Goal: Transaction & Acquisition: Book appointment/travel/reservation

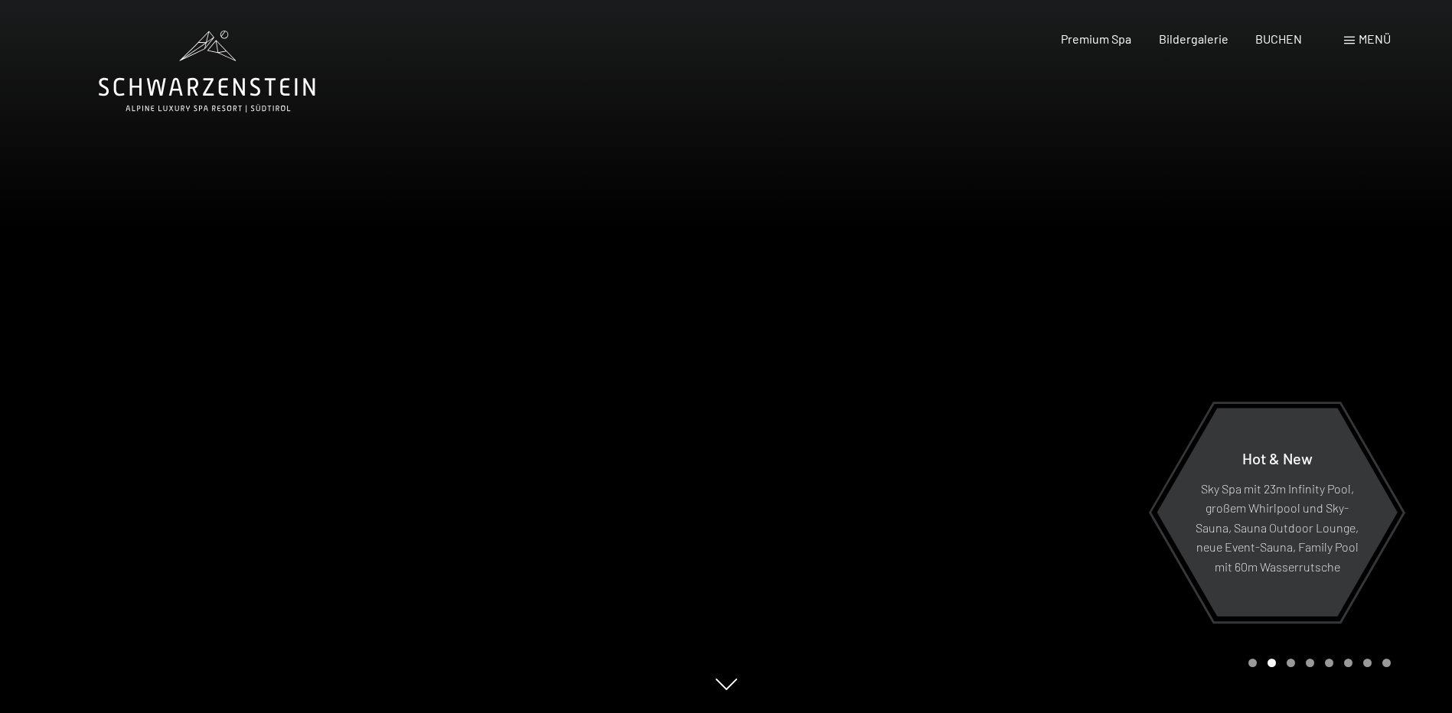
click at [1094, 276] on div at bounding box center [1089, 356] width 726 height 713
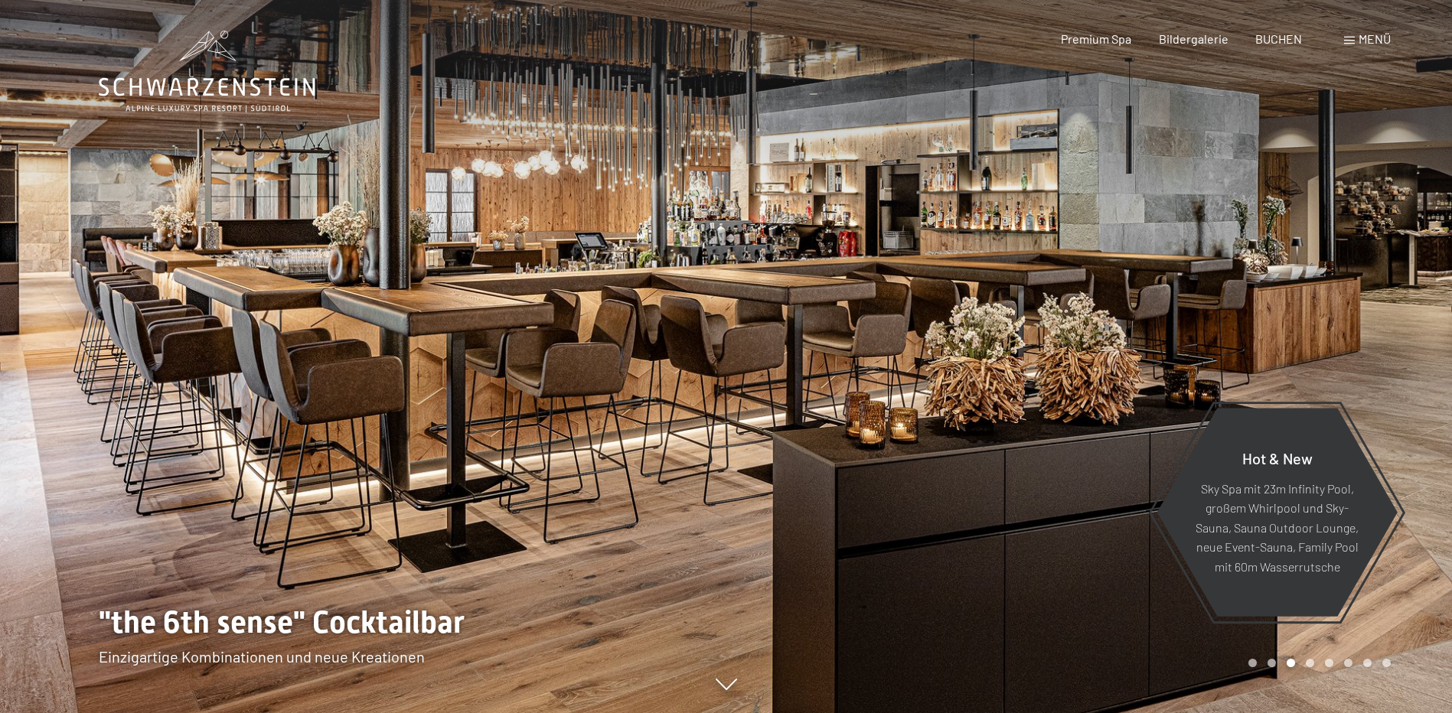
click at [1368, 45] on span "Menü" at bounding box center [1374, 38] width 32 height 15
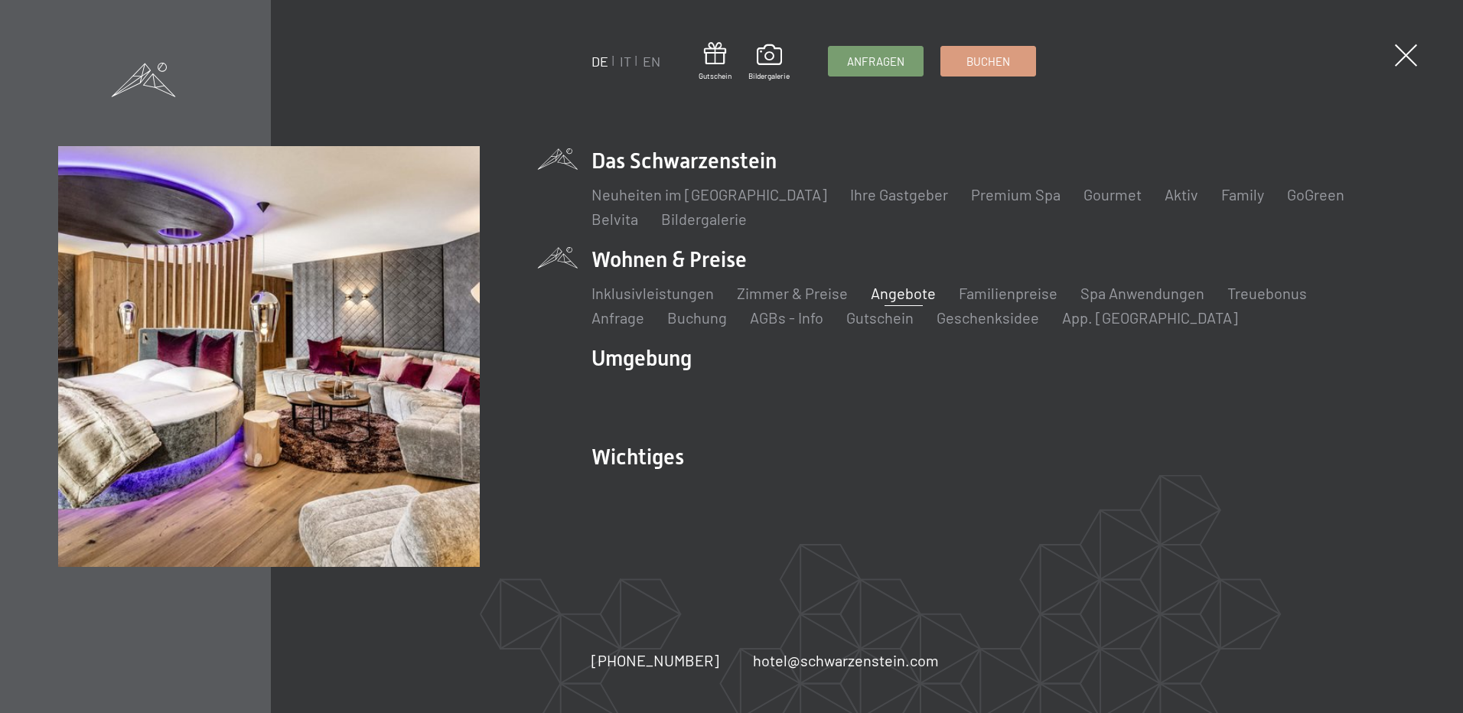
click at [898, 290] on link "Angebote" at bounding box center [903, 293] width 65 height 18
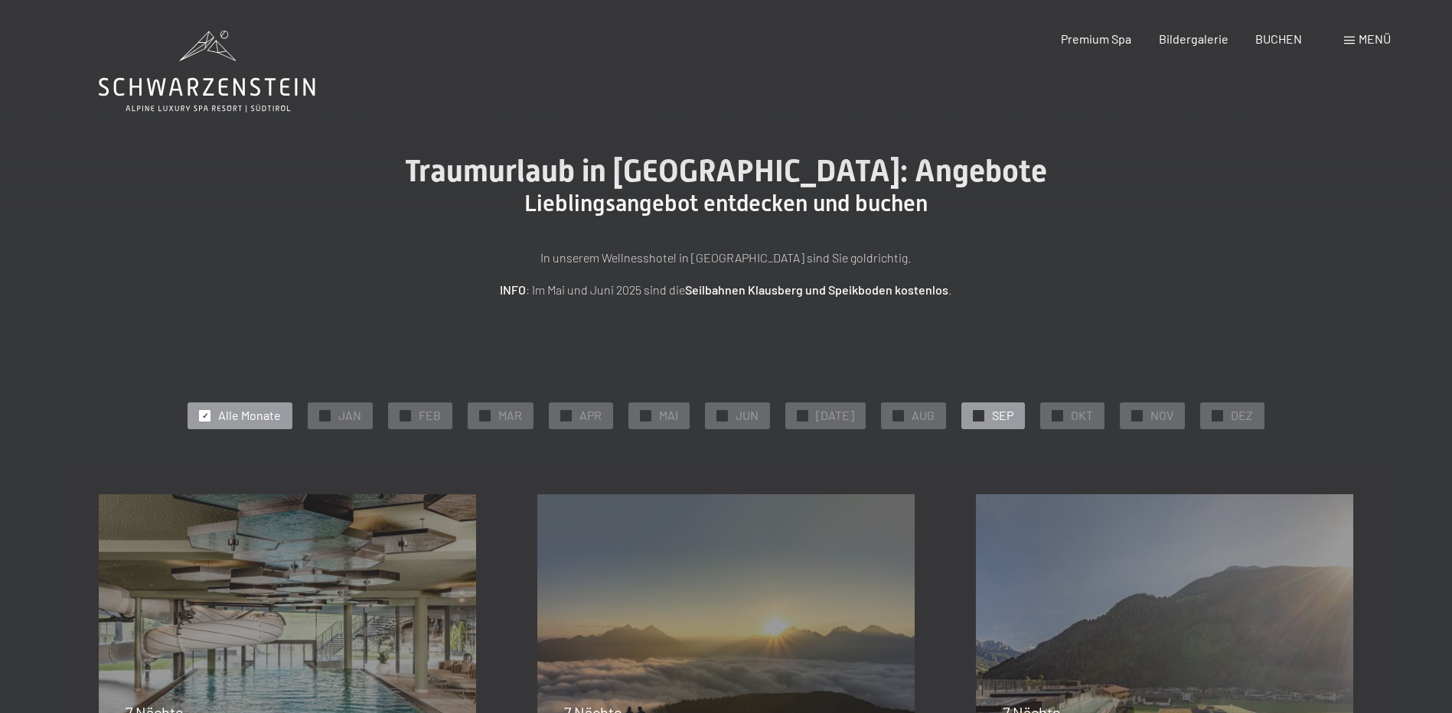
click at [996, 417] on span "SEP" at bounding box center [1002, 415] width 21 height 17
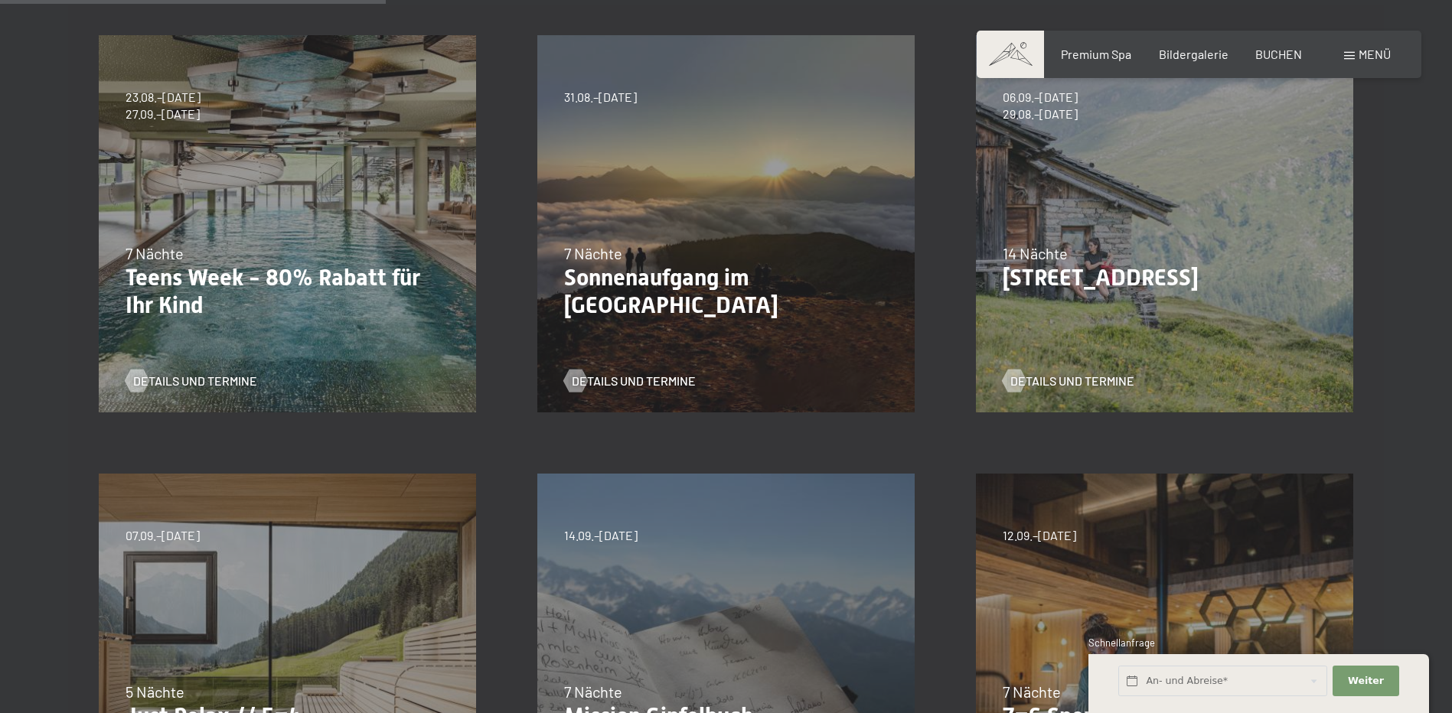
scroll to position [689, 0]
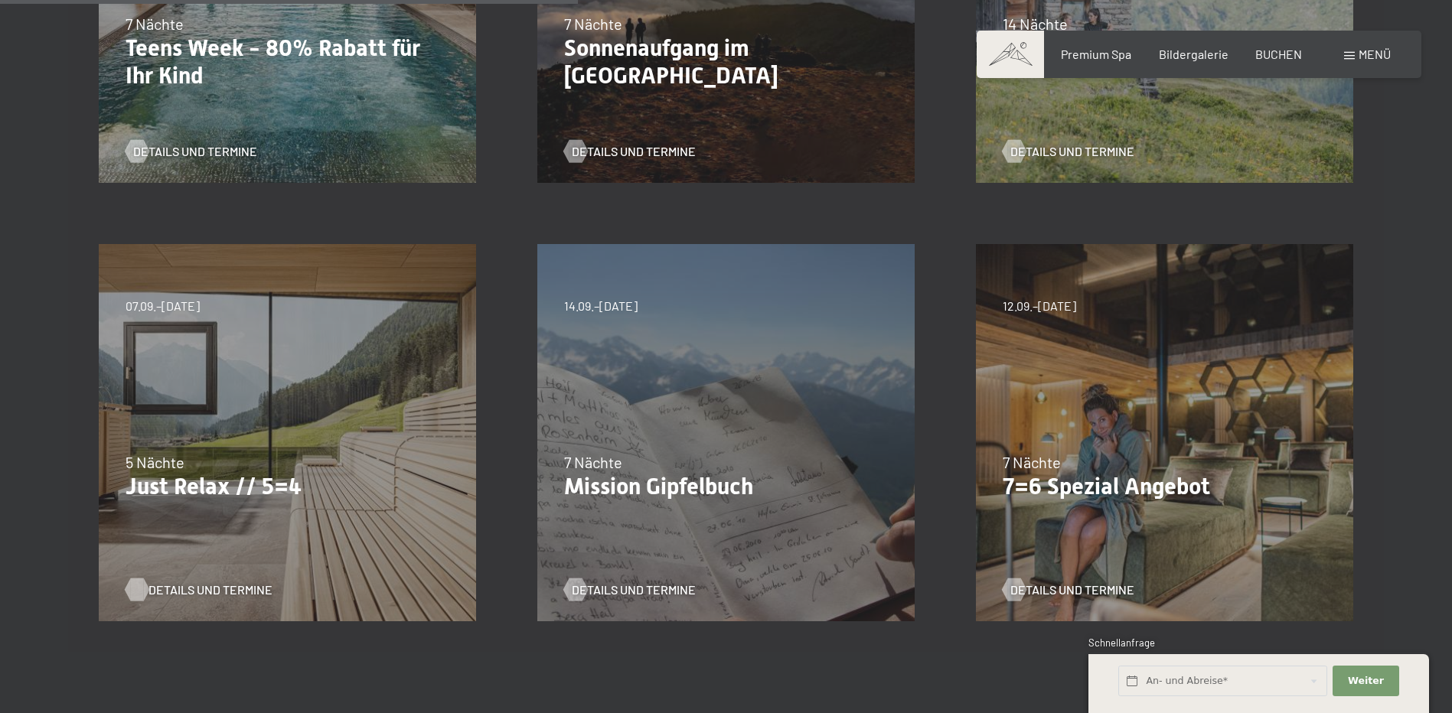
click at [184, 588] on span "Details und Termine" at bounding box center [210, 590] width 124 height 17
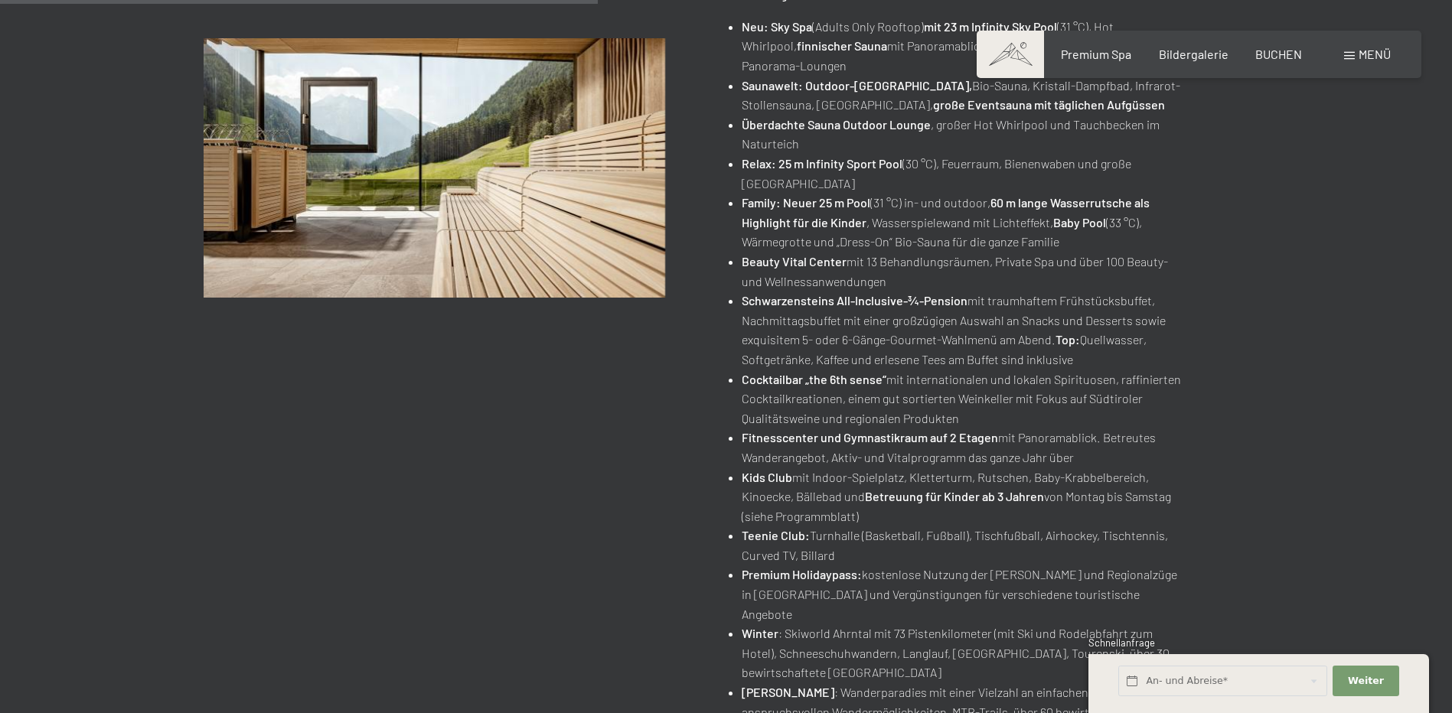
scroll to position [918, 0]
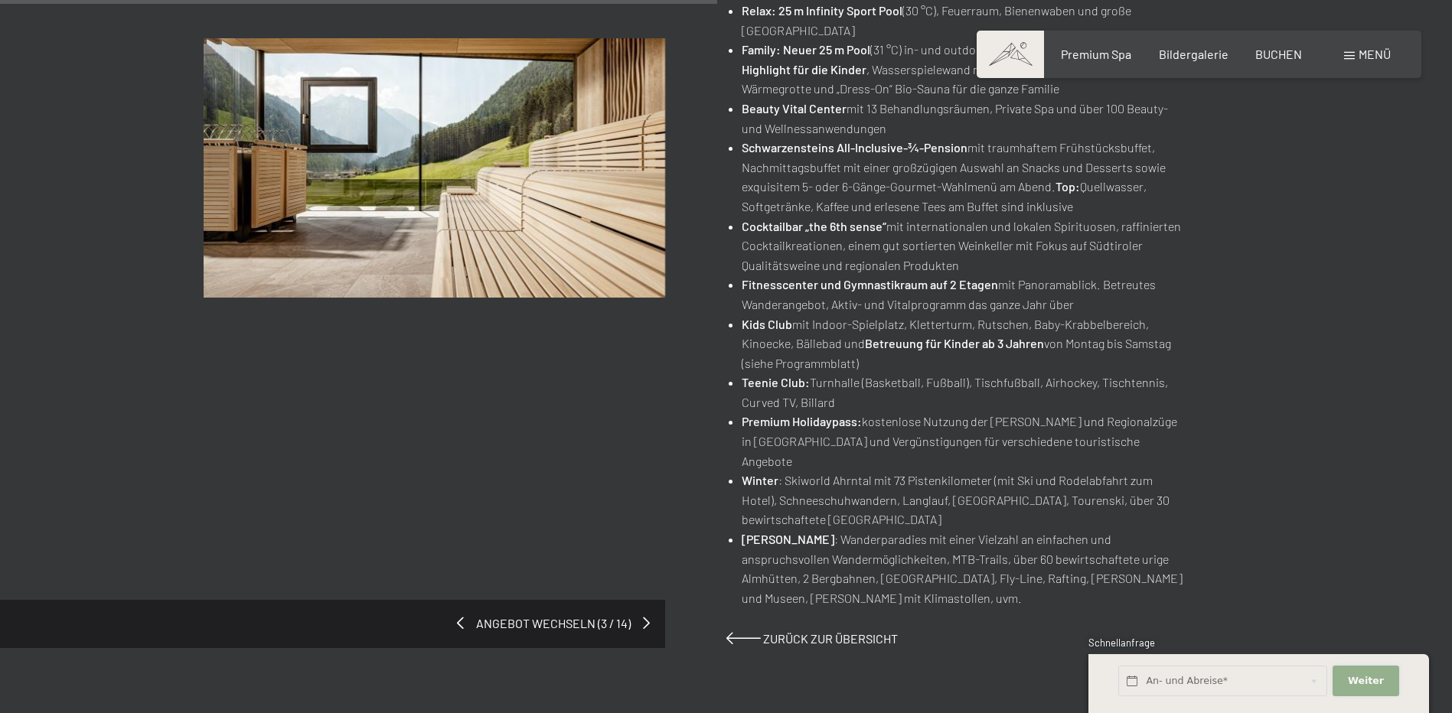
click at [1381, 681] on button "Weiter Adressfelder ausblenden" at bounding box center [1365, 681] width 66 height 31
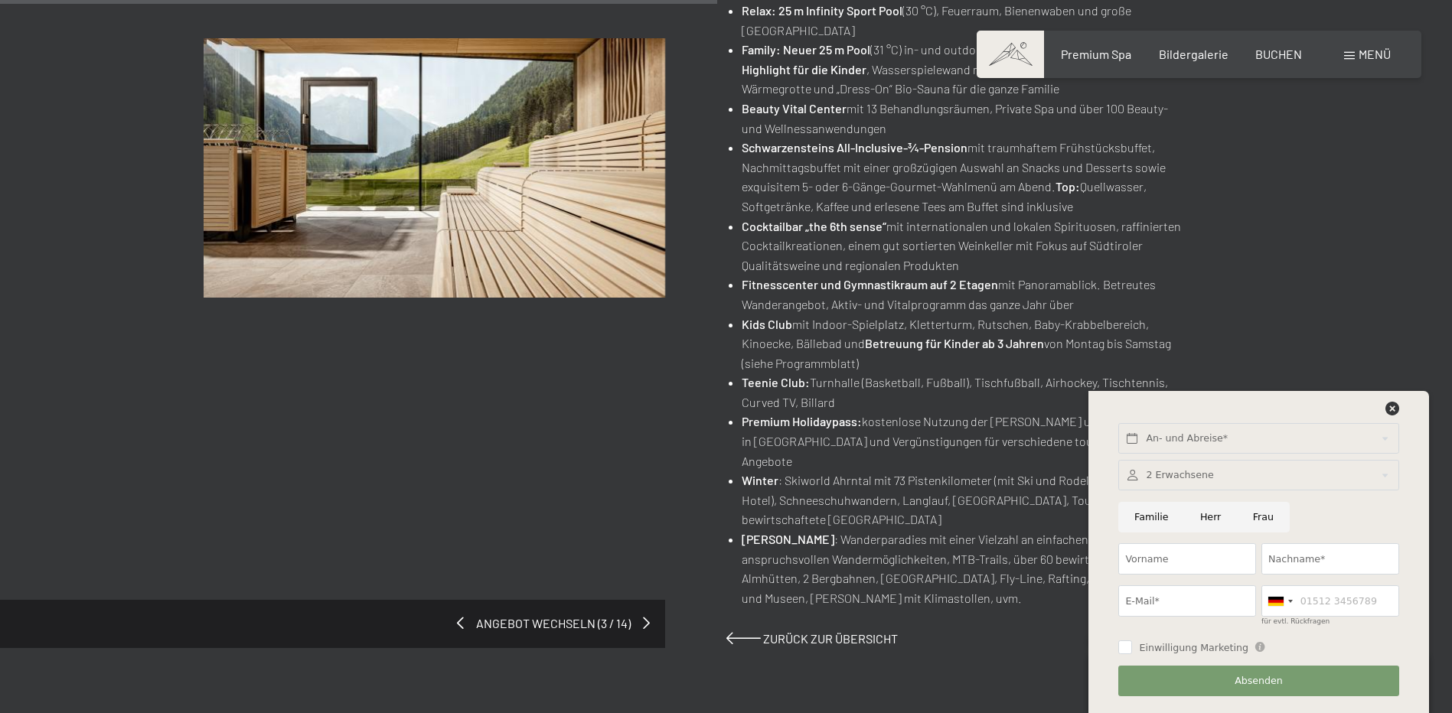
click at [1390, 409] on icon at bounding box center [1392, 409] width 14 height 14
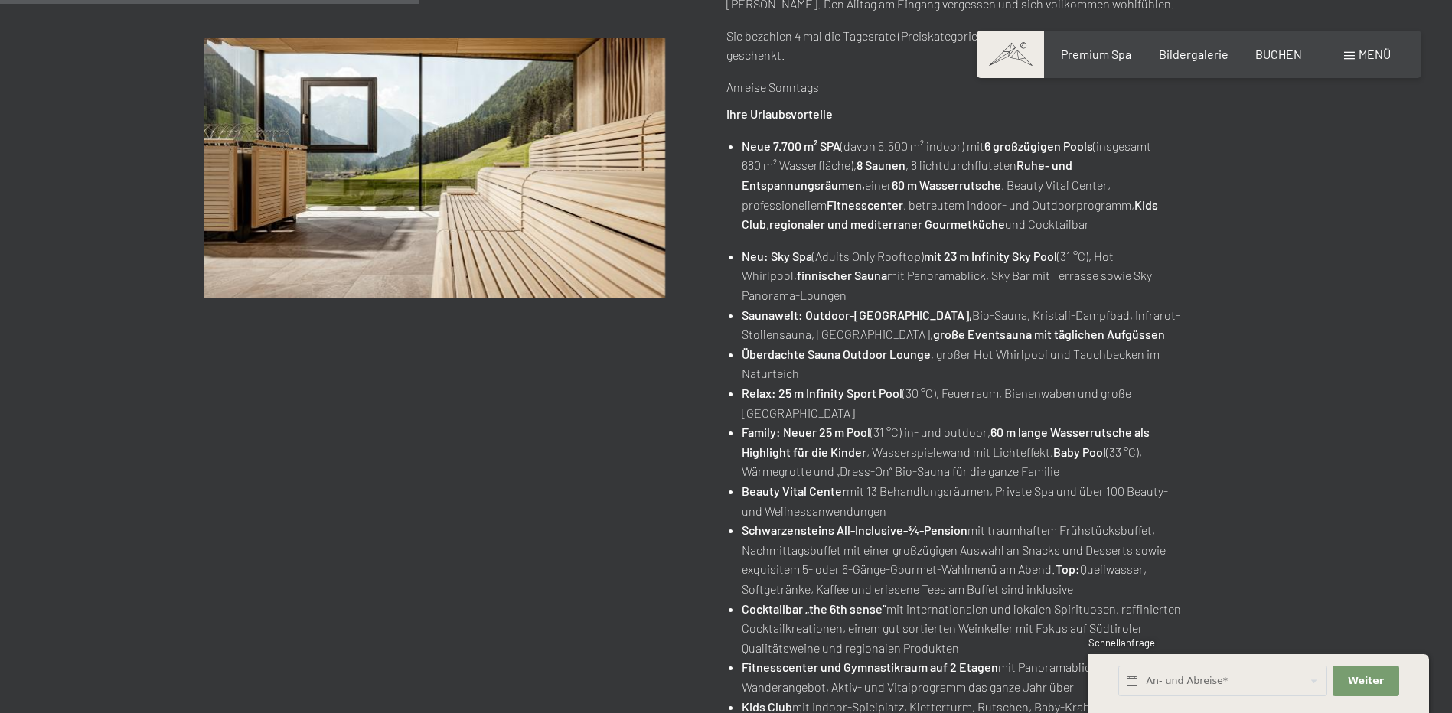
scroll to position [153, 0]
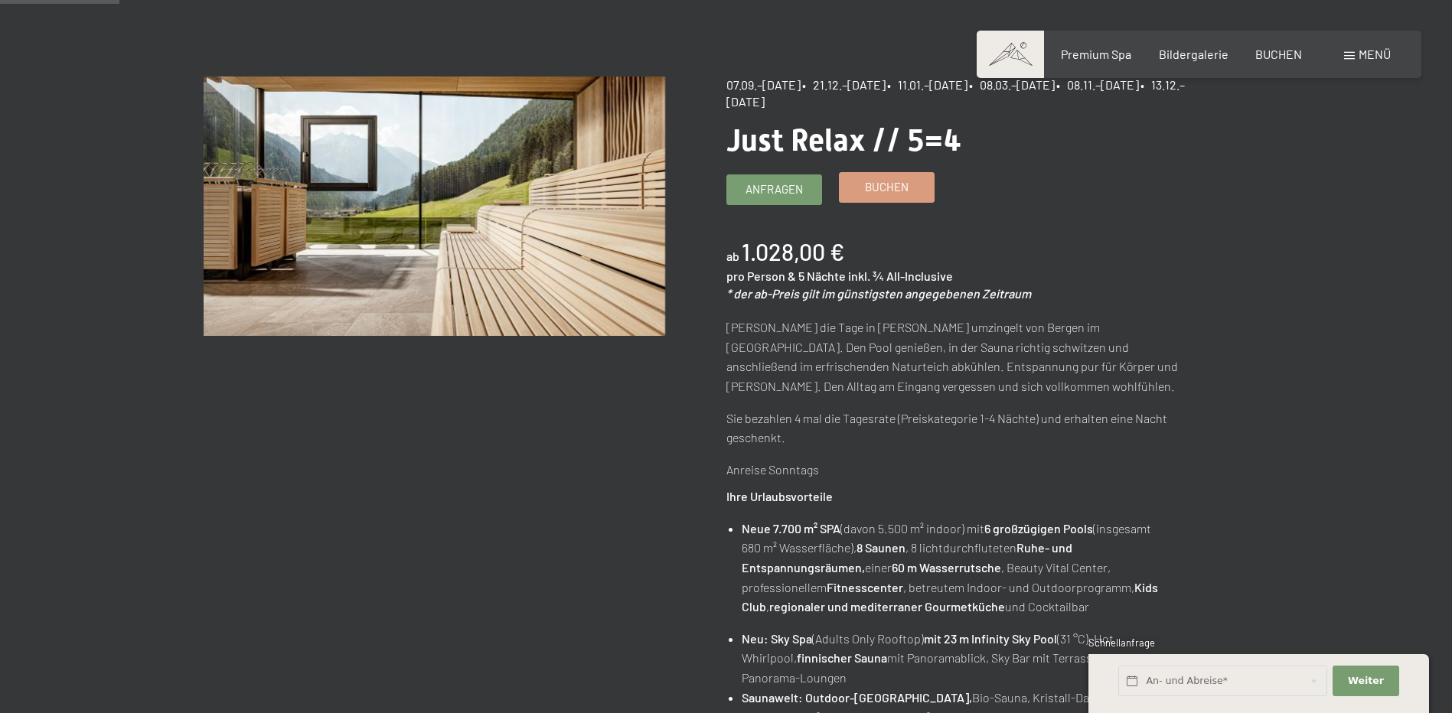
click at [905, 183] on span "Buchen" at bounding box center [887, 187] width 44 height 16
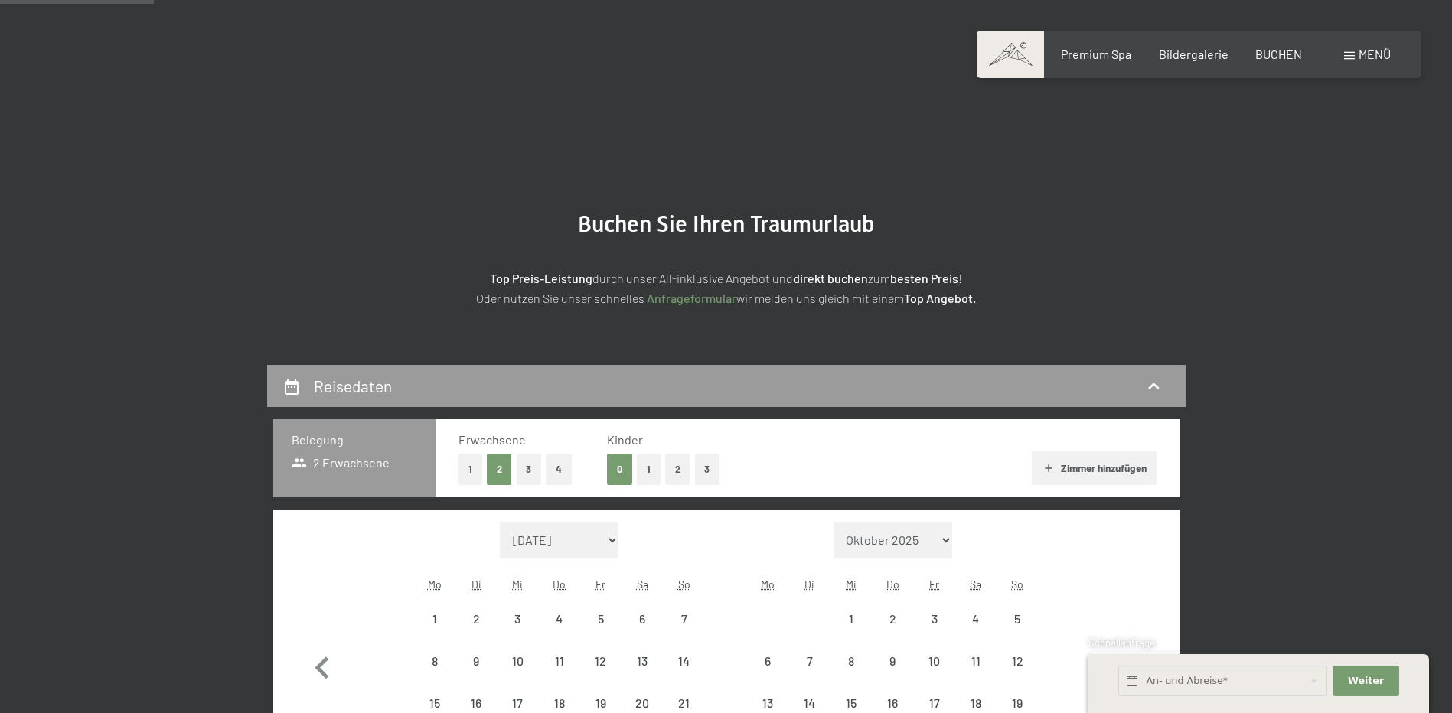
scroll to position [153, 0]
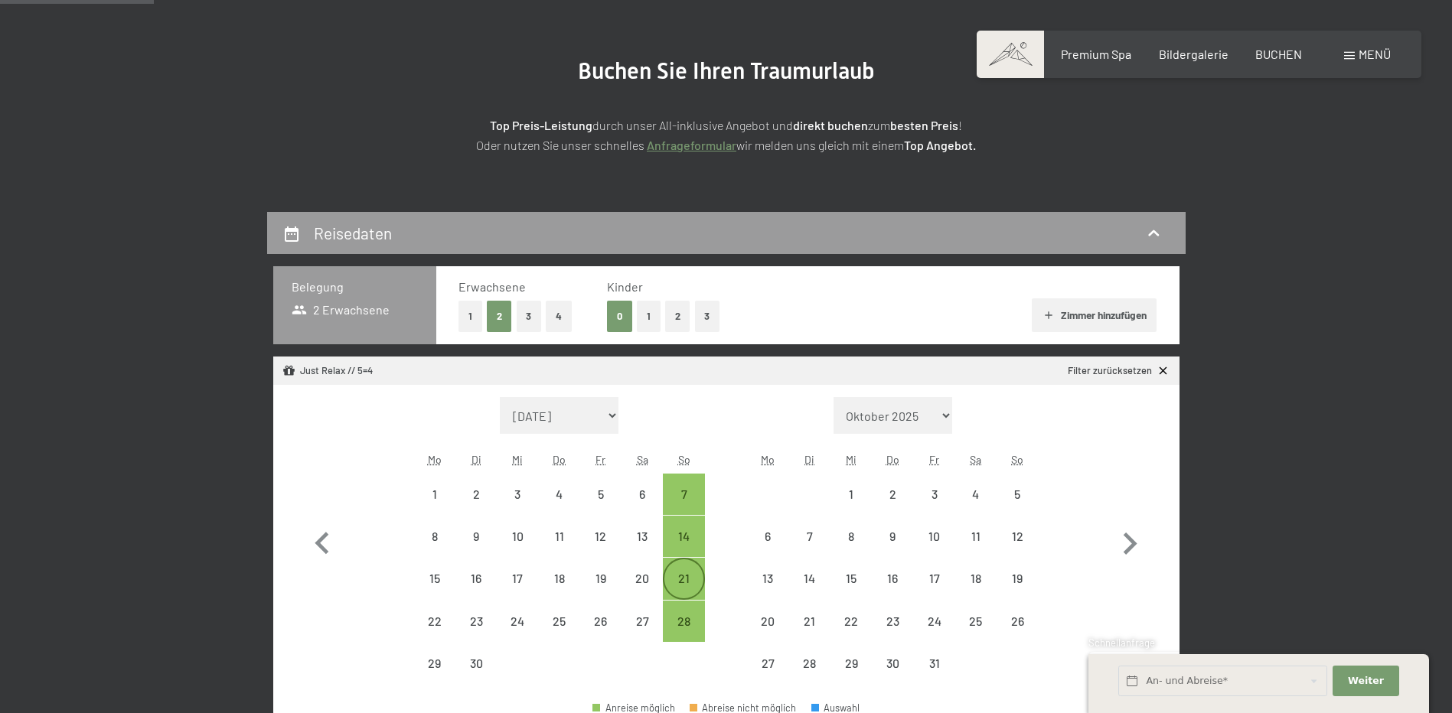
click at [692, 579] on div "21" at bounding box center [683, 591] width 38 height 38
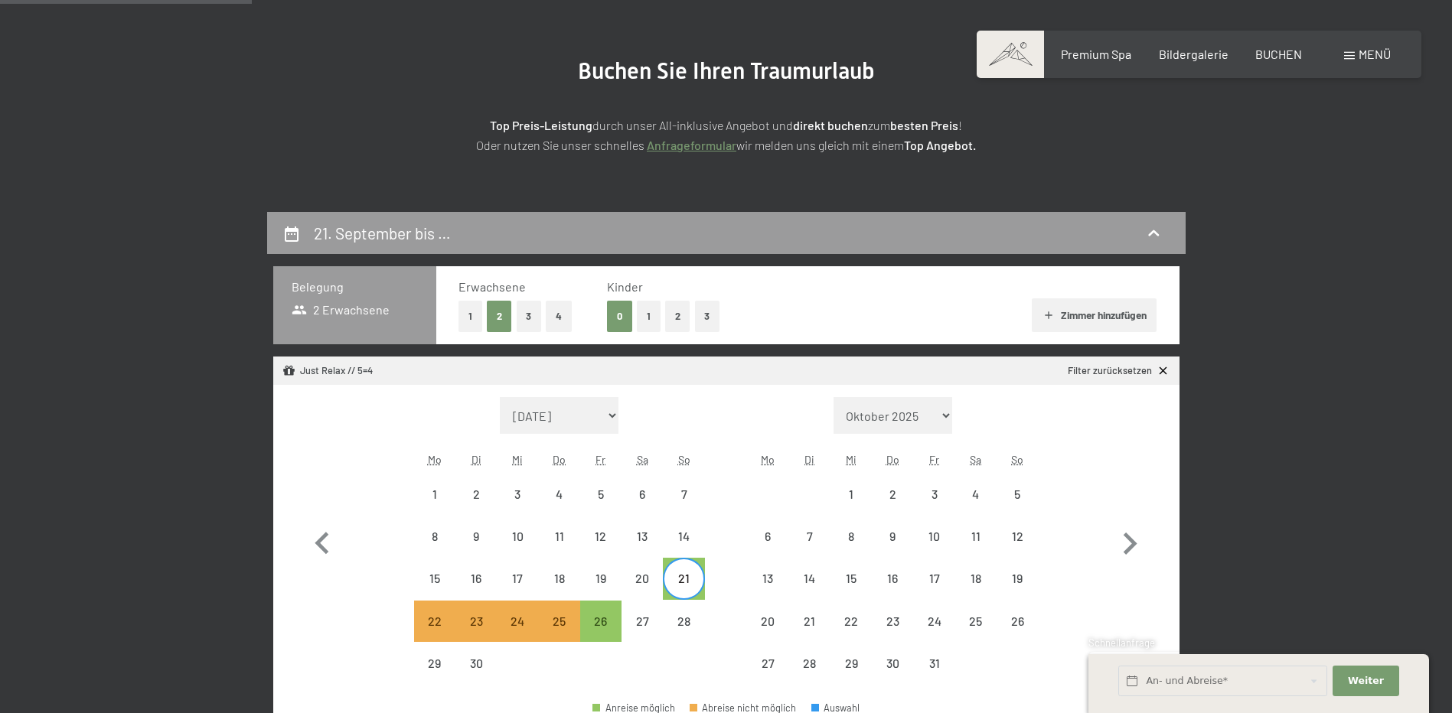
scroll to position [383, 0]
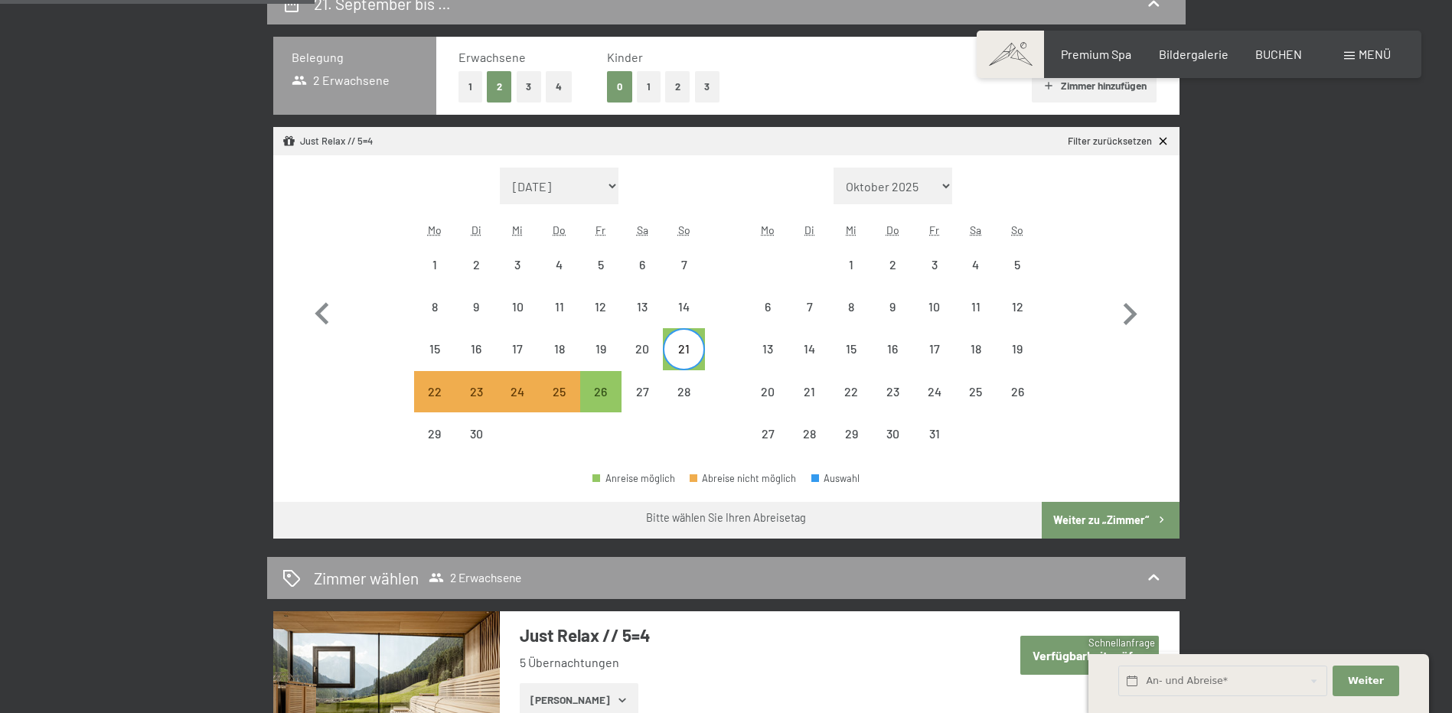
click at [1092, 511] on button "Weiter zu „Zimmer“" at bounding box center [1110, 520] width 137 height 37
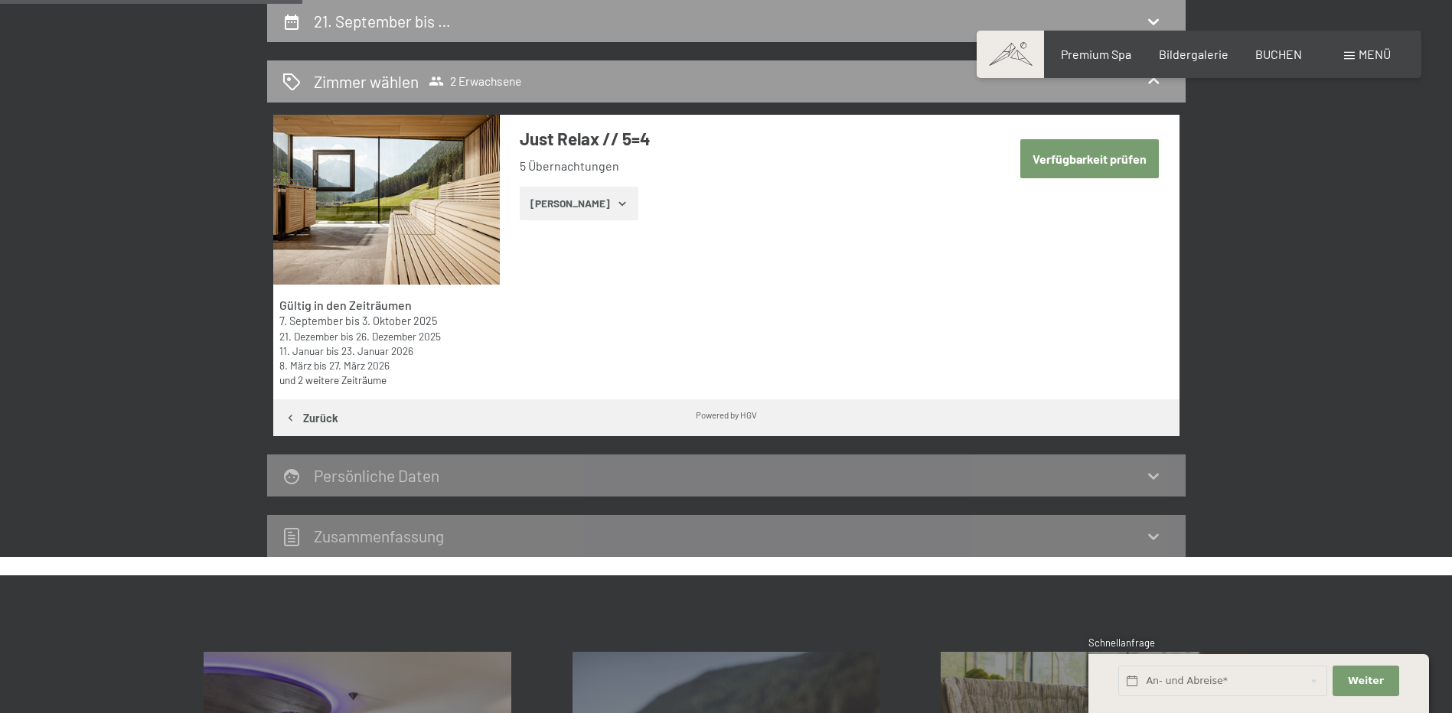
click at [1129, 158] on button "Verfügbarkeit prüfen" at bounding box center [1089, 158] width 139 height 39
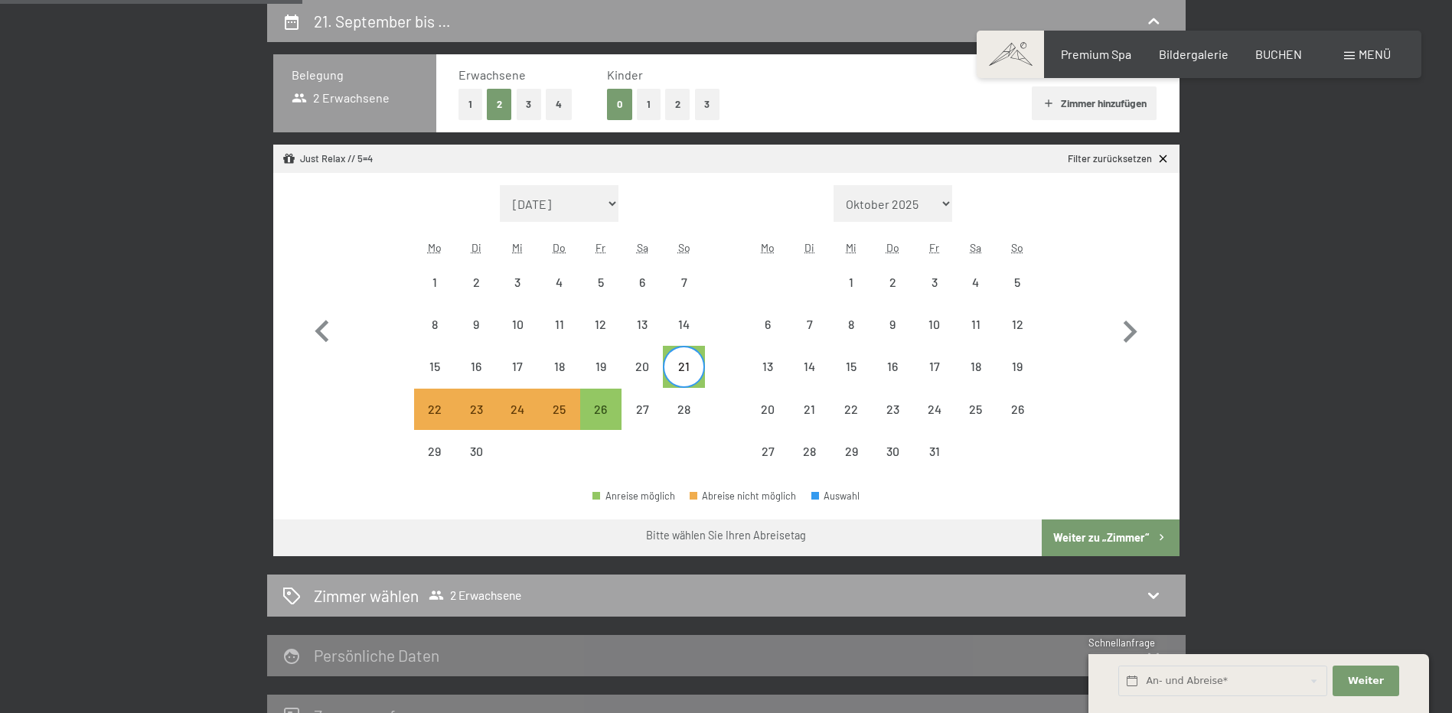
scroll to position [518, 0]
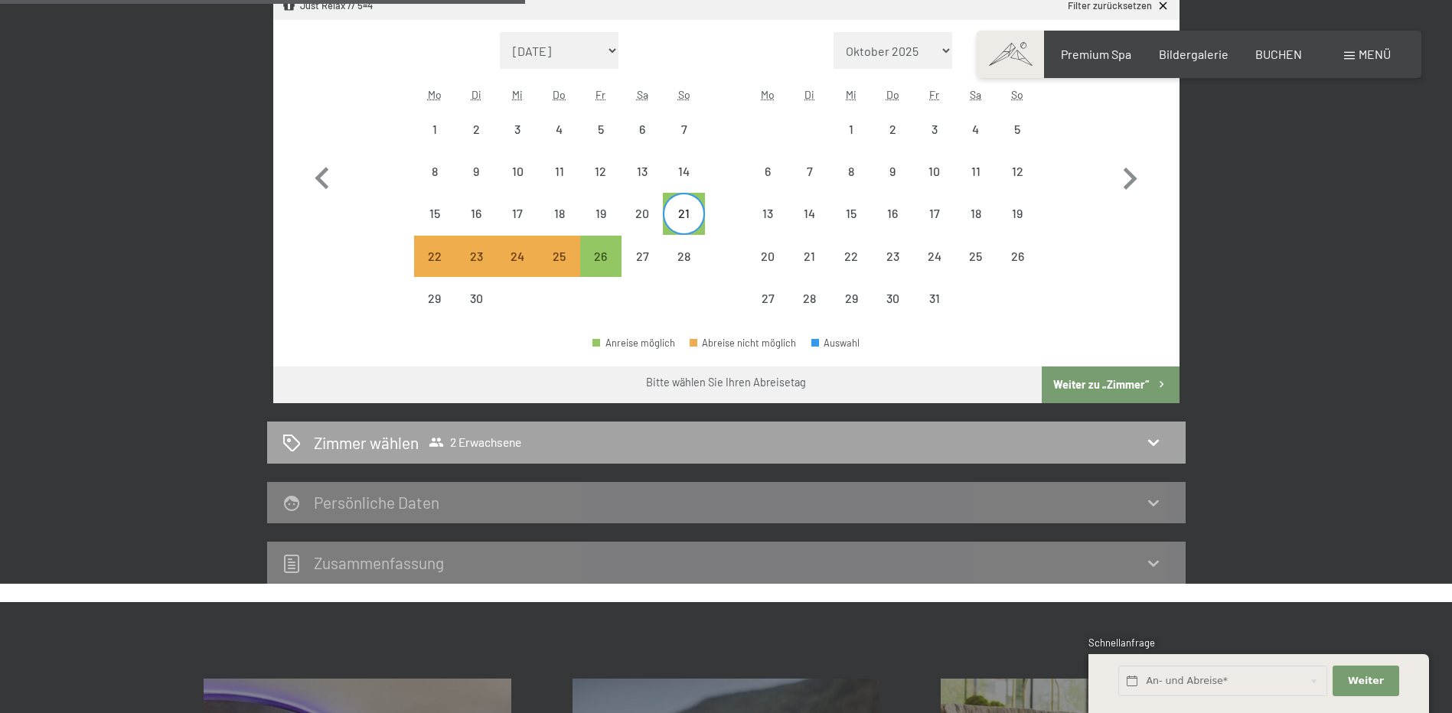
click at [709, 452] on div "Zimmer wählen 2 Erwachsene" at bounding box center [726, 443] width 888 height 22
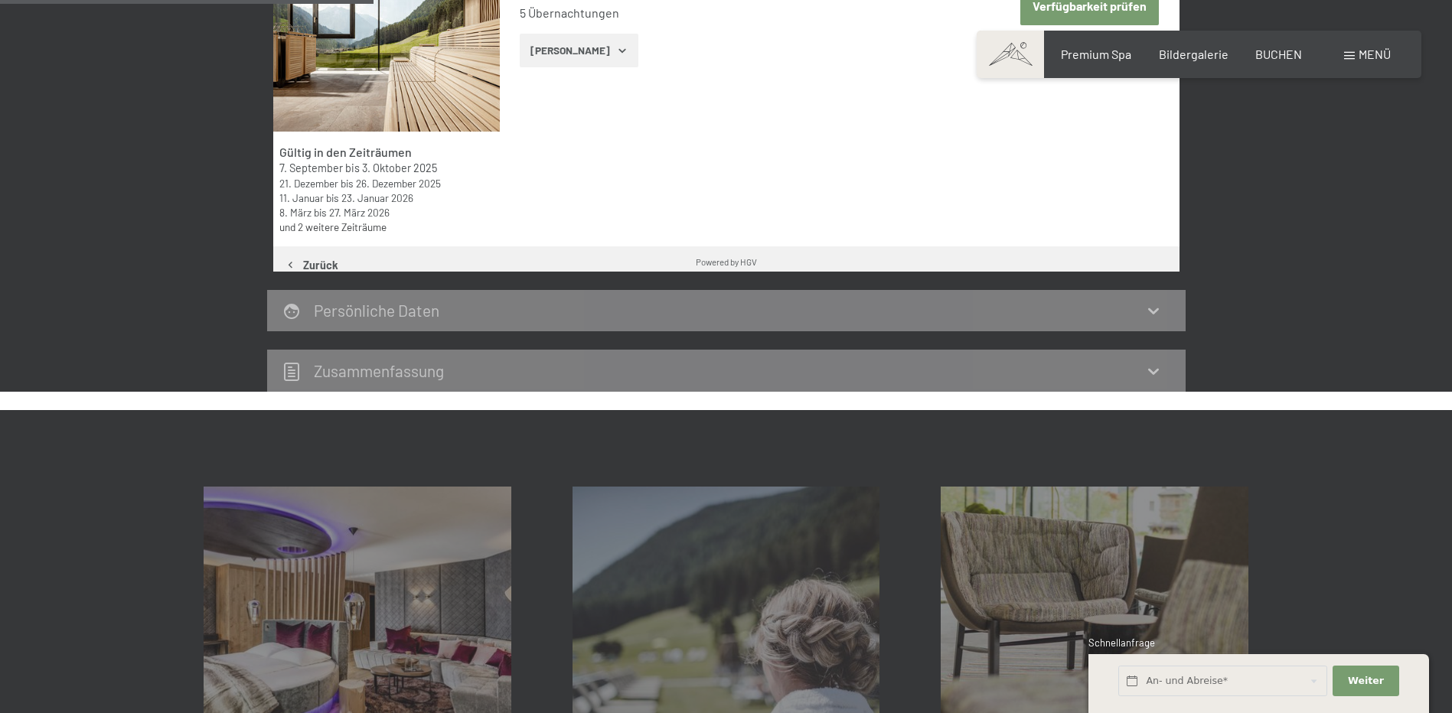
scroll to position [365, 0]
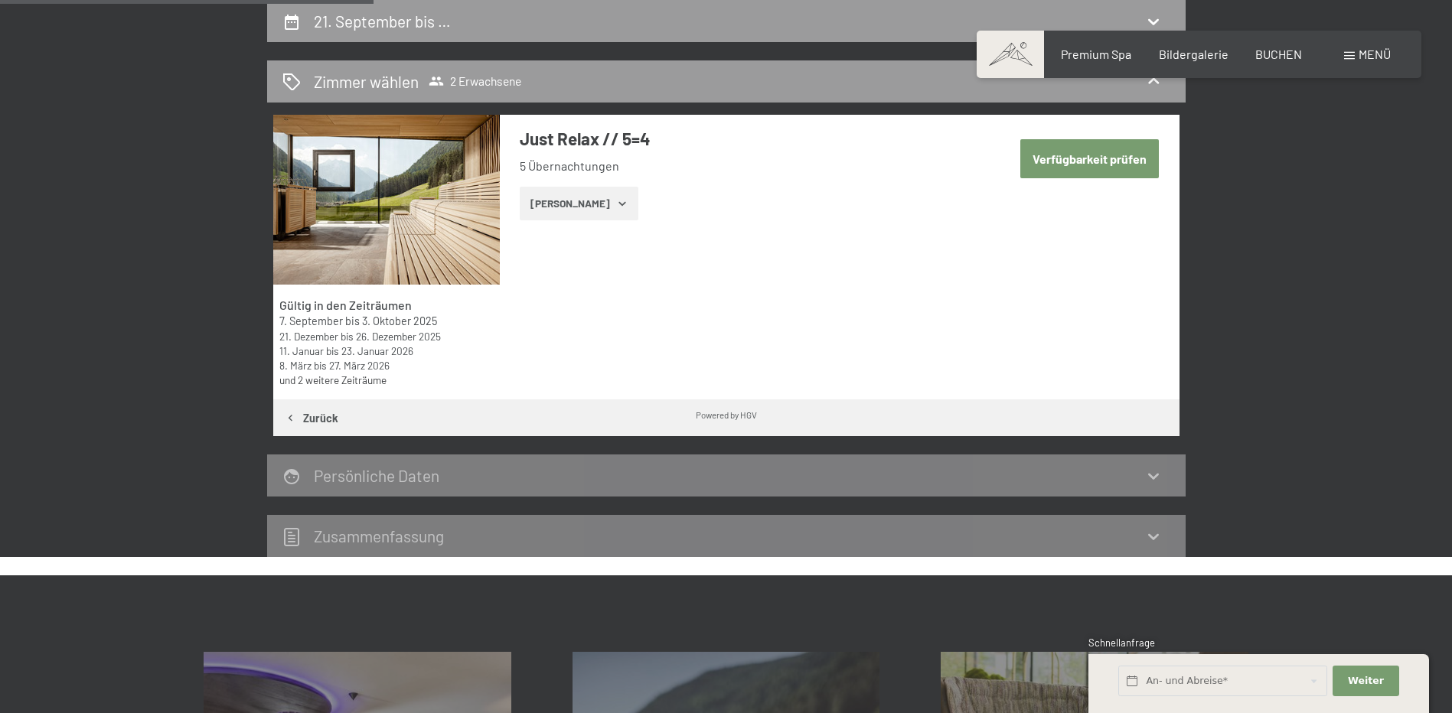
click at [1090, 165] on button "Verfügbarkeit prüfen" at bounding box center [1089, 158] width 139 height 39
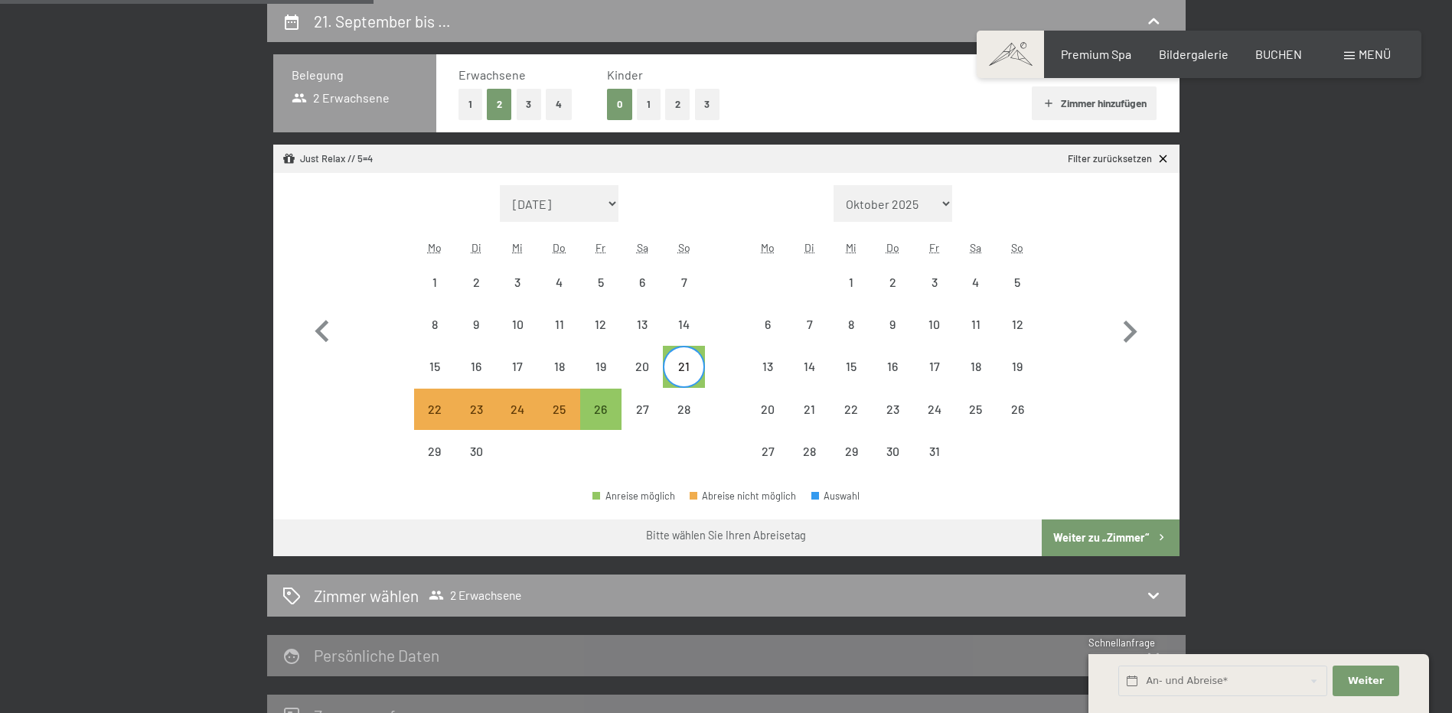
click at [533, 668] on div "Persönliche Daten" at bounding box center [726, 656] width 918 height 42
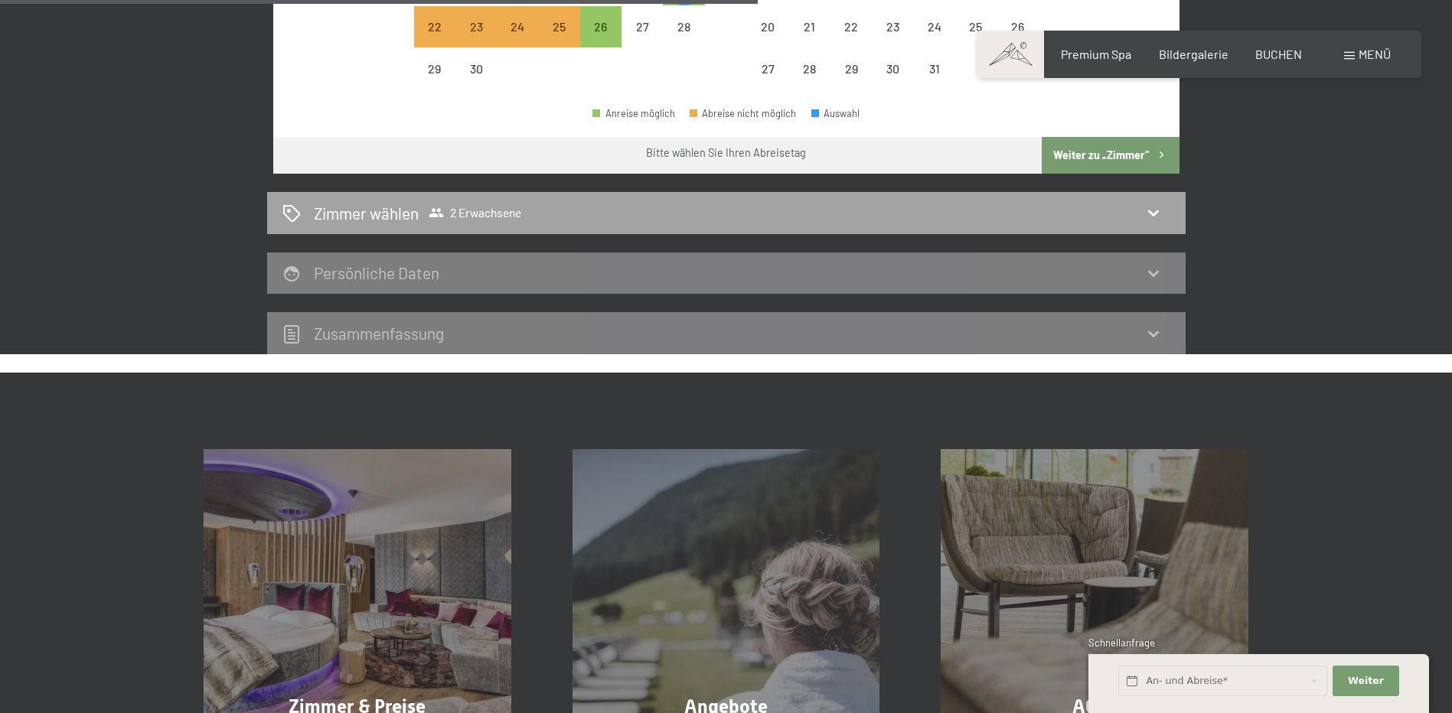
scroll to position [518, 0]
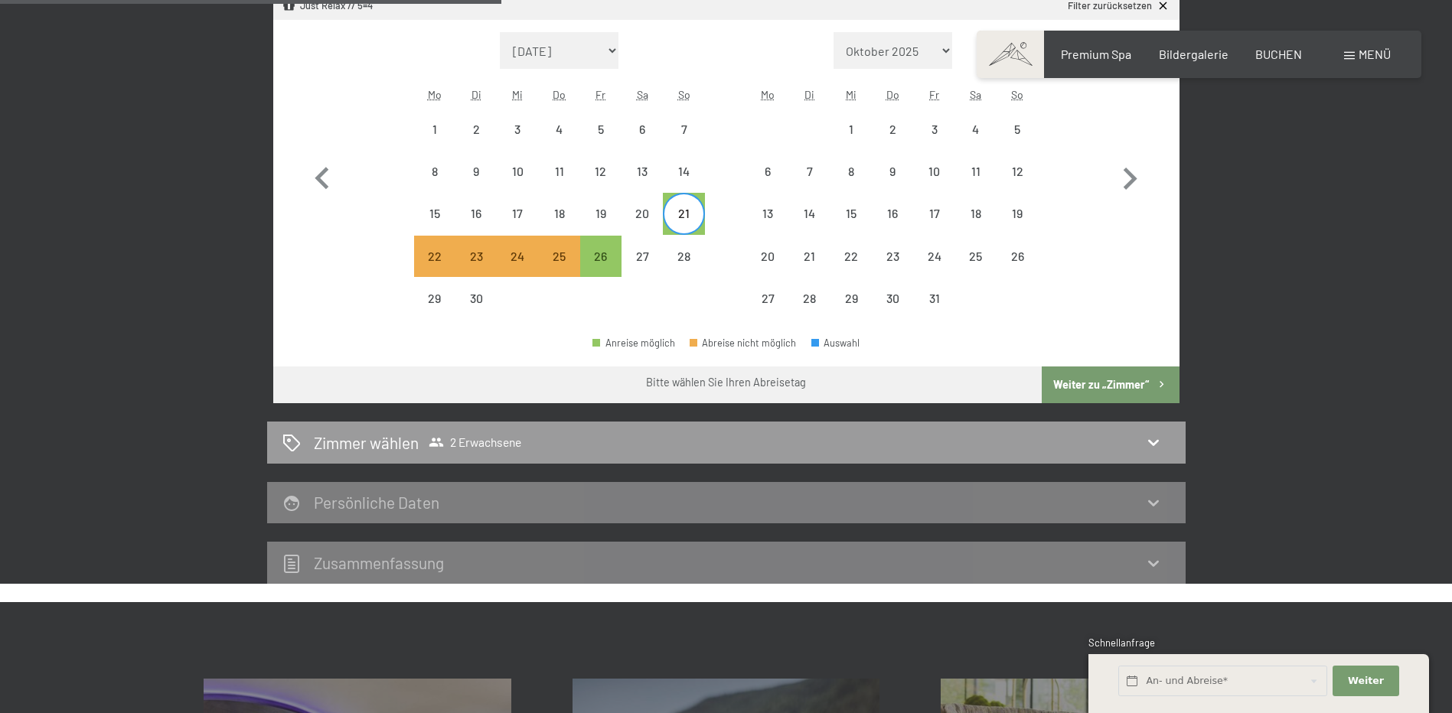
click at [1156, 388] on icon "button" at bounding box center [1161, 384] width 13 height 13
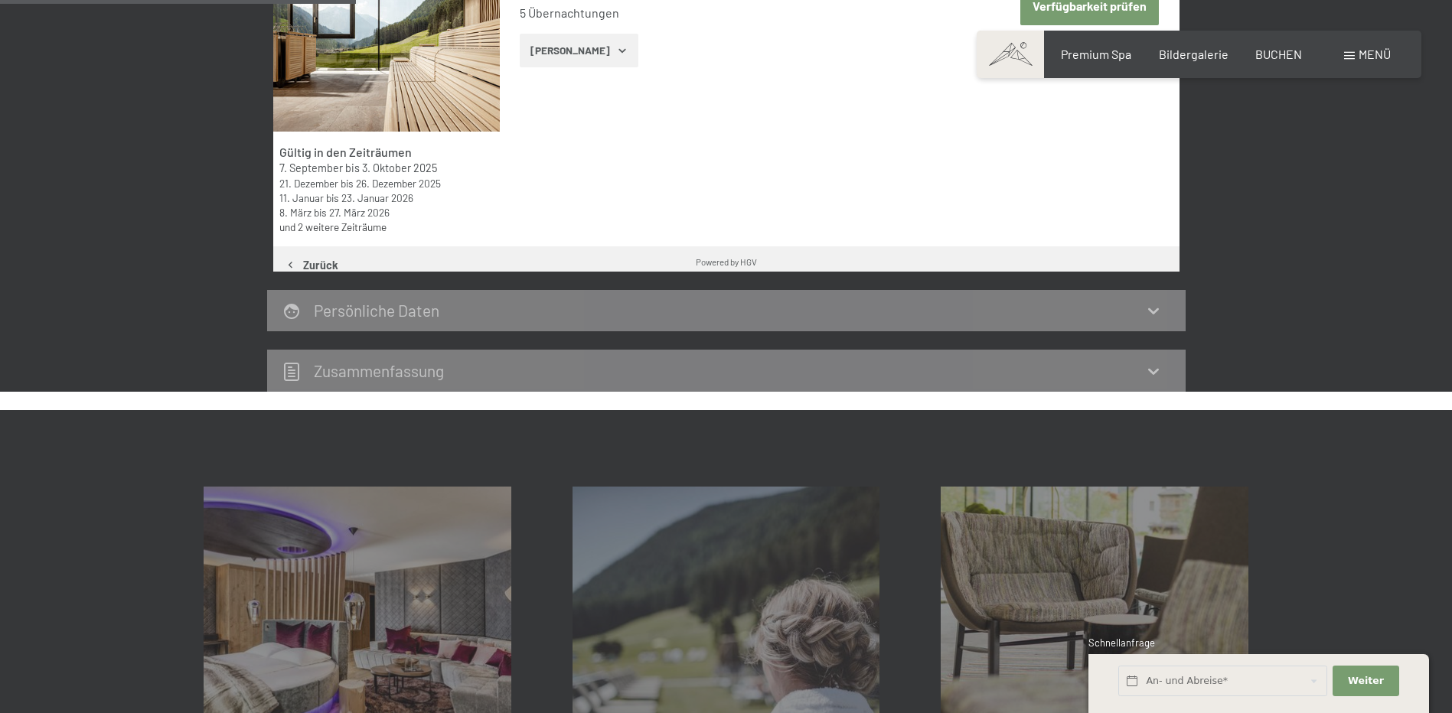
scroll to position [365, 0]
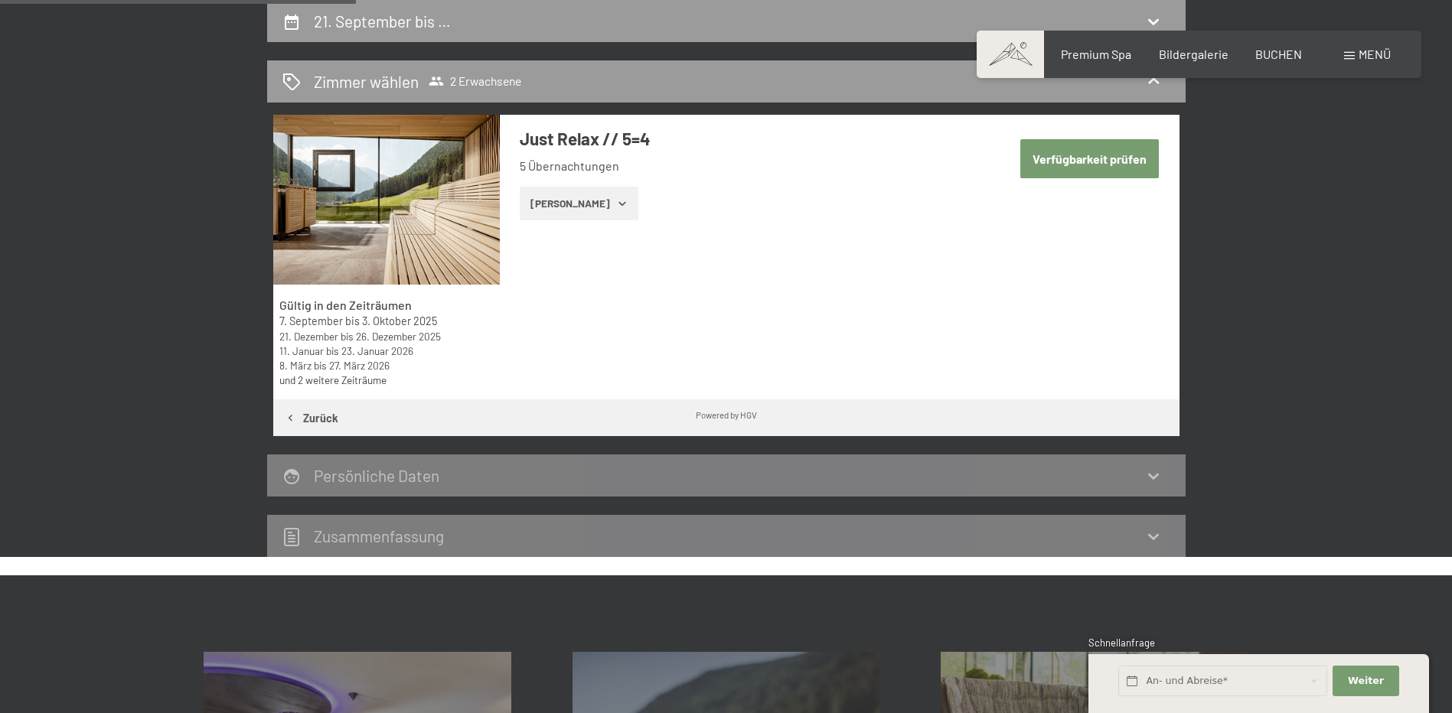
click at [547, 210] on button "Zeige Zimmer" at bounding box center [579, 204] width 119 height 34
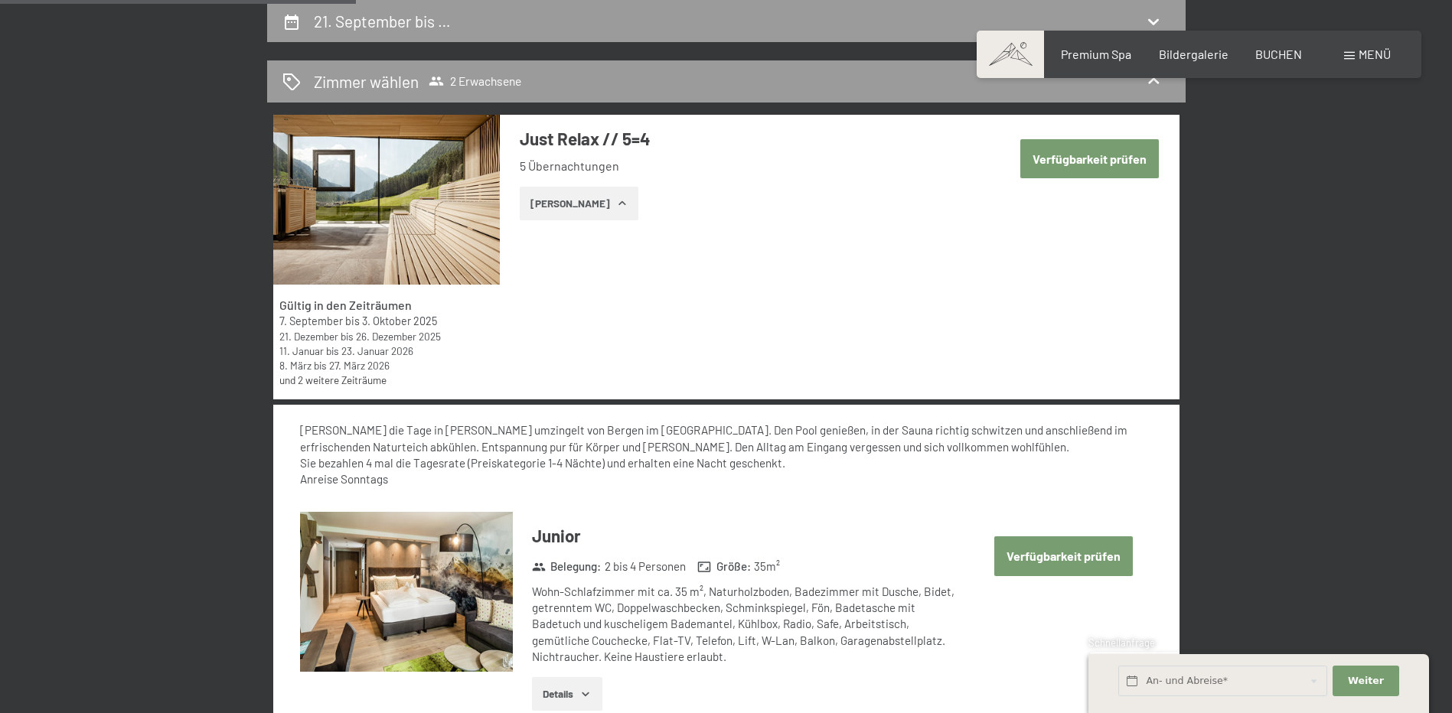
scroll to position [442, 0]
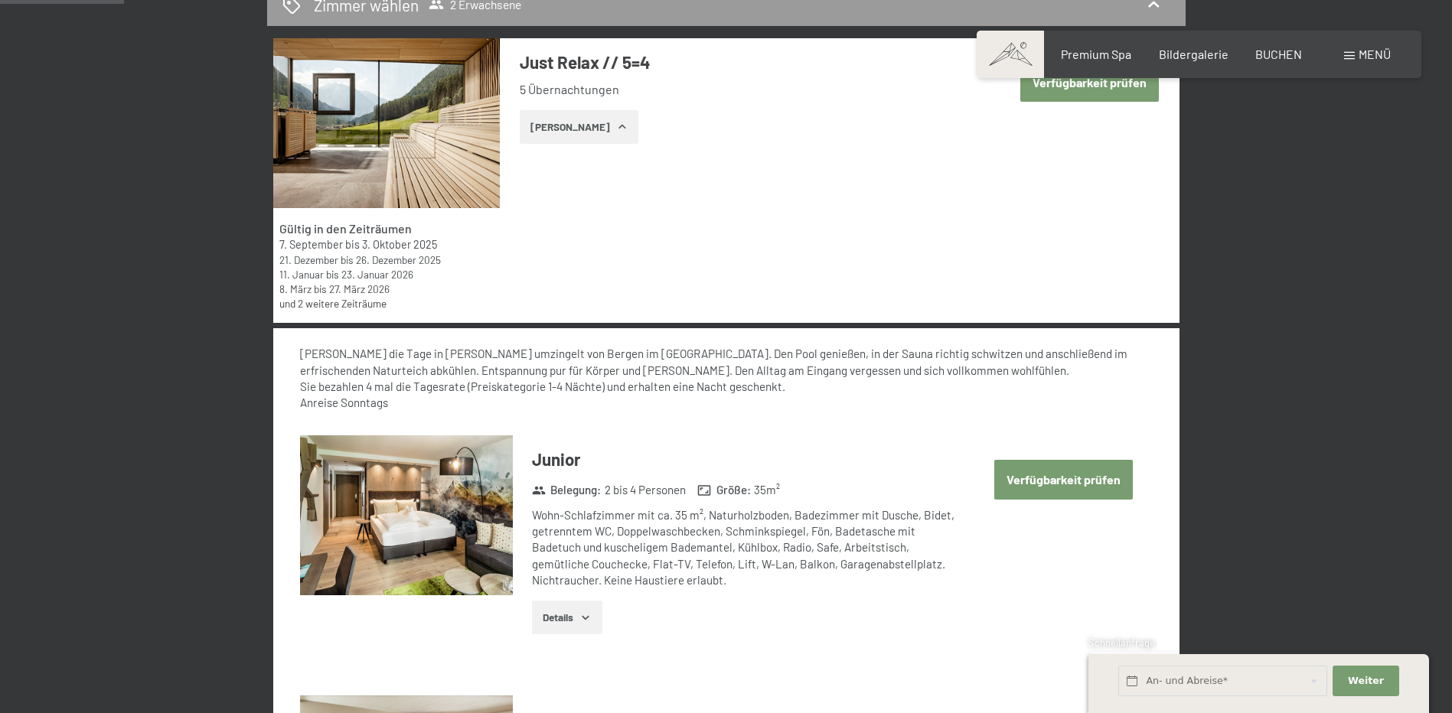
click at [1039, 475] on button "Verfügbarkeit prüfen" at bounding box center [1063, 479] width 139 height 39
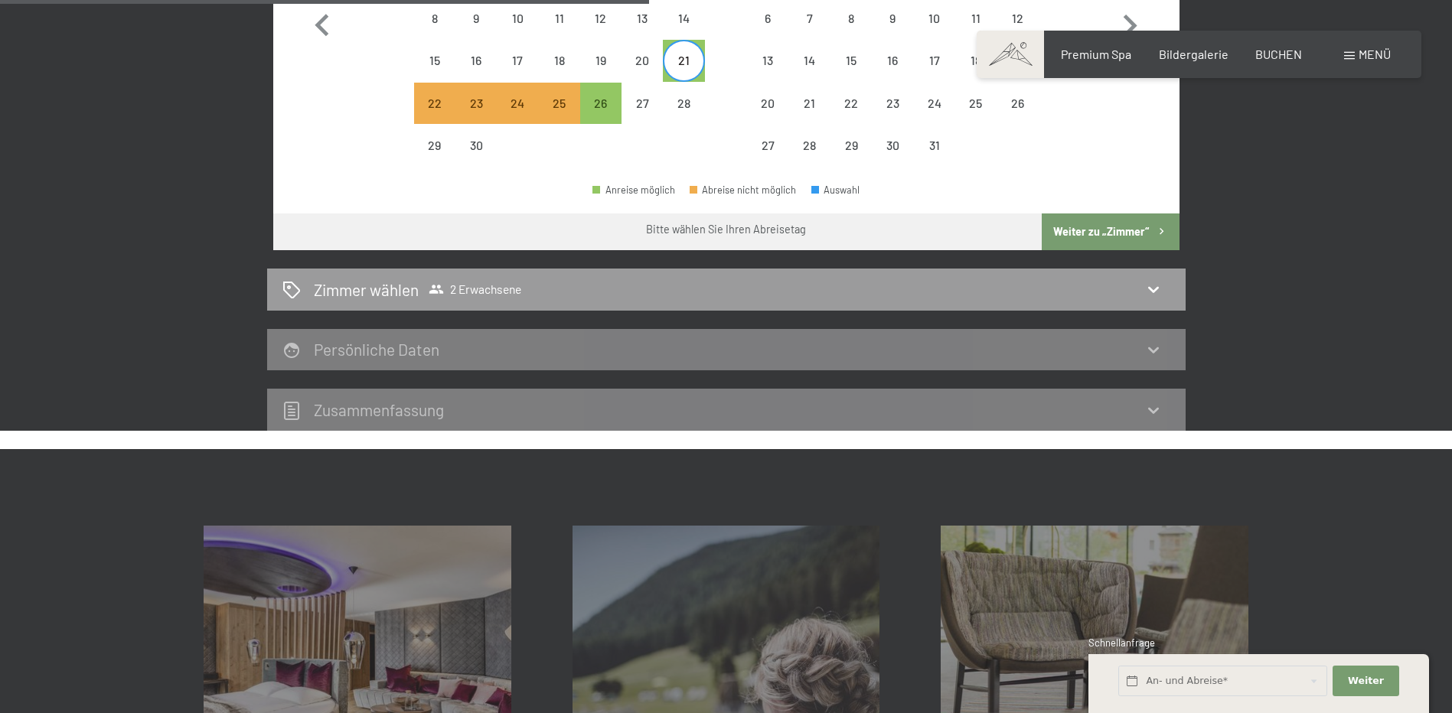
scroll to position [365, 0]
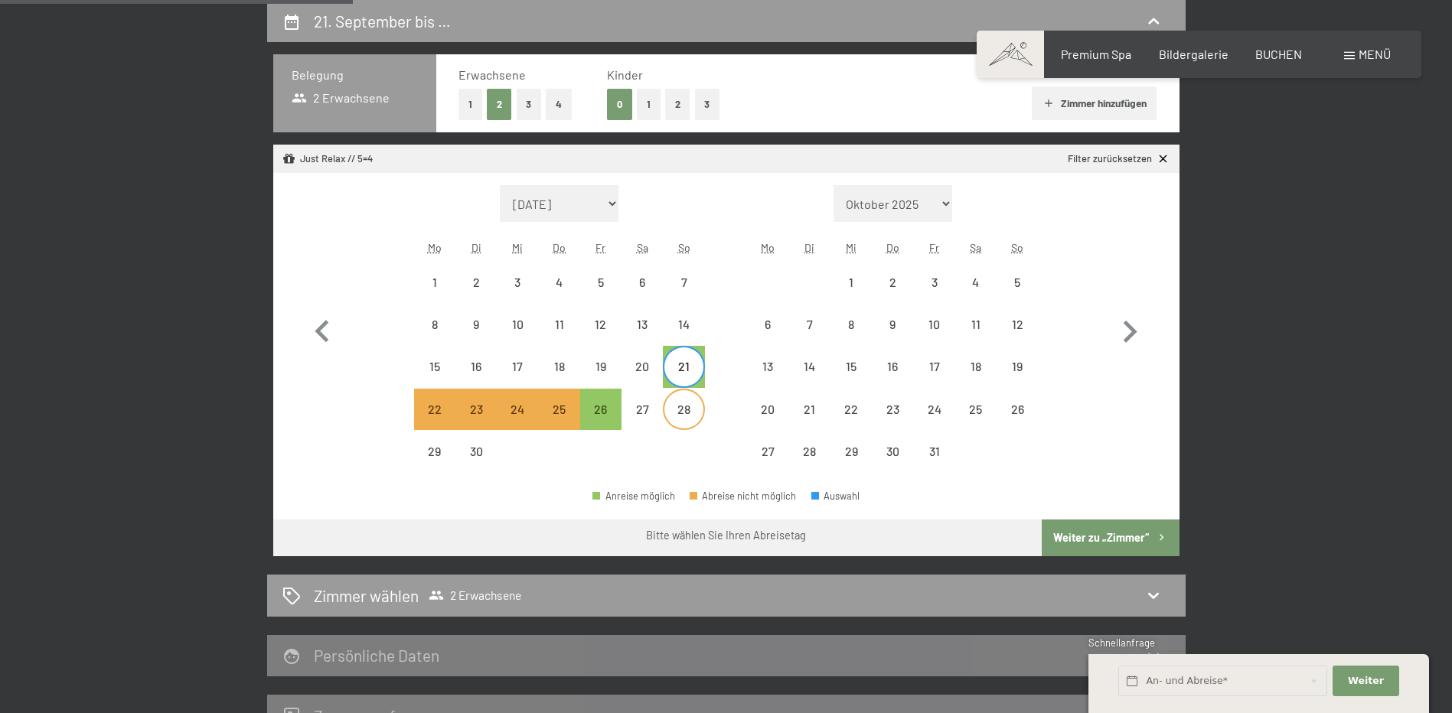
click at [680, 411] on div "28" at bounding box center [683, 422] width 38 height 38
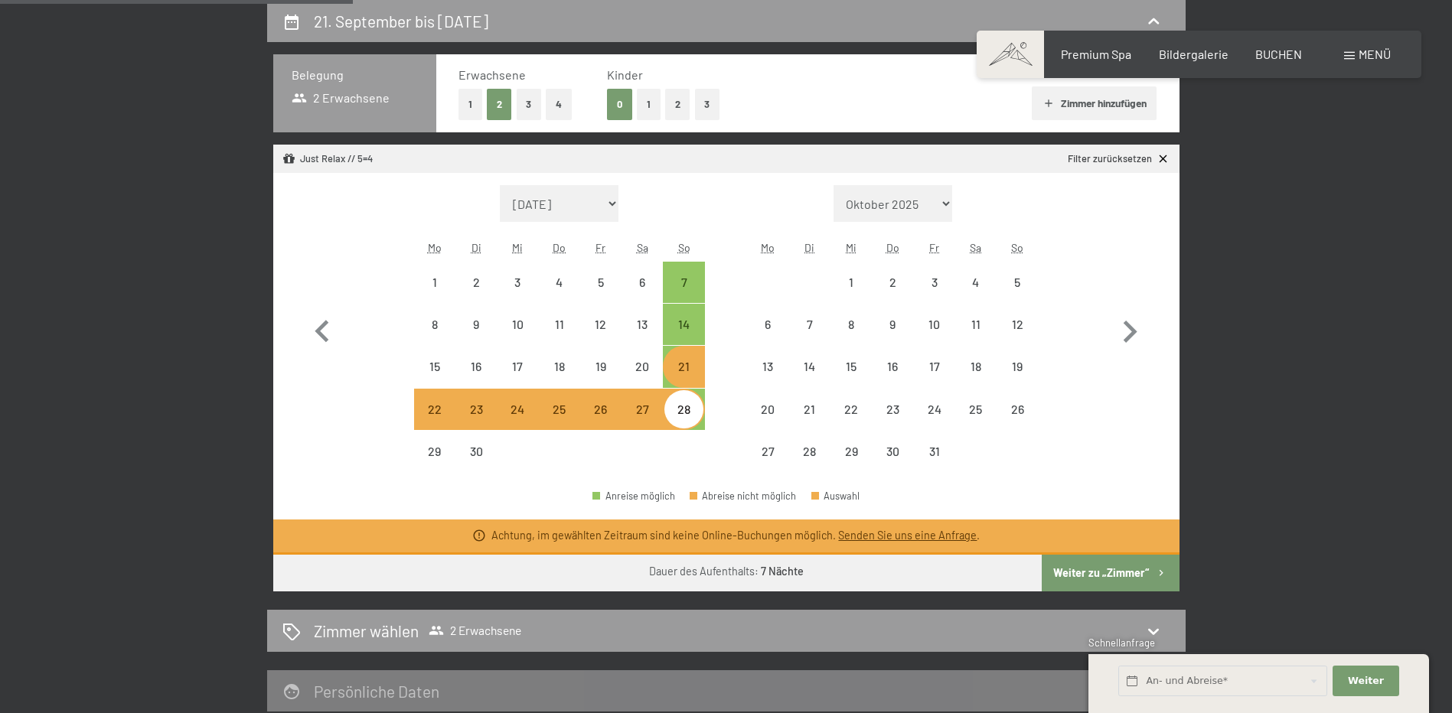
click at [680, 411] on div "28" at bounding box center [683, 422] width 38 height 38
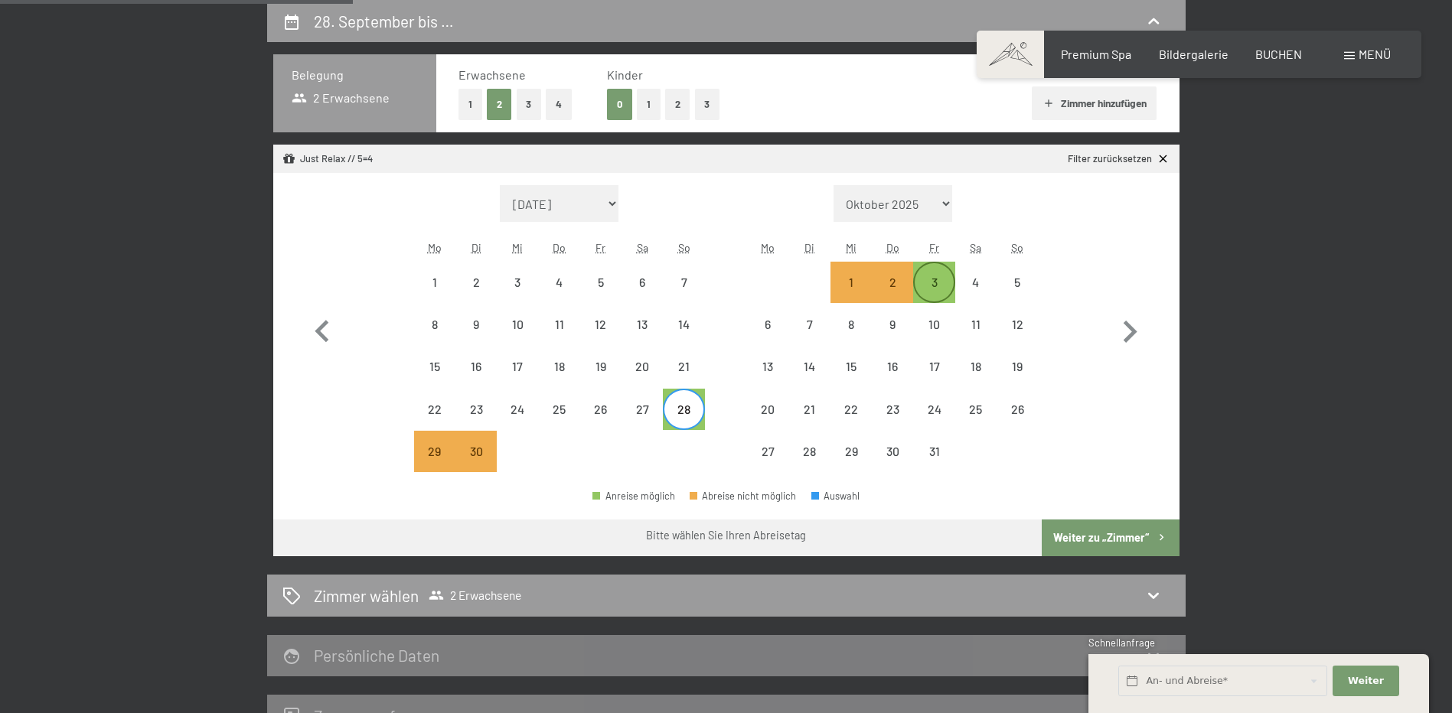
click at [933, 272] on div "3" at bounding box center [933, 282] width 38 height 38
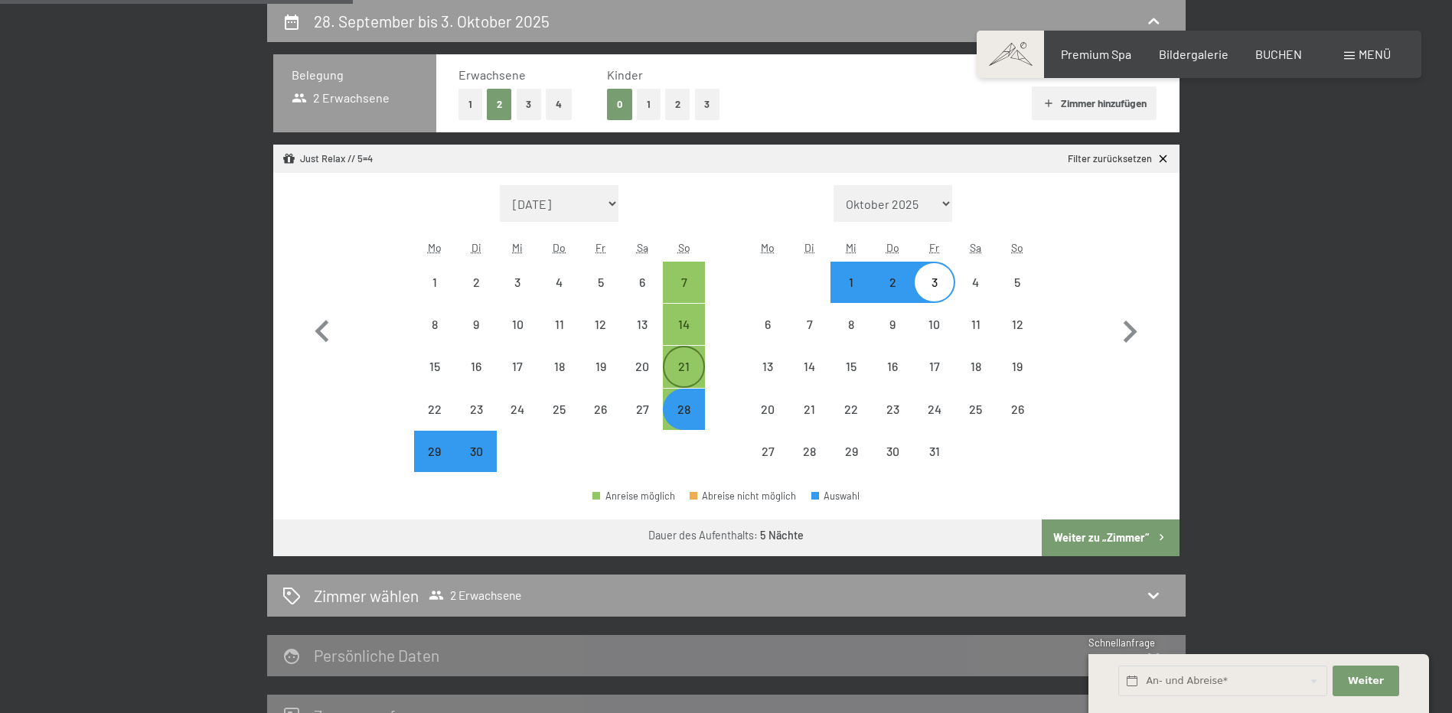
click at [684, 371] on div "21" at bounding box center [683, 379] width 38 height 38
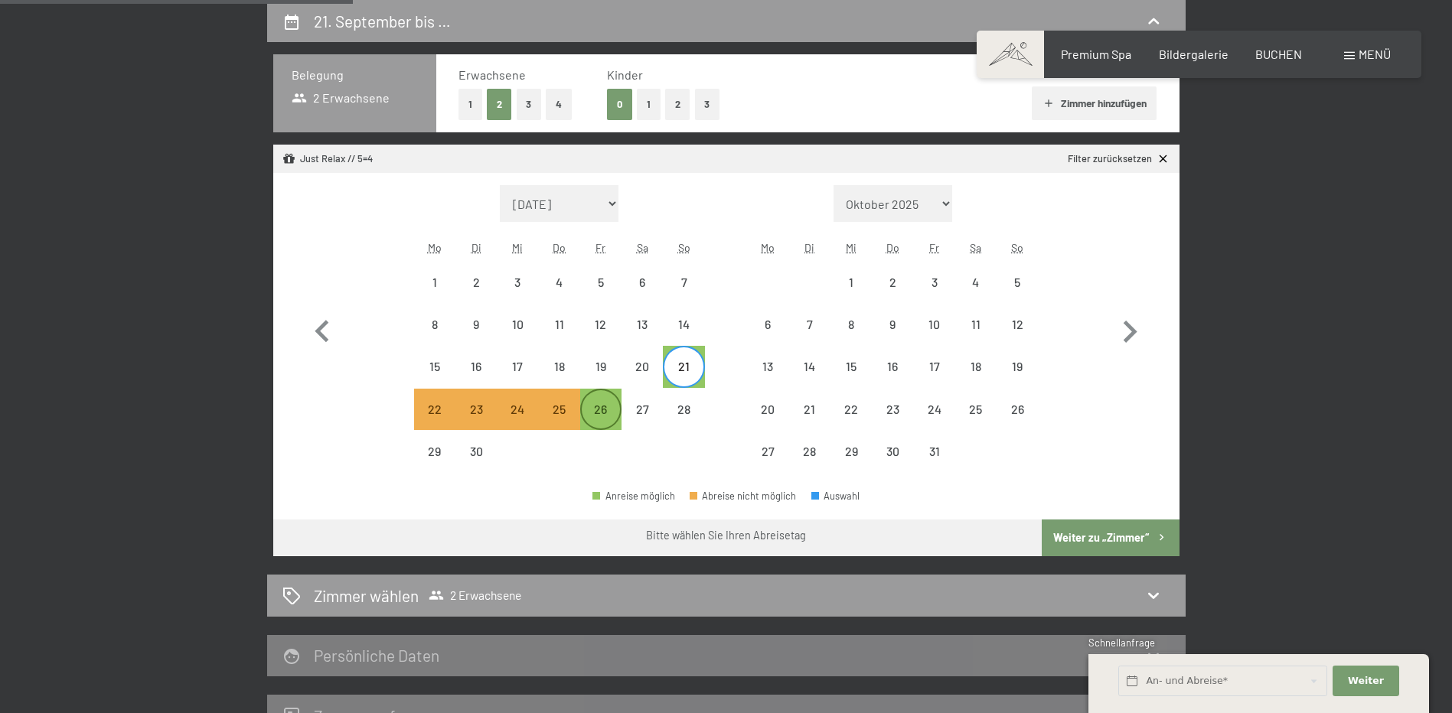
click at [604, 420] on div "26" at bounding box center [601, 422] width 38 height 38
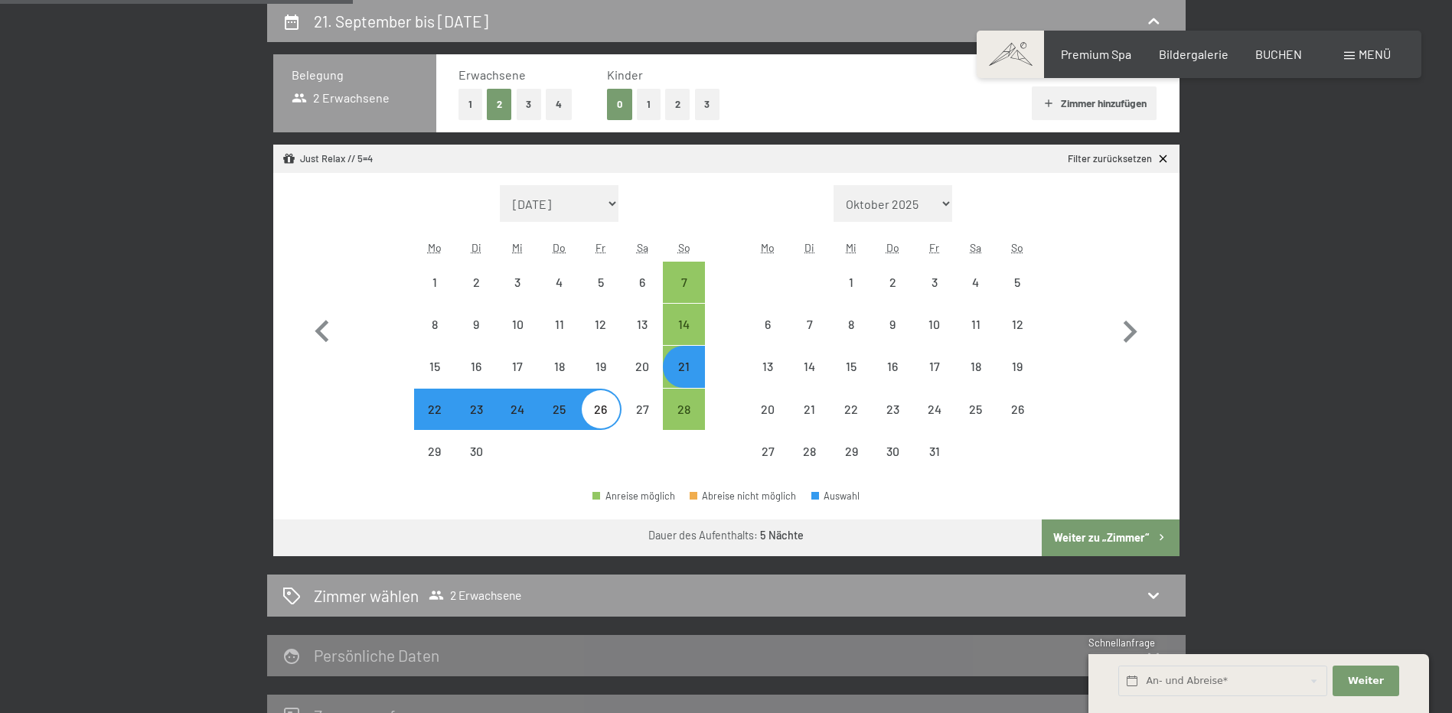
click at [1130, 541] on button "Weiter zu „Zimmer“" at bounding box center [1110, 538] width 137 height 37
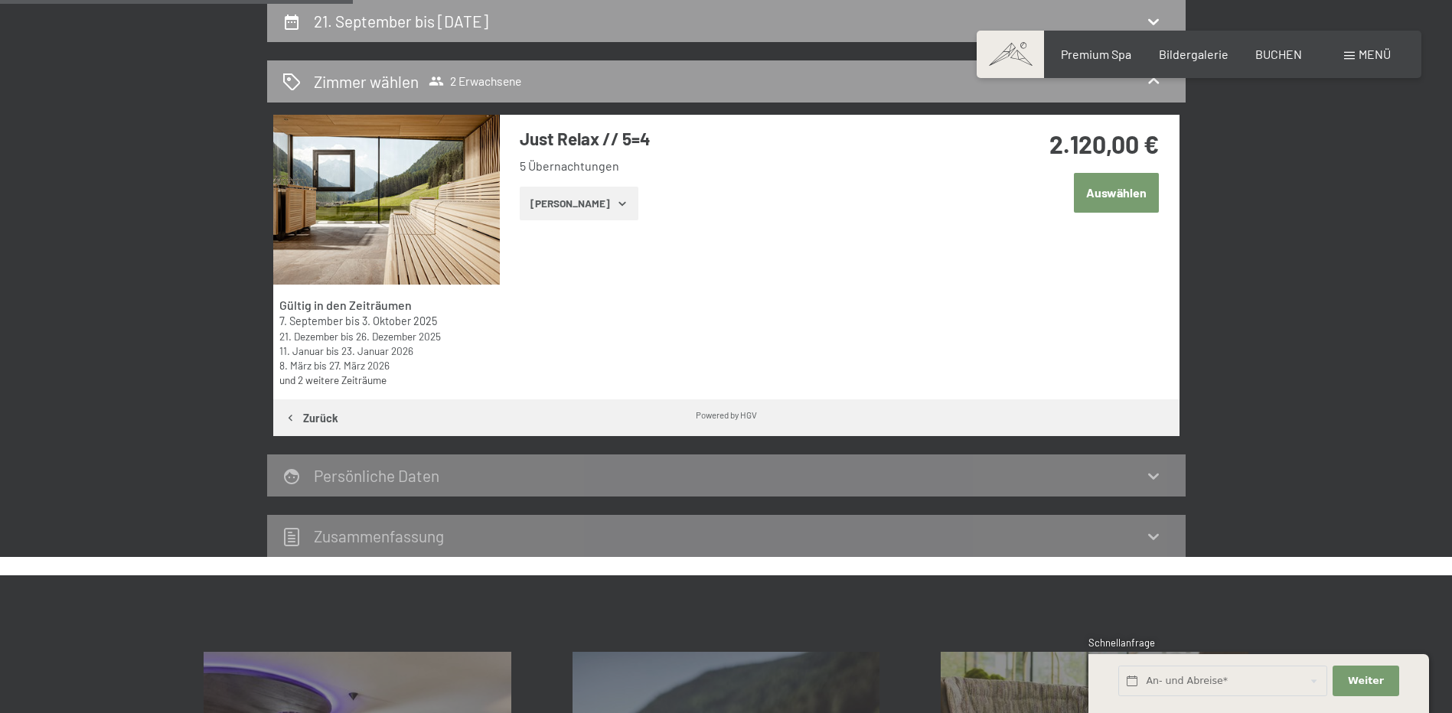
click at [1109, 199] on button "Auswählen" at bounding box center [1116, 192] width 85 height 39
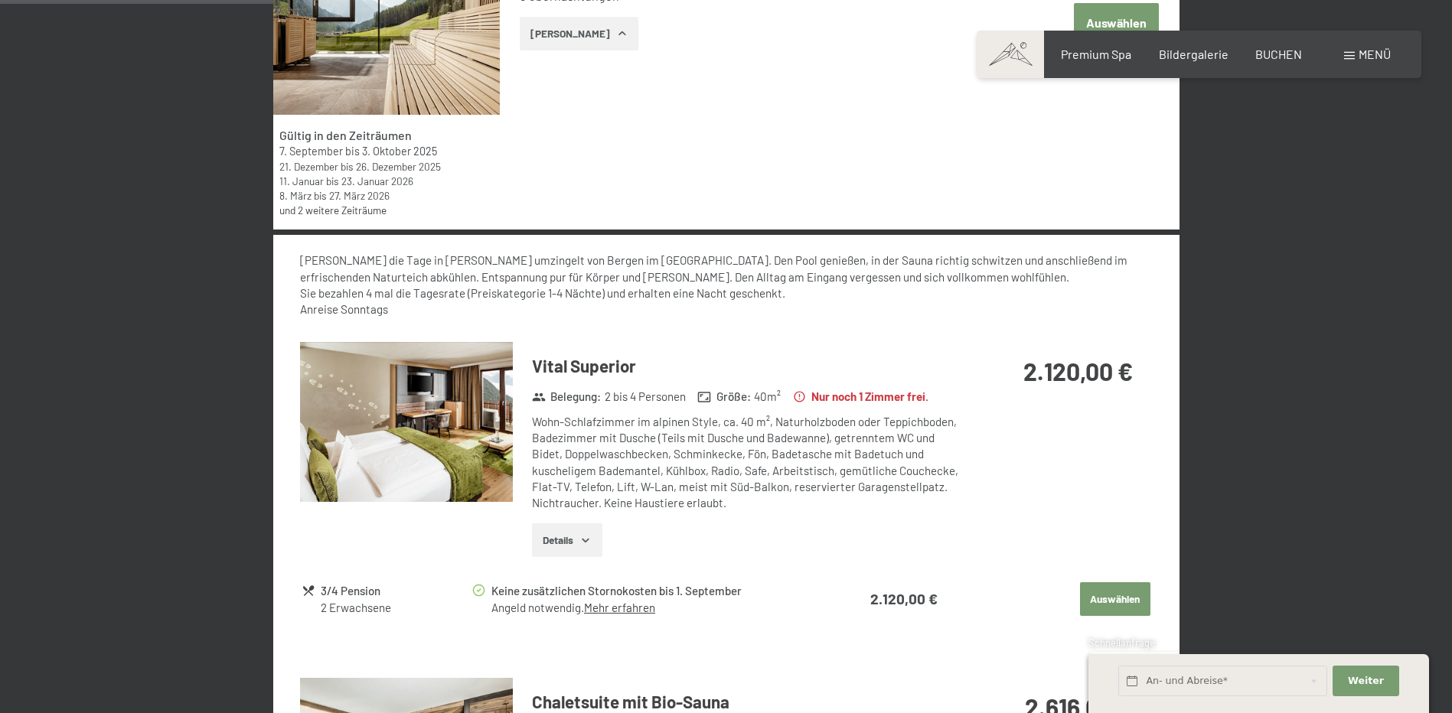
scroll to position [0, 0]
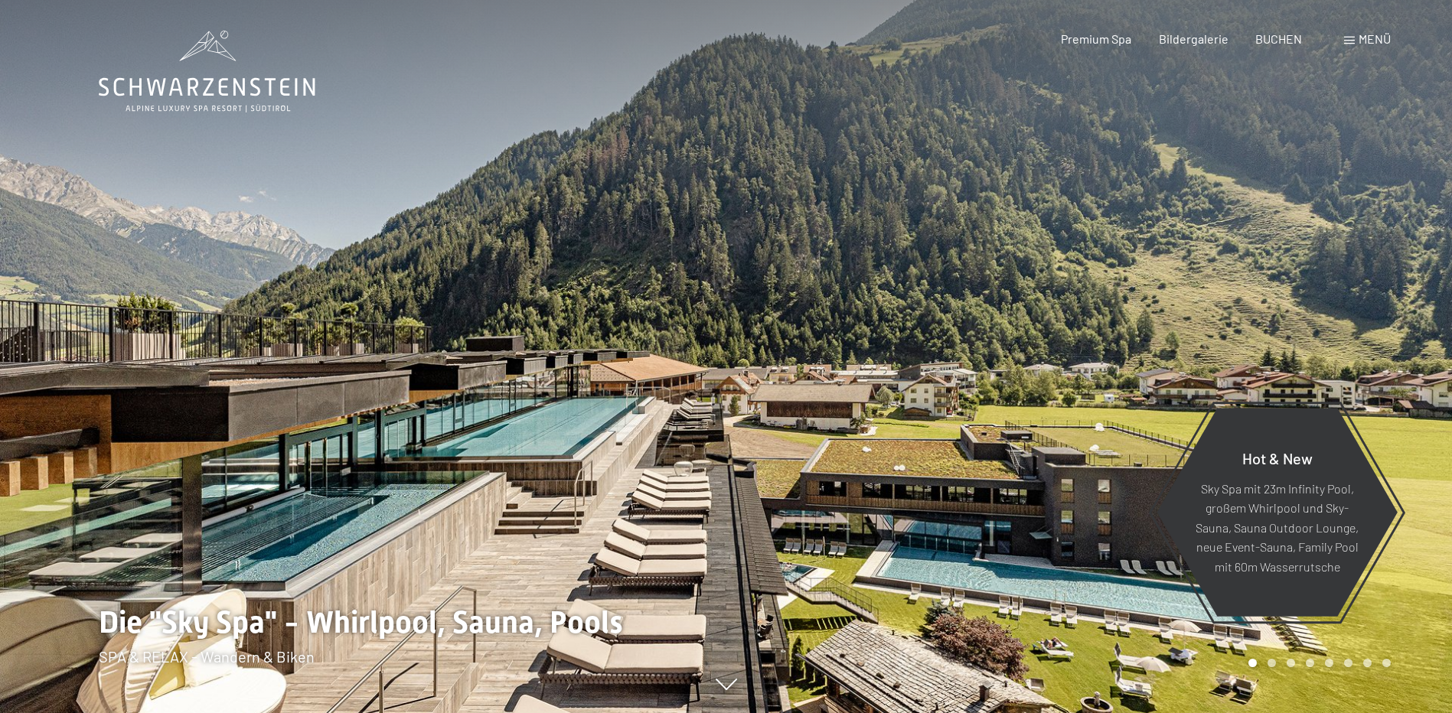
click at [1362, 41] on span "Menü" at bounding box center [1374, 38] width 32 height 15
click at [1105, 41] on span "Premium Spa" at bounding box center [1096, 36] width 70 height 15
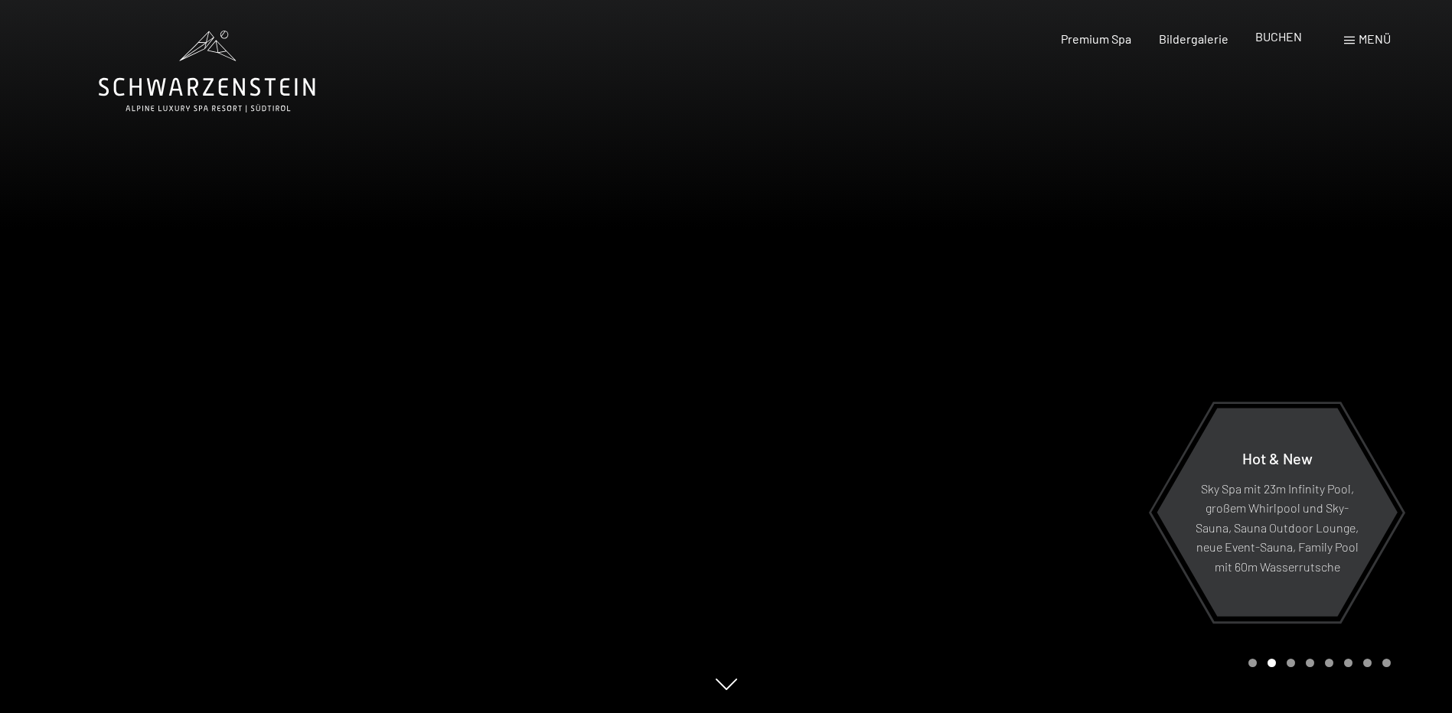
click at [1274, 38] on span "BUCHEN" at bounding box center [1278, 36] width 47 height 15
click at [1193, 39] on span "Bildergalerie" at bounding box center [1194, 36] width 70 height 15
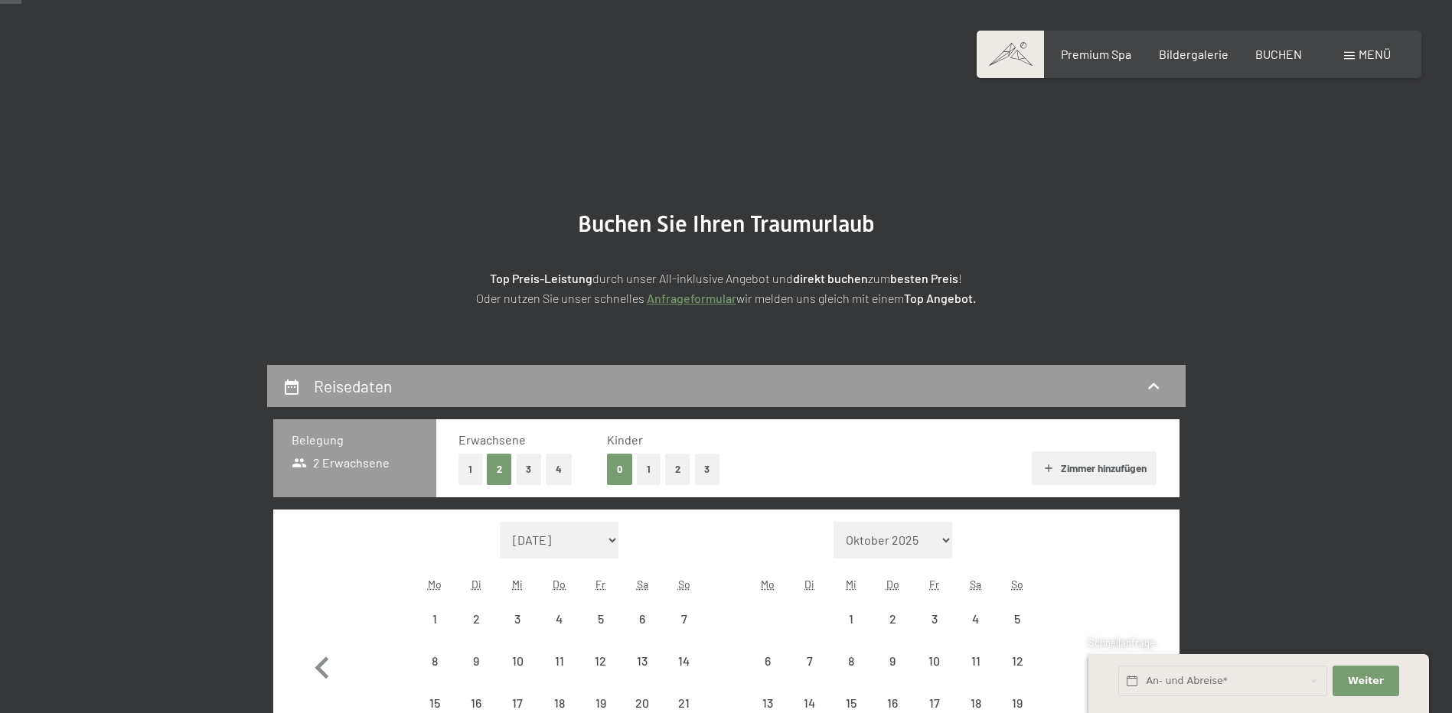
scroll to position [230, 0]
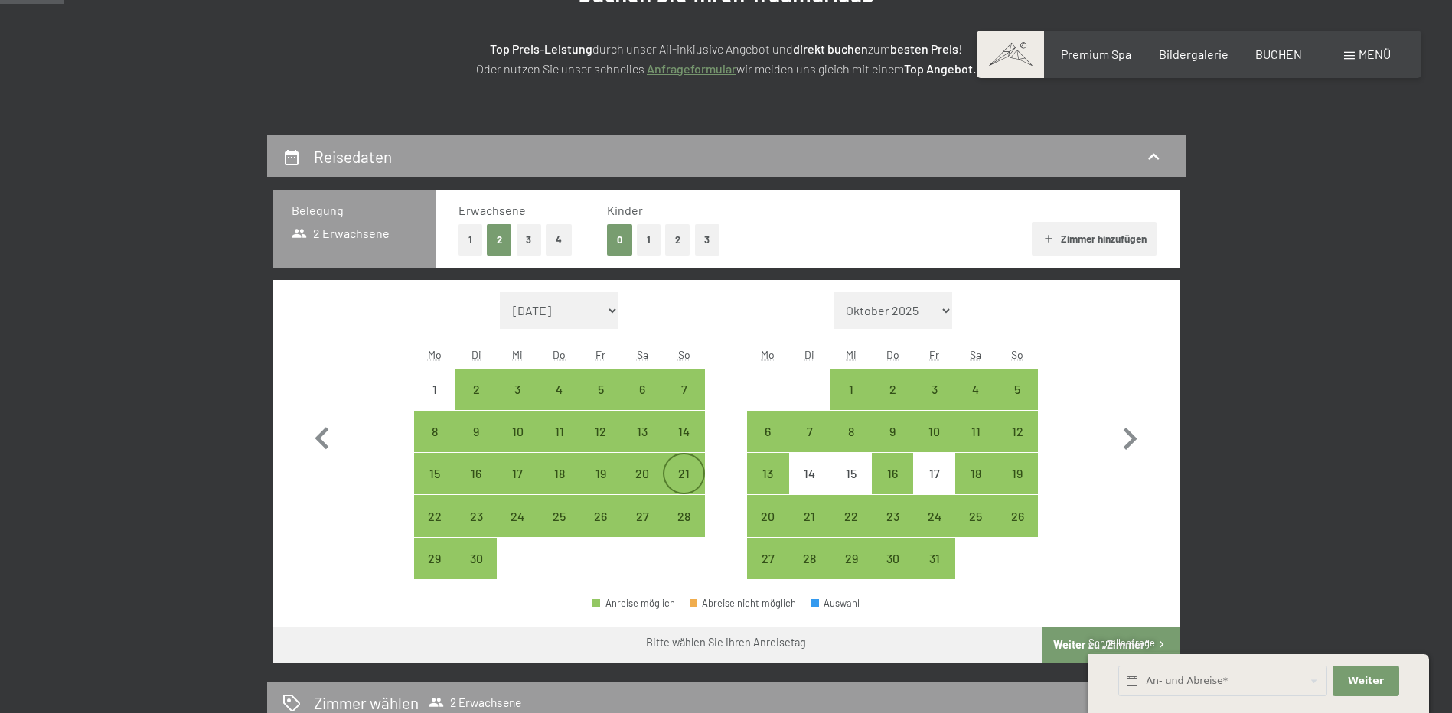
click at [687, 464] on div "21" at bounding box center [683, 474] width 38 height 38
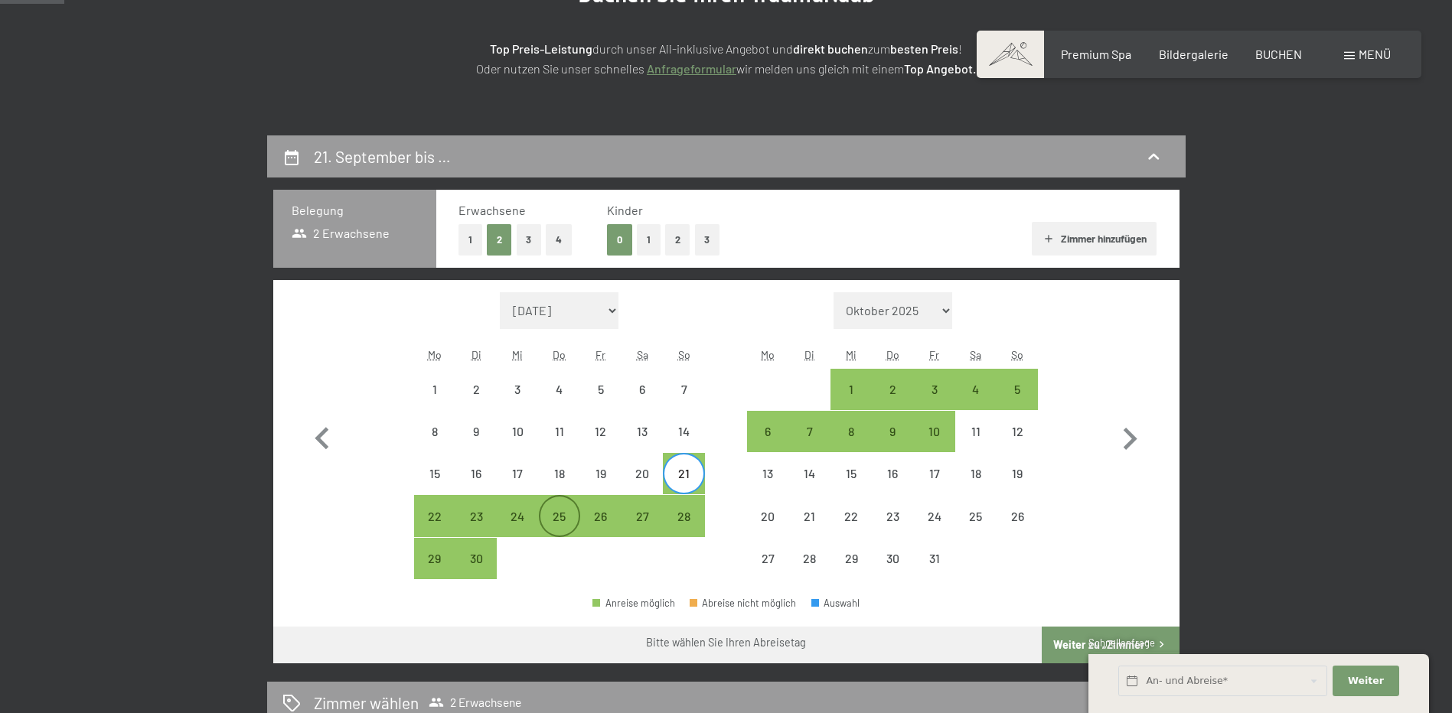
click at [552, 517] on div "25" at bounding box center [559, 529] width 38 height 38
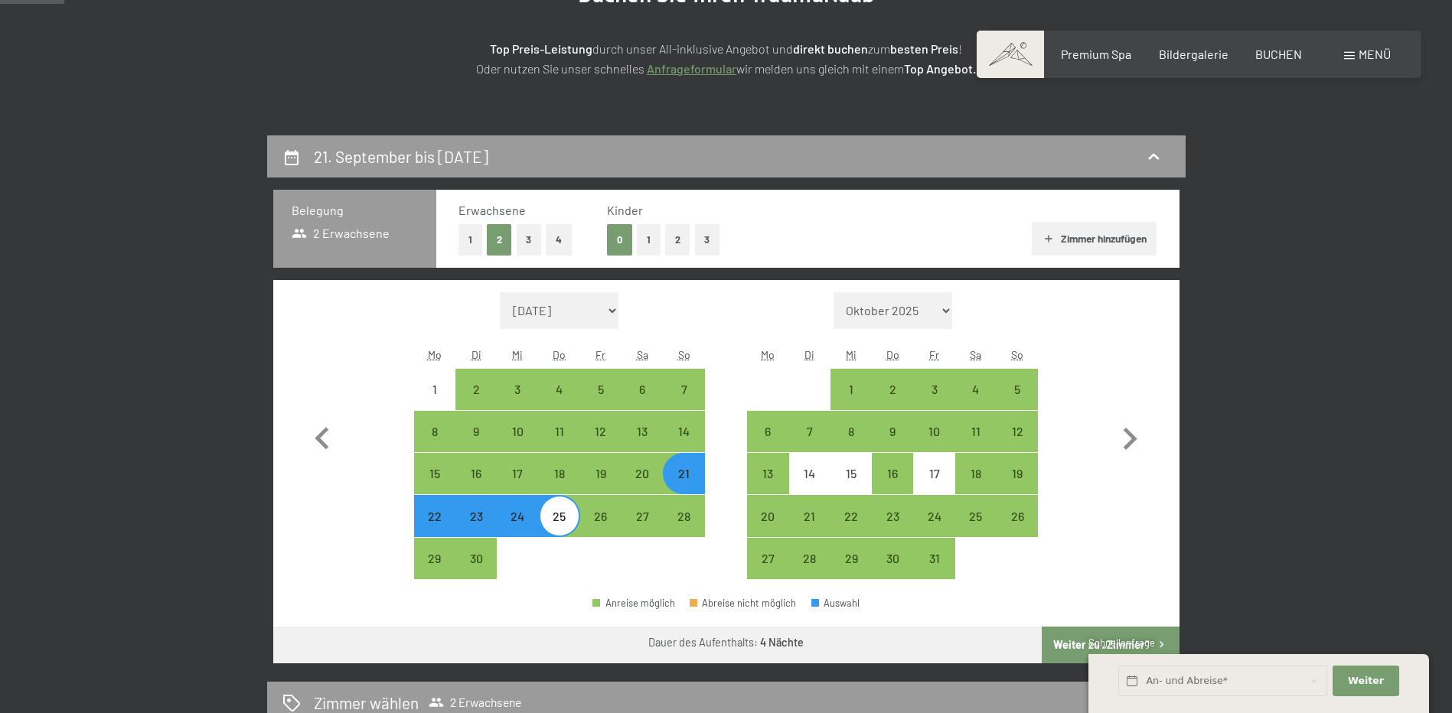
click at [691, 475] on div "21" at bounding box center [683, 487] width 38 height 38
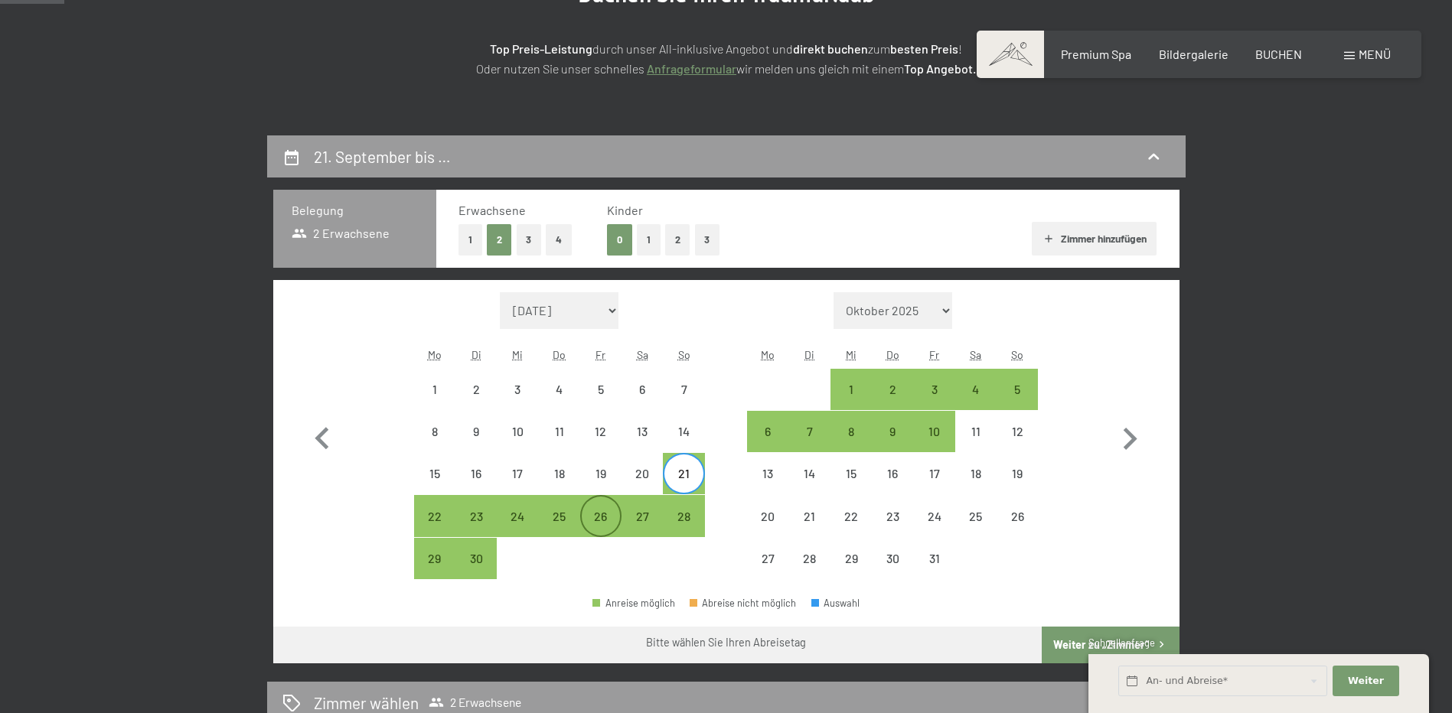
click at [592, 513] on div "26" at bounding box center [601, 529] width 38 height 38
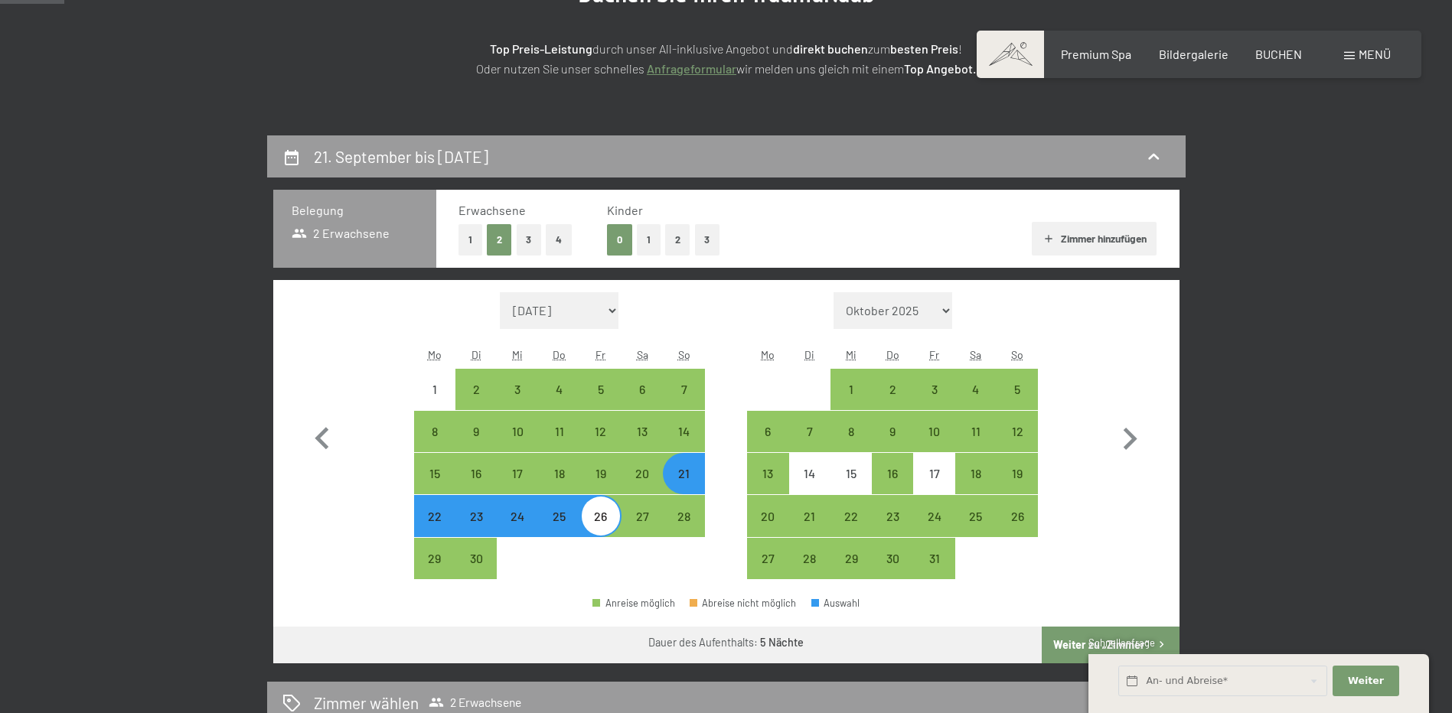
click at [1078, 641] on button "Weiter zu „Zimmer“" at bounding box center [1110, 645] width 137 height 37
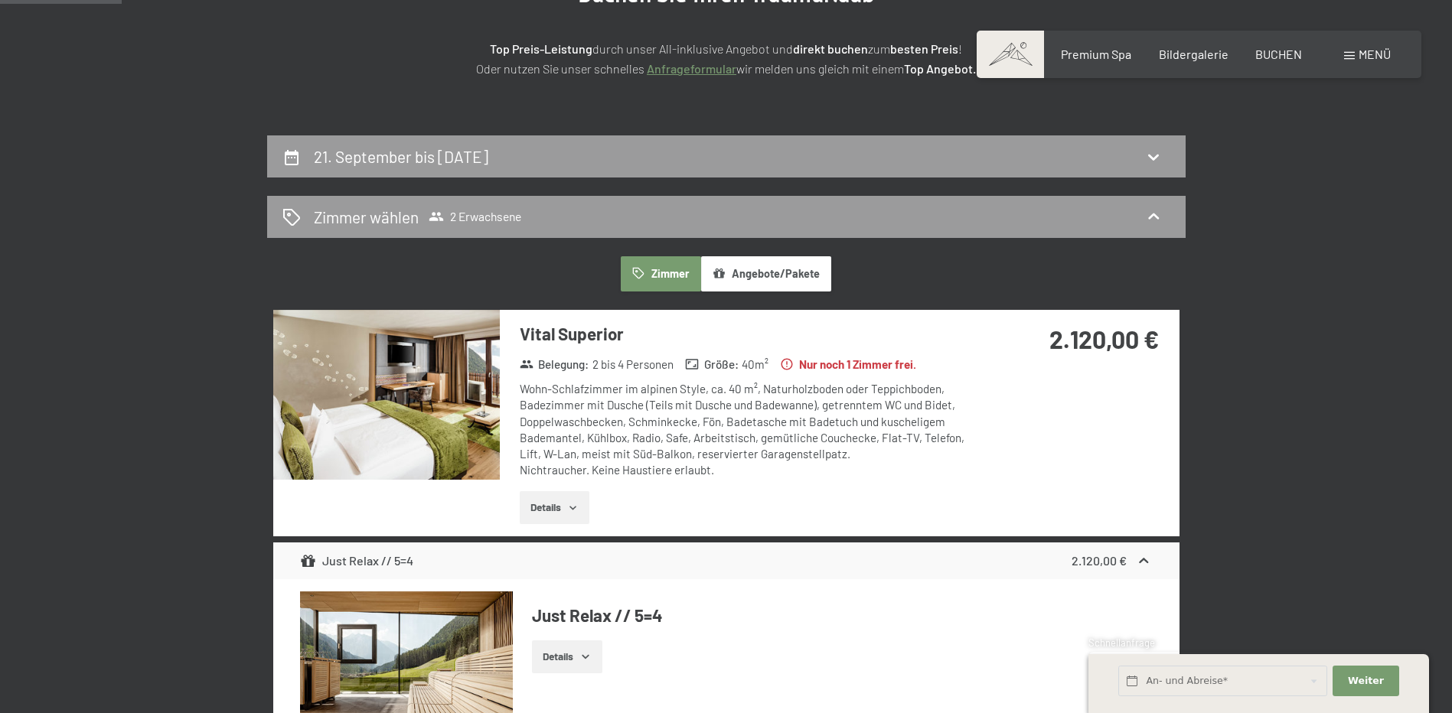
scroll to position [365, 0]
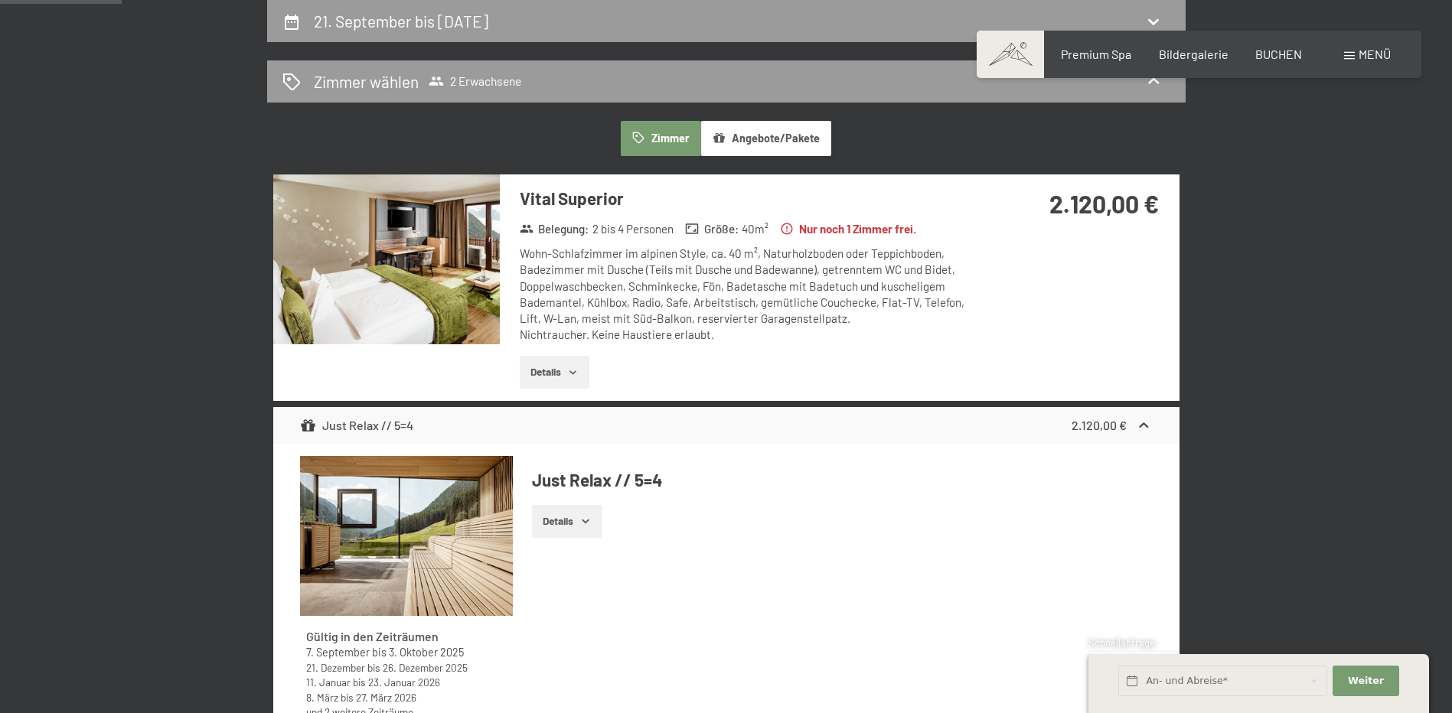
click at [553, 372] on button "Details" at bounding box center [555, 373] width 70 height 34
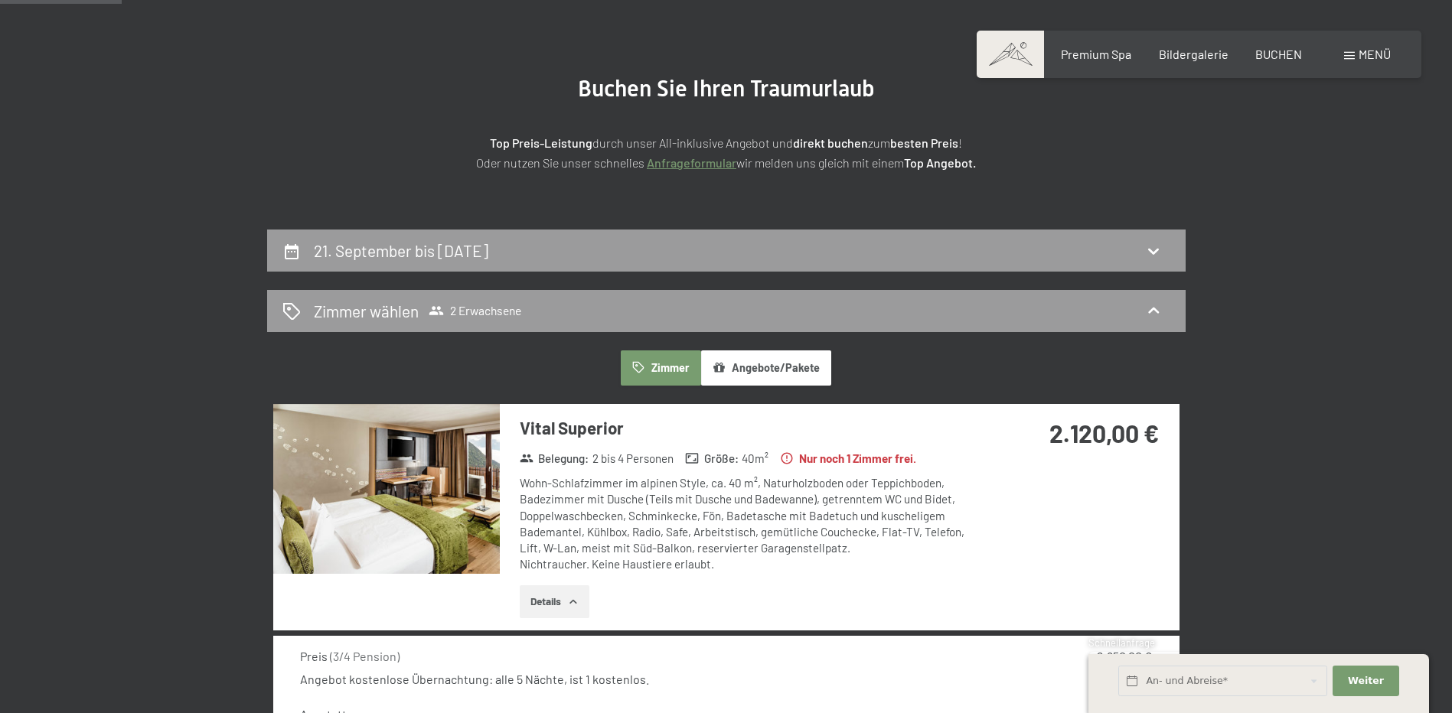
scroll to position [59, 0]
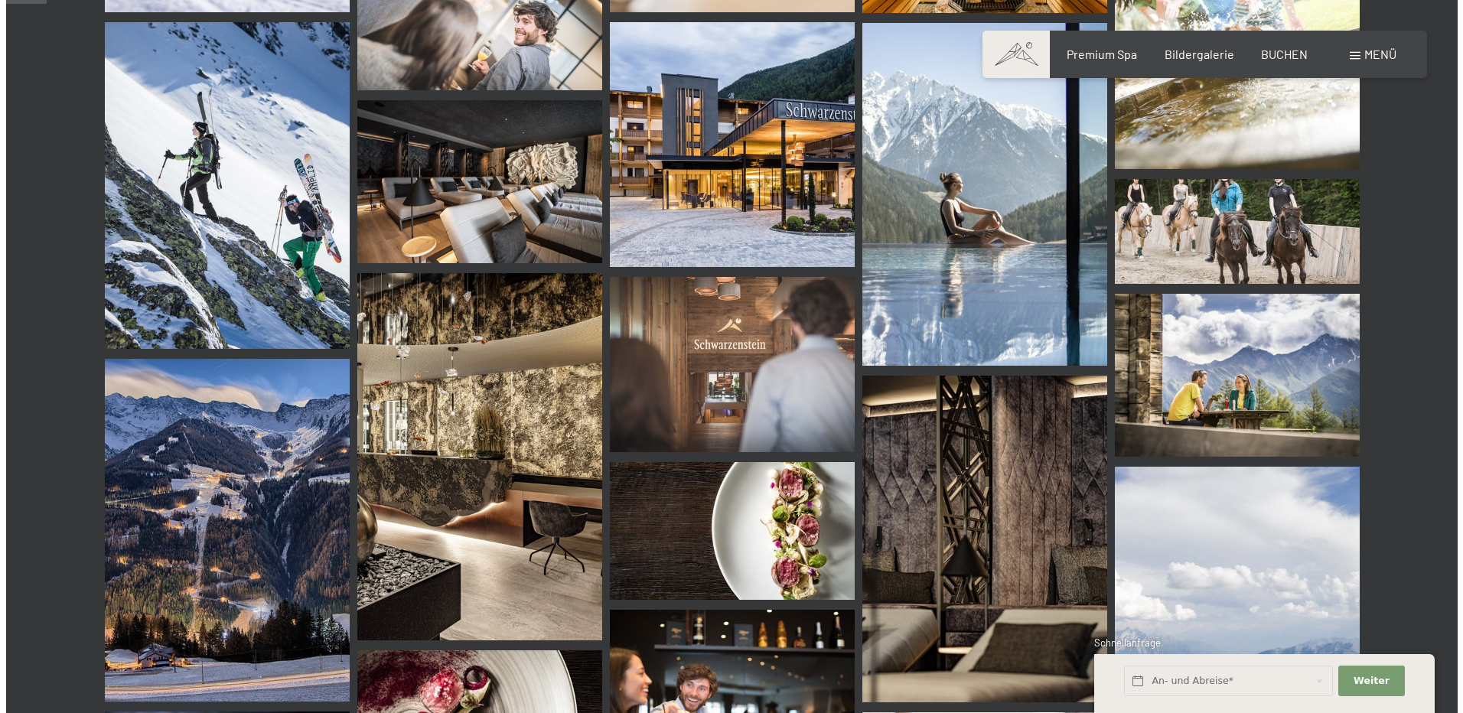
scroll to position [459, 0]
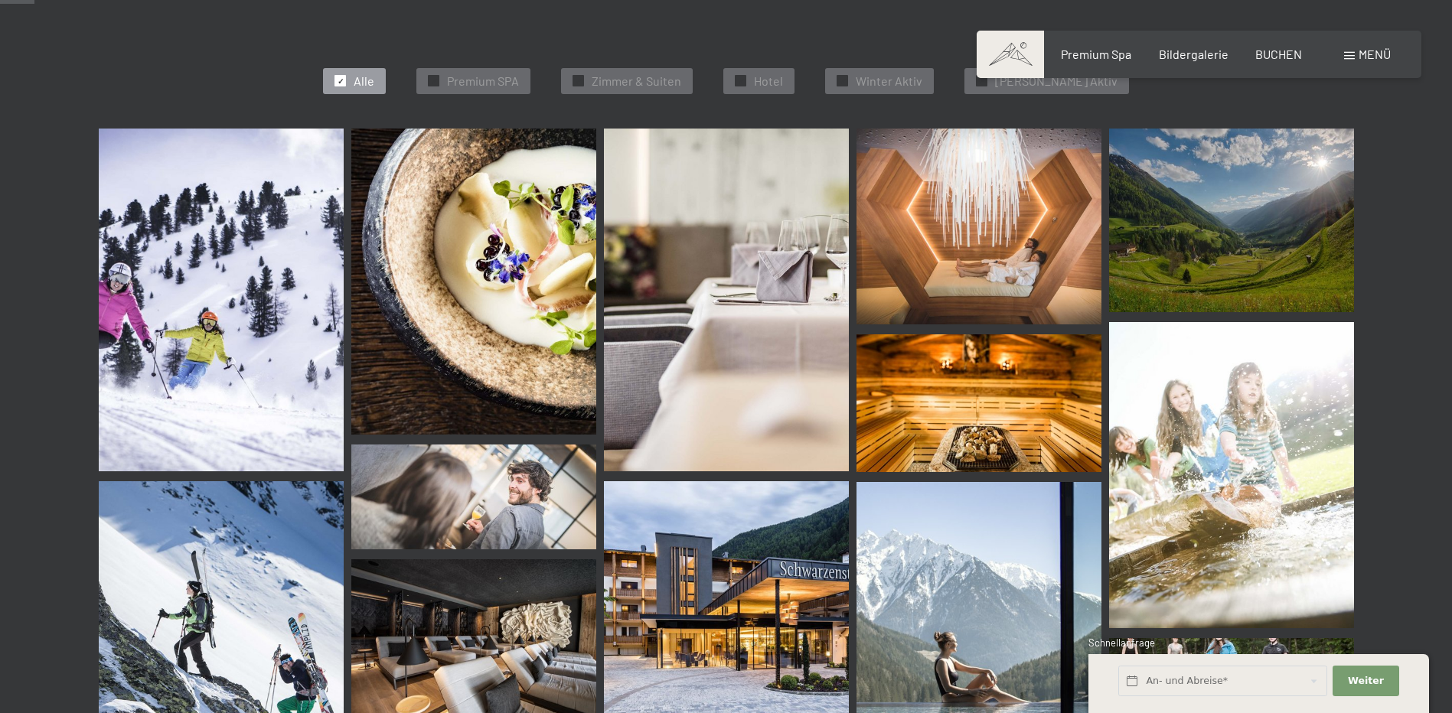
click at [1356, 52] on div "Menü" at bounding box center [1367, 54] width 47 height 17
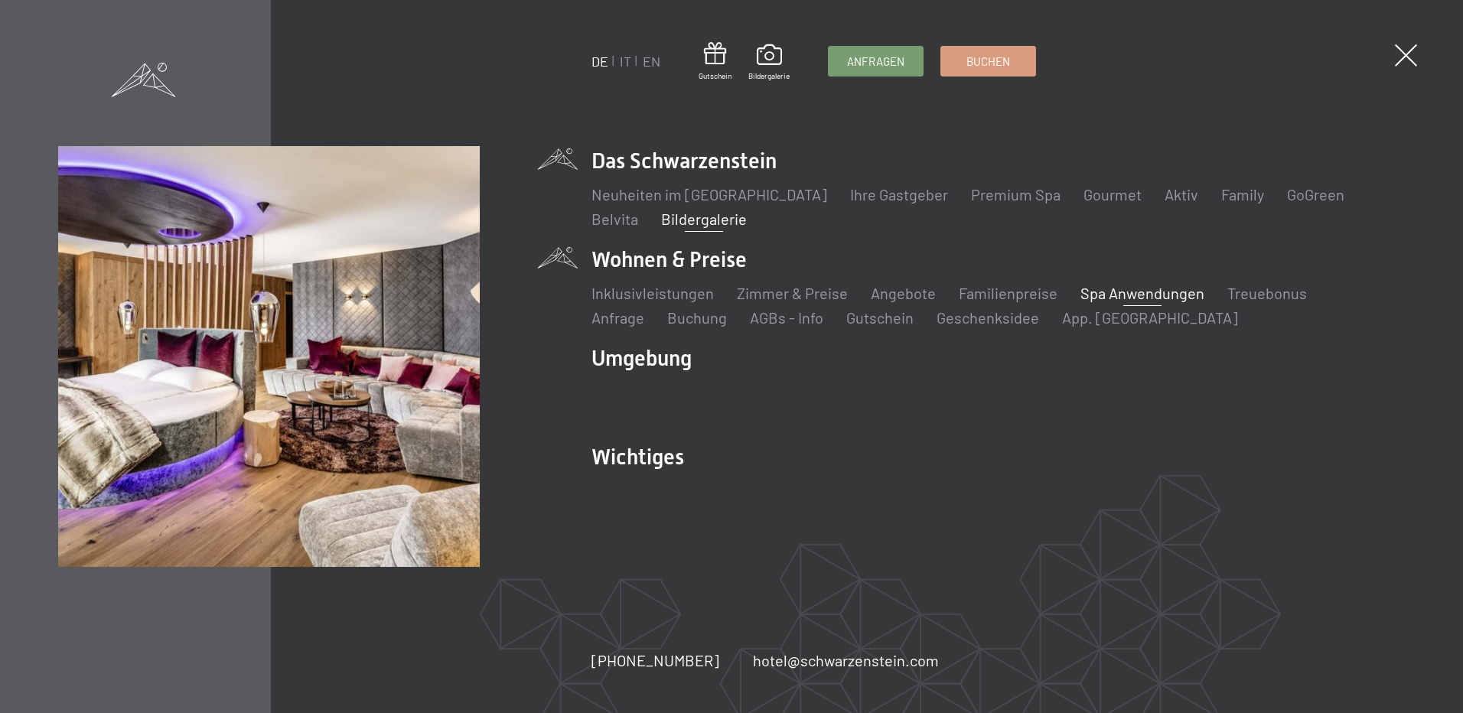
click at [1110, 295] on link "Spa Anwendungen" at bounding box center [1143, 293] width 124 height 18
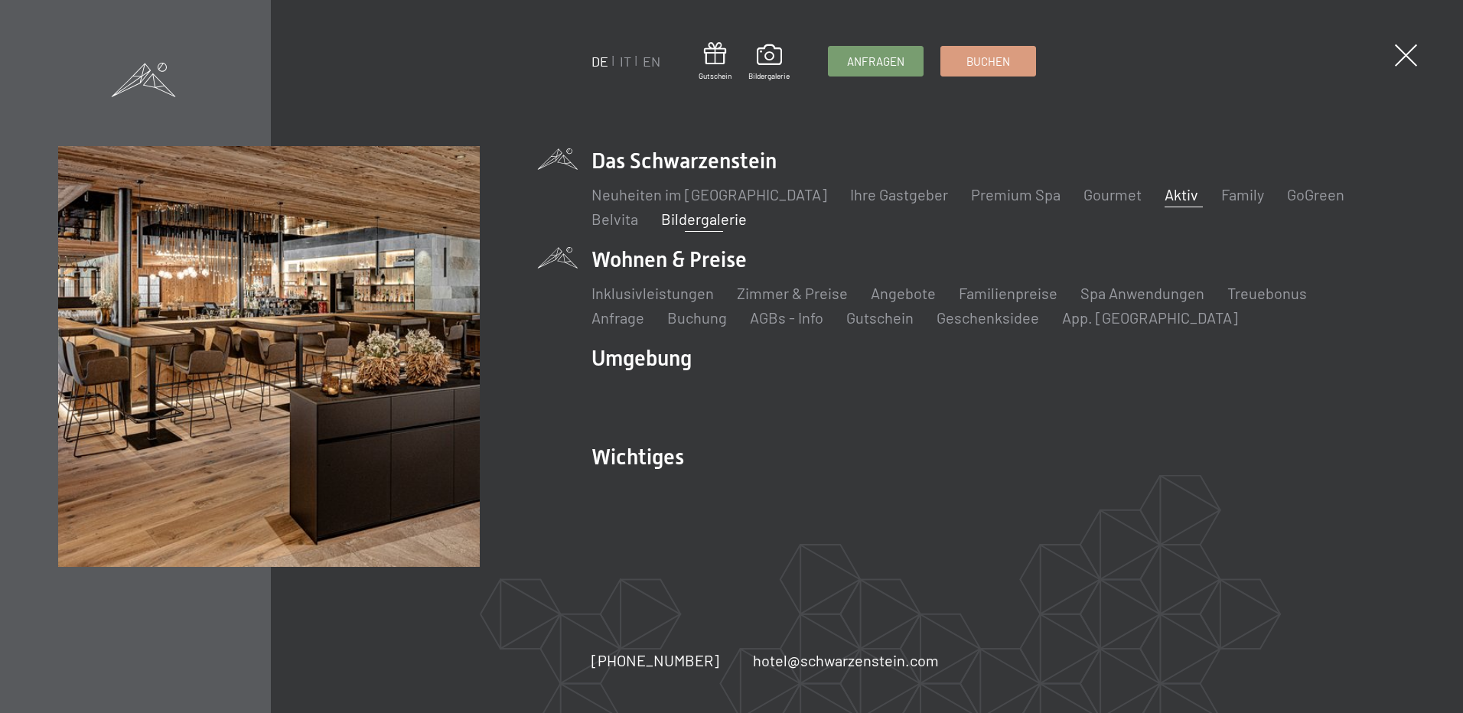
click at [1165, 188] on link "Aktiv" at bounding box center [1182, 194] width 34 height 18
click at [1165, 195] on link "Aktiv" at bounding box center [1182, 194] width 34 height 18
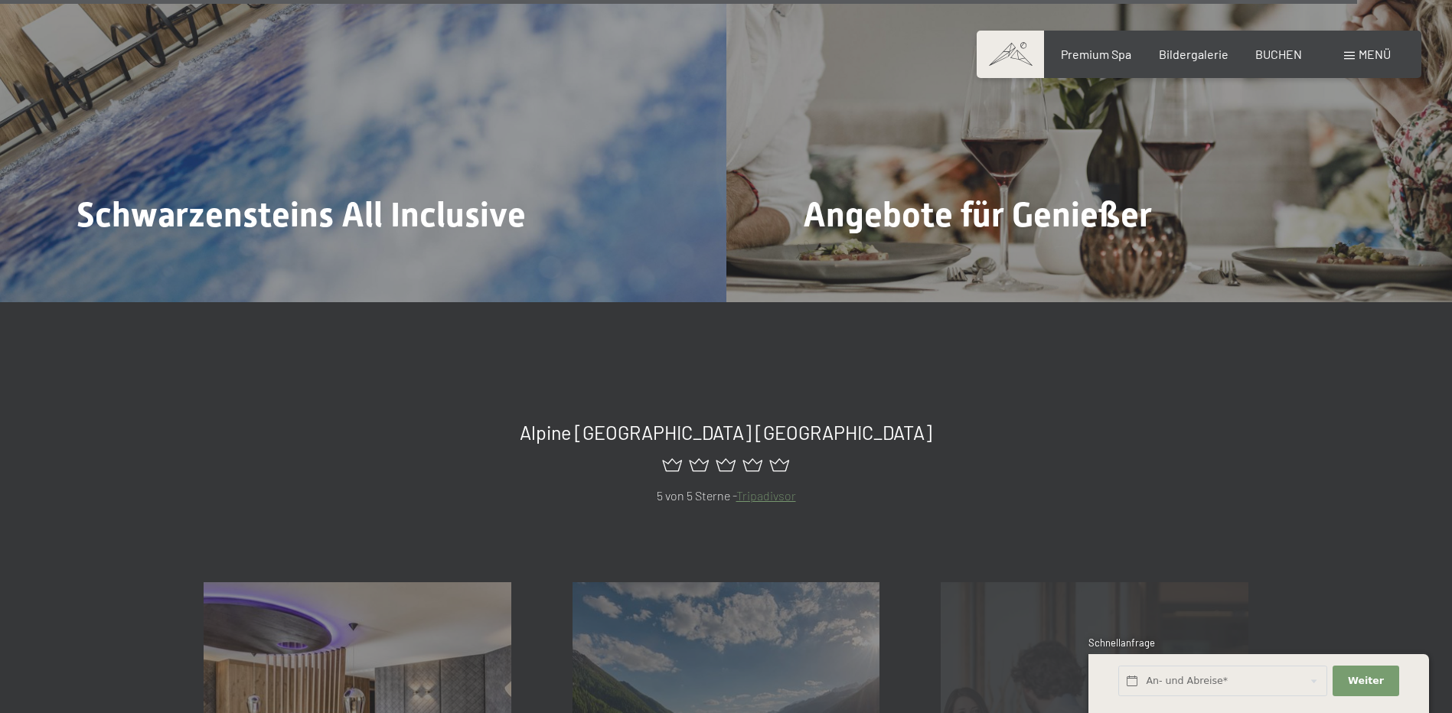
scroll to position [7270, 0]
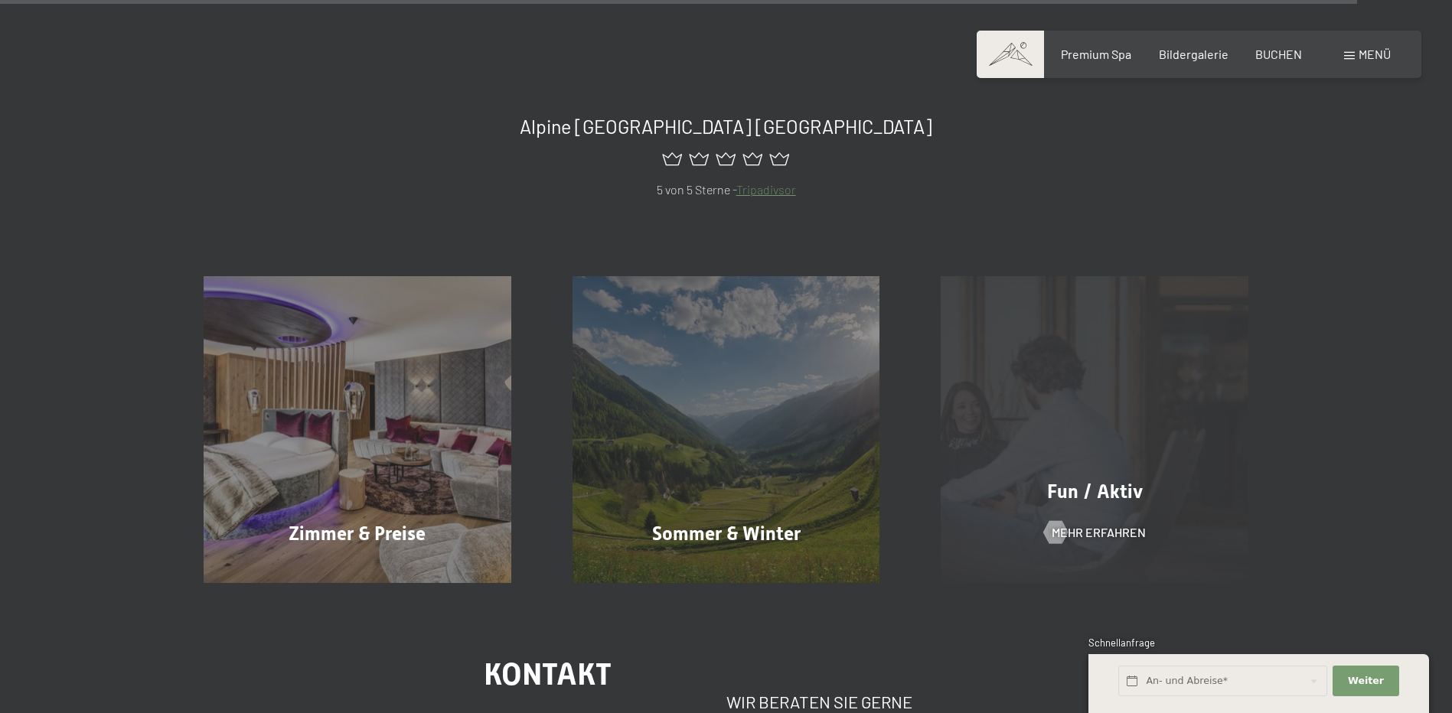
click at [1081, 481] on span "Fun / Aktiv" at bounding box center [1095, 492] width 96 height 22
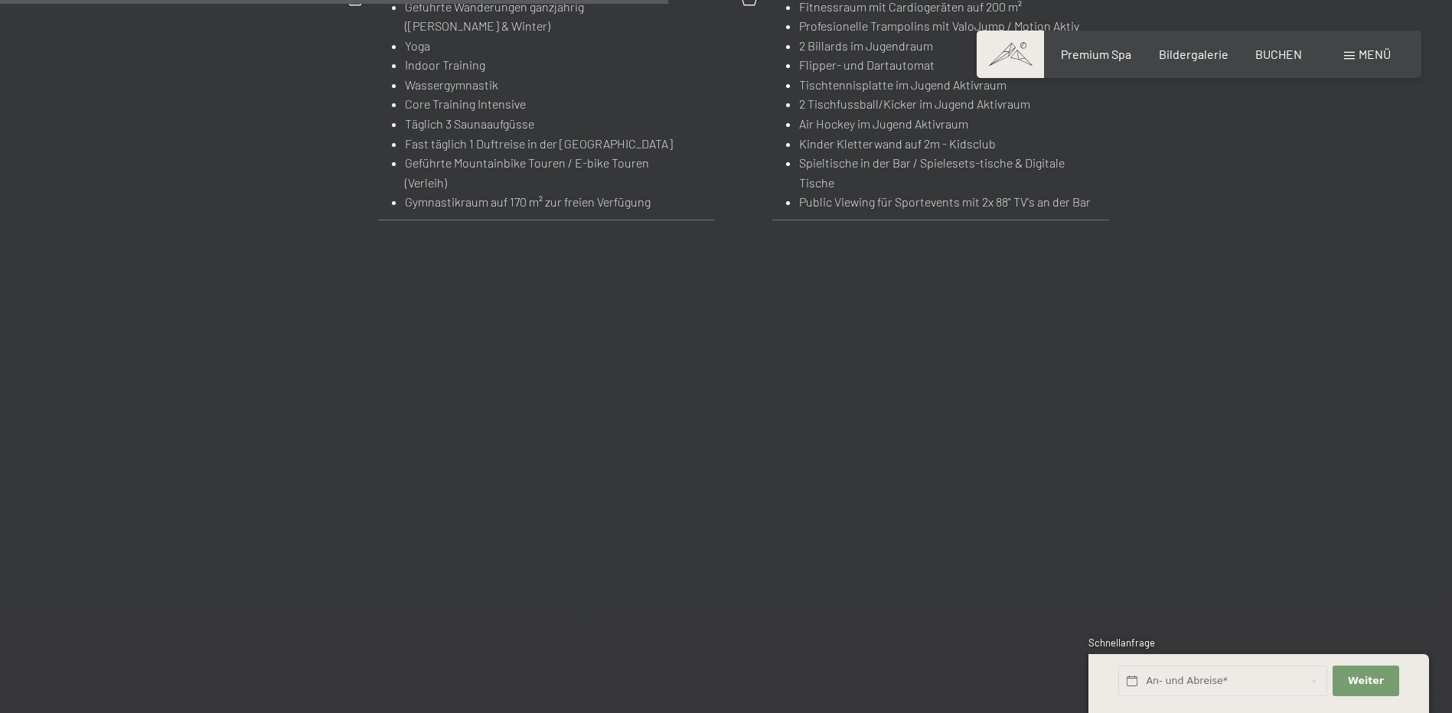
scroll to position [2372, 0]
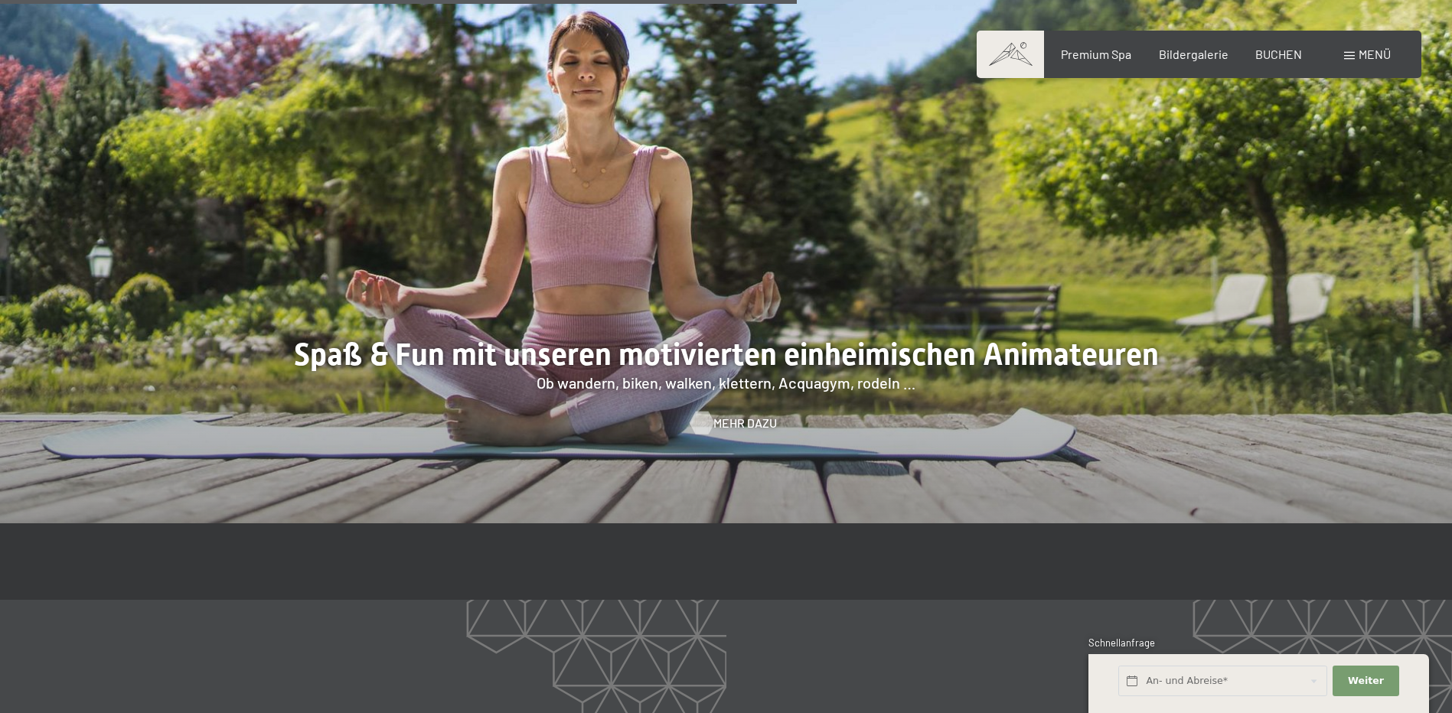
click at [721, 417] on span "Mehr dazu" at bounding box center [745, 423] width 64 height 17
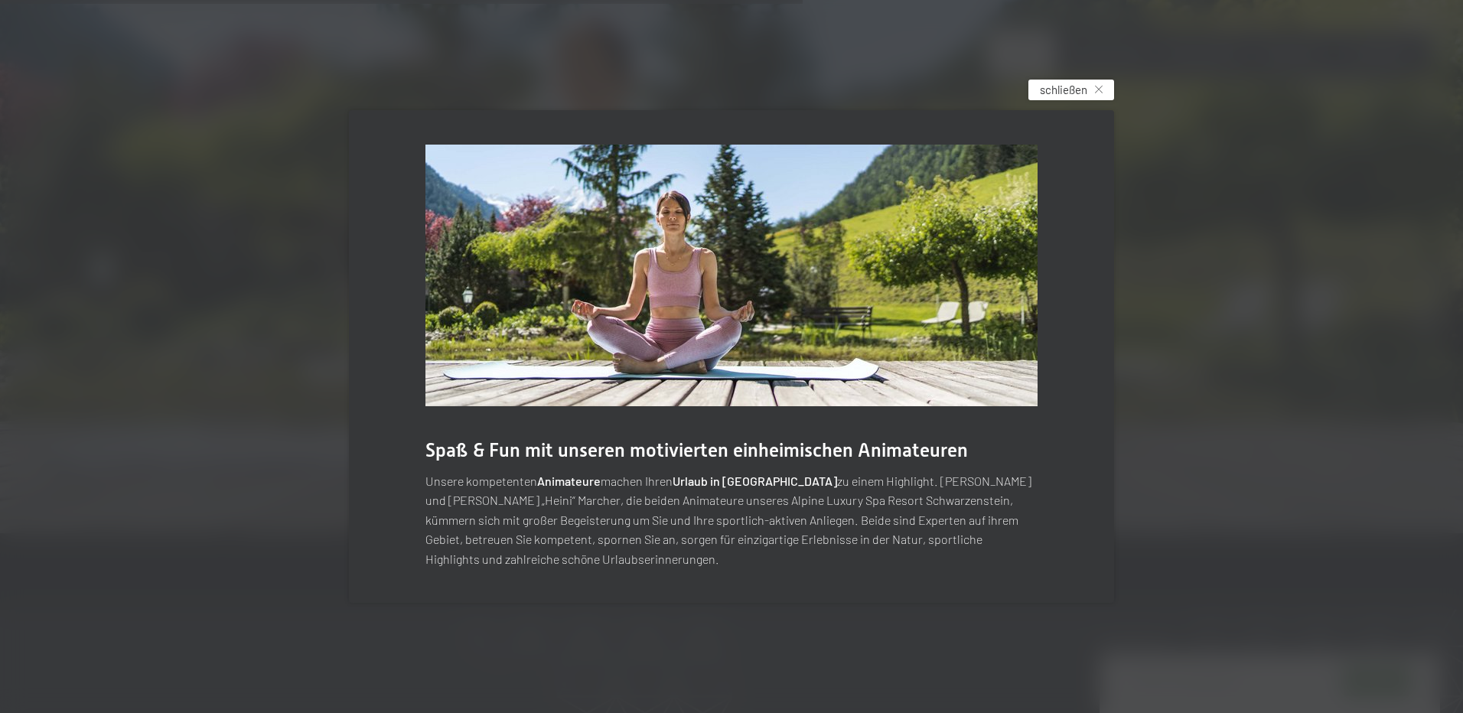
click at [1072, 80] on div "schließen" at bounding box center [1072, 90] width 86 height 21
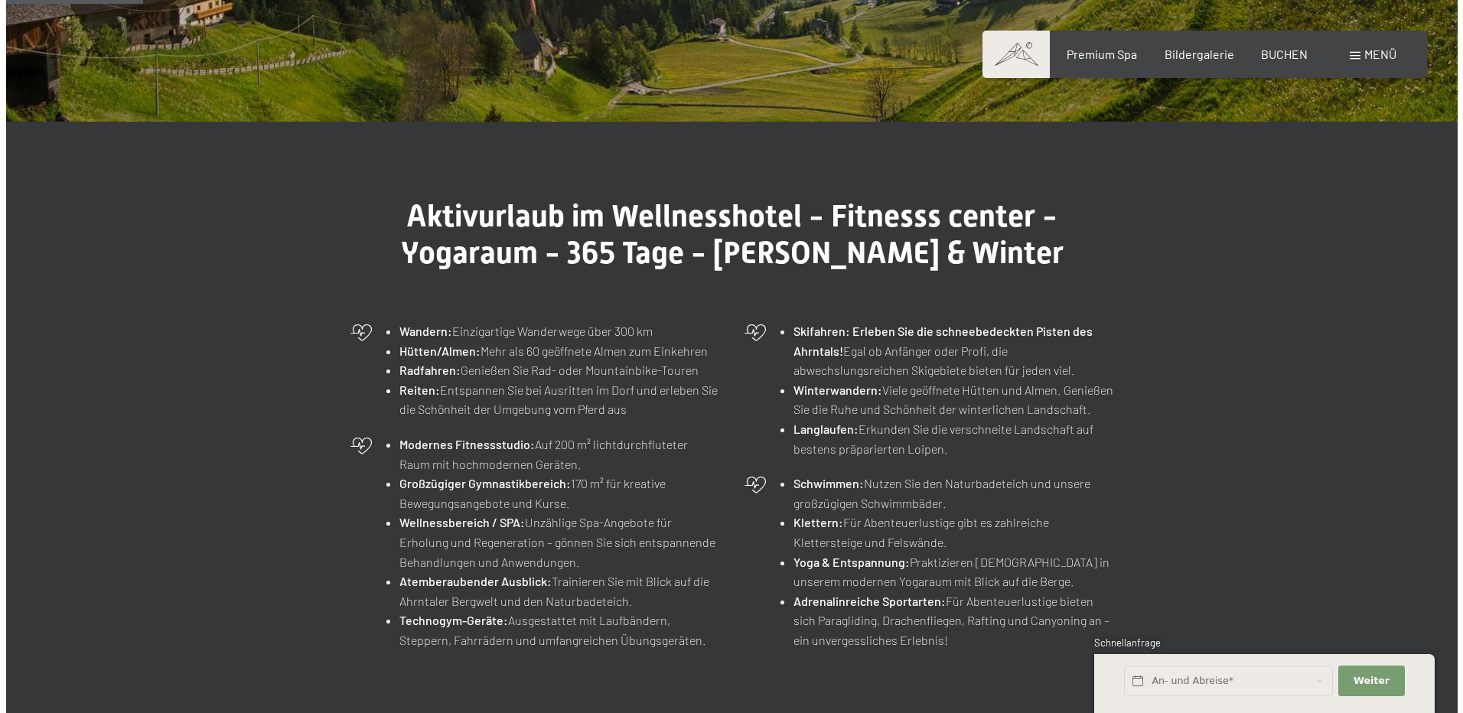
scroll to position [0, 0]
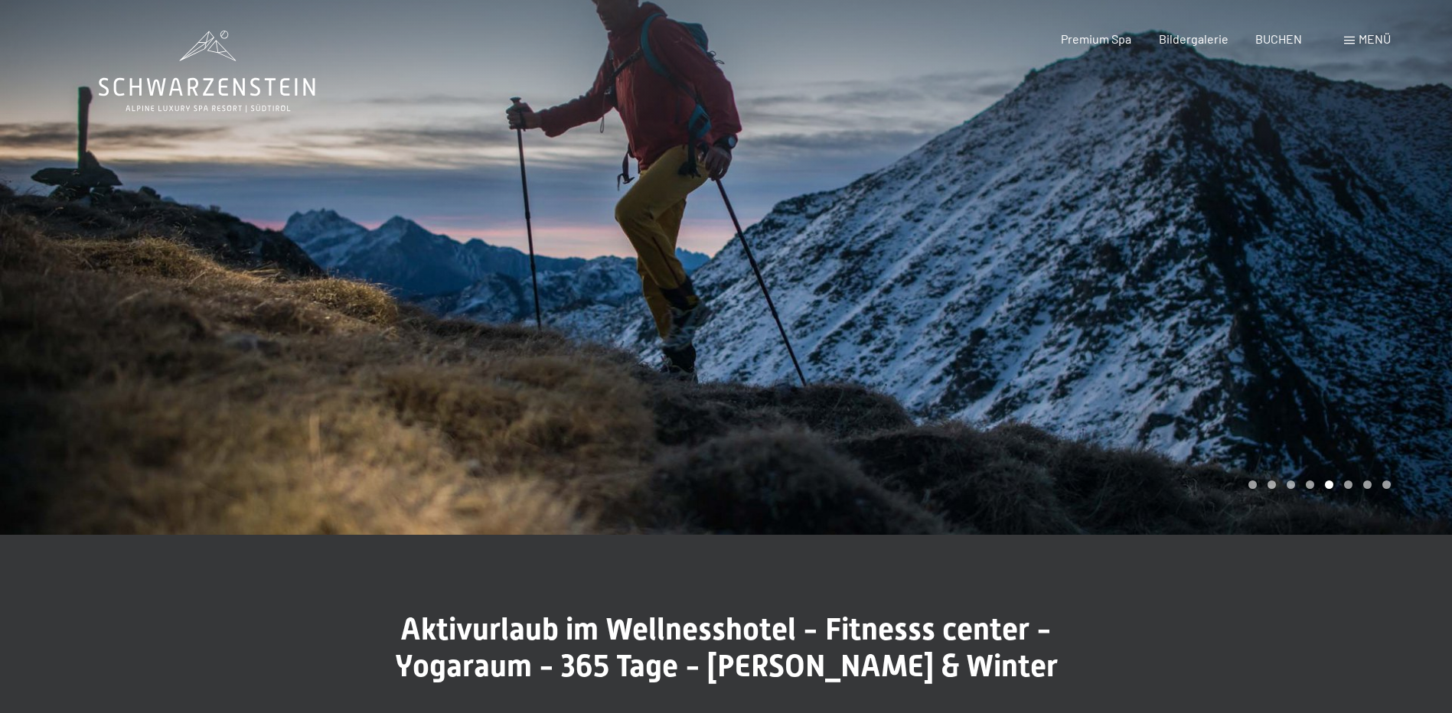
click at [1358, 37] on span "Menü" at bounding box center [1374, 38] width 32 height 15
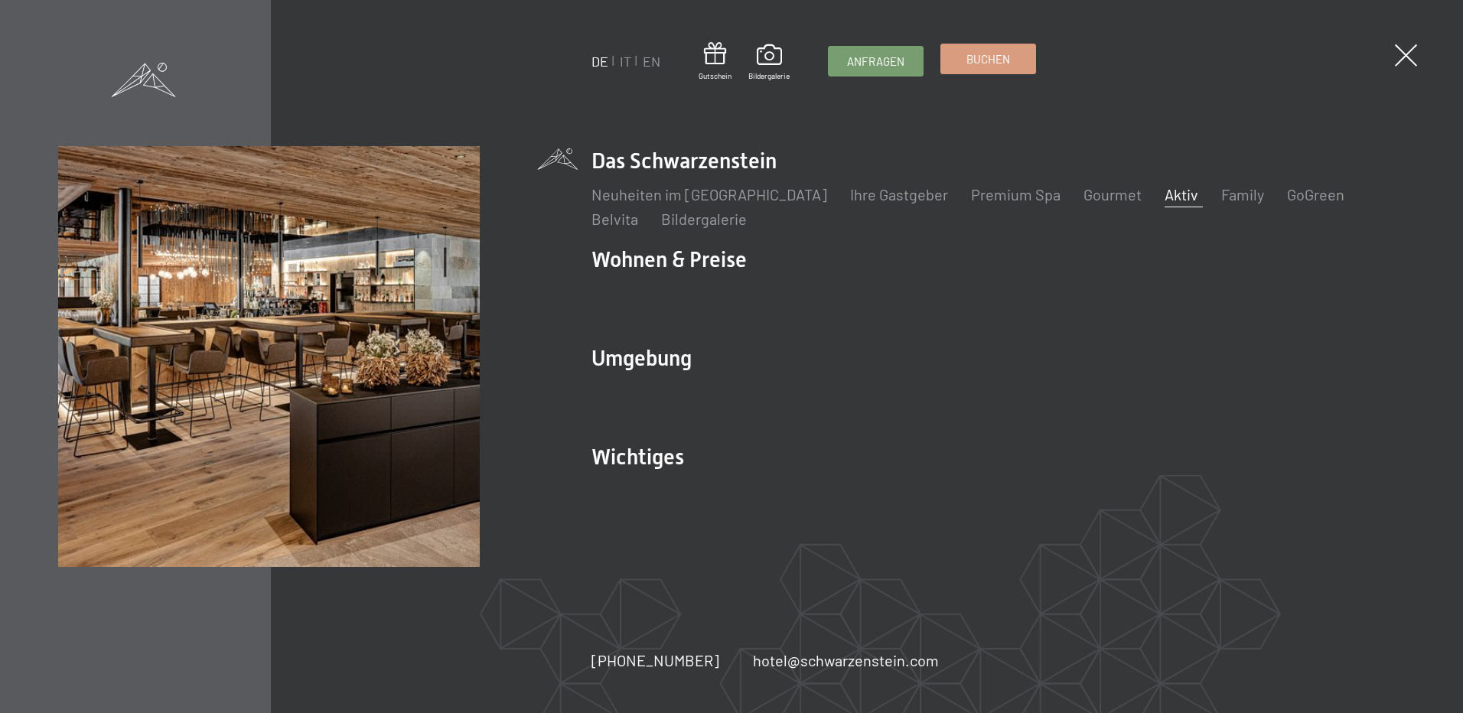
click at [1015, 62] on link "Buchen" at bounding box center [988, 58] width 94 height 29
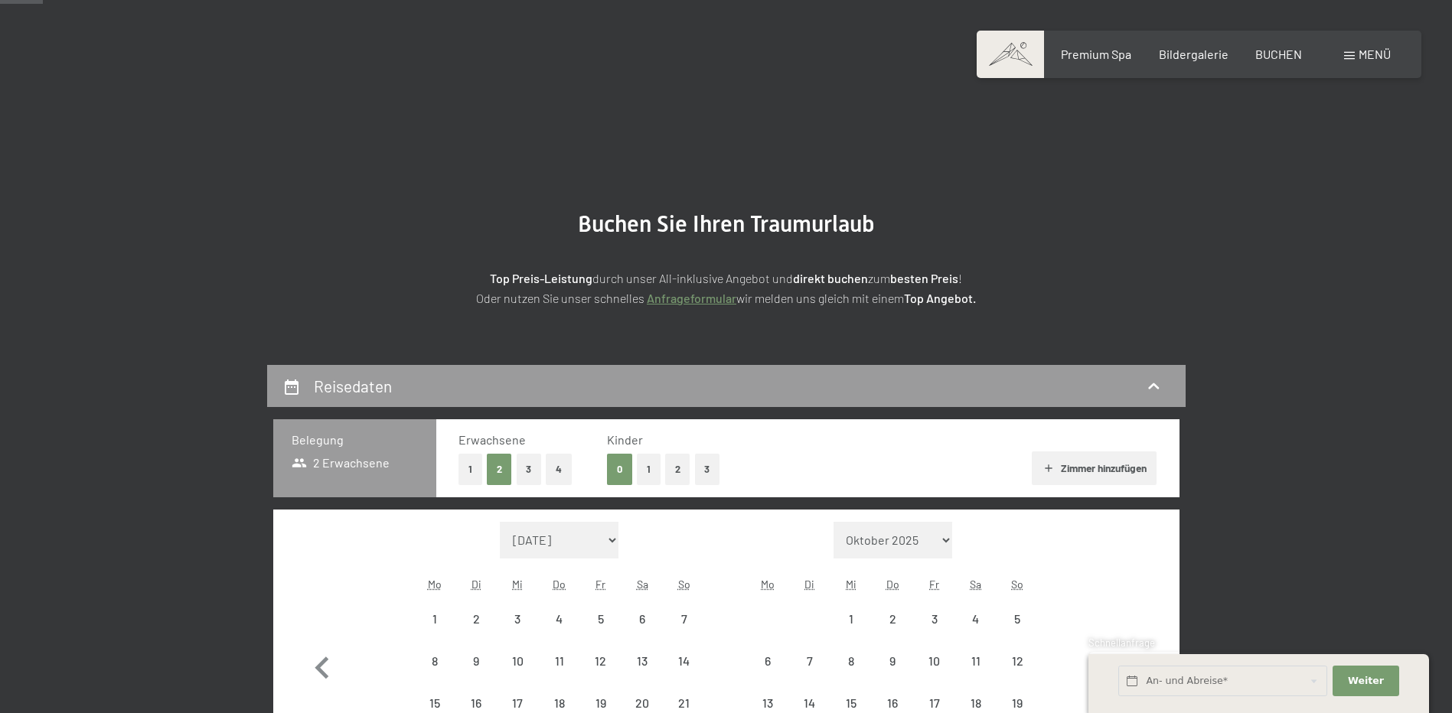
scroll to position [153, 0]
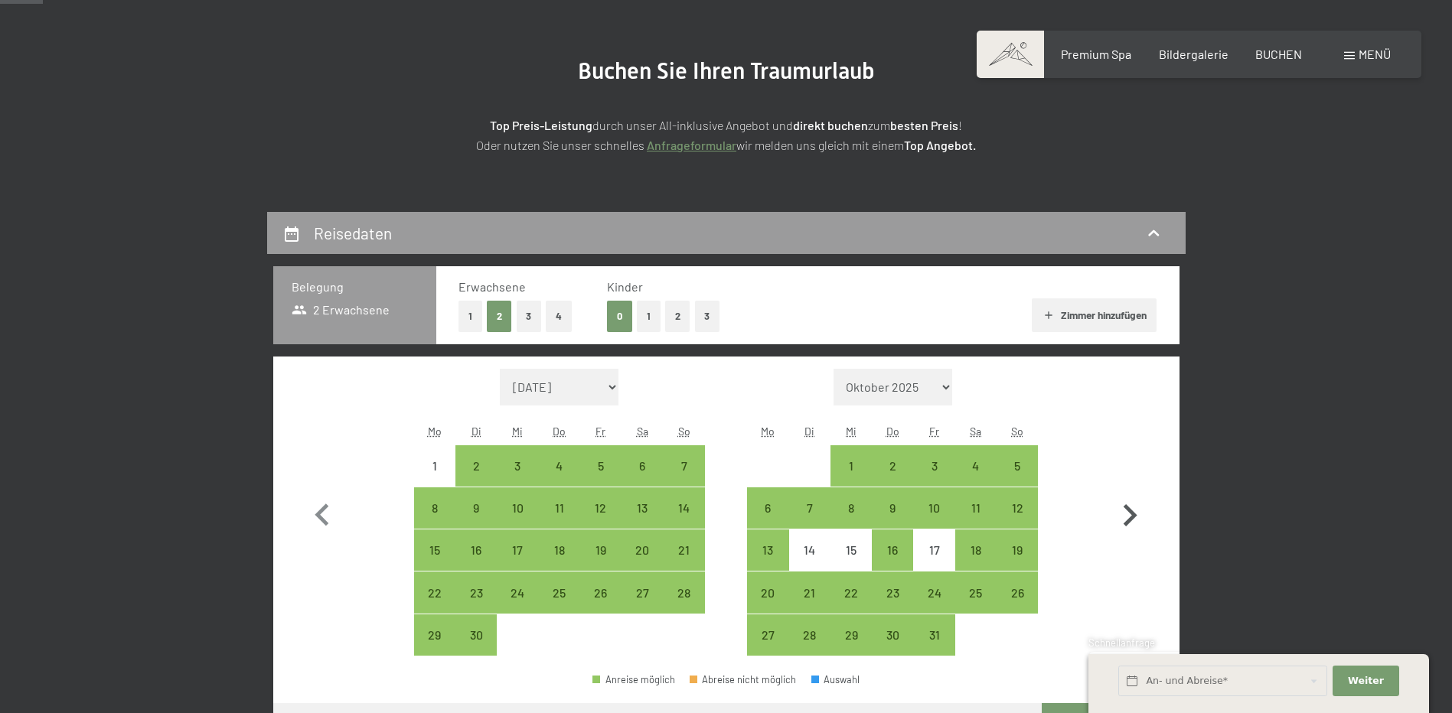
click at [1126, 507] on icon "button" at bounding box center [1130, 515] width 14 height 22
select select "2025-10-01"
select select "2025-11-01"
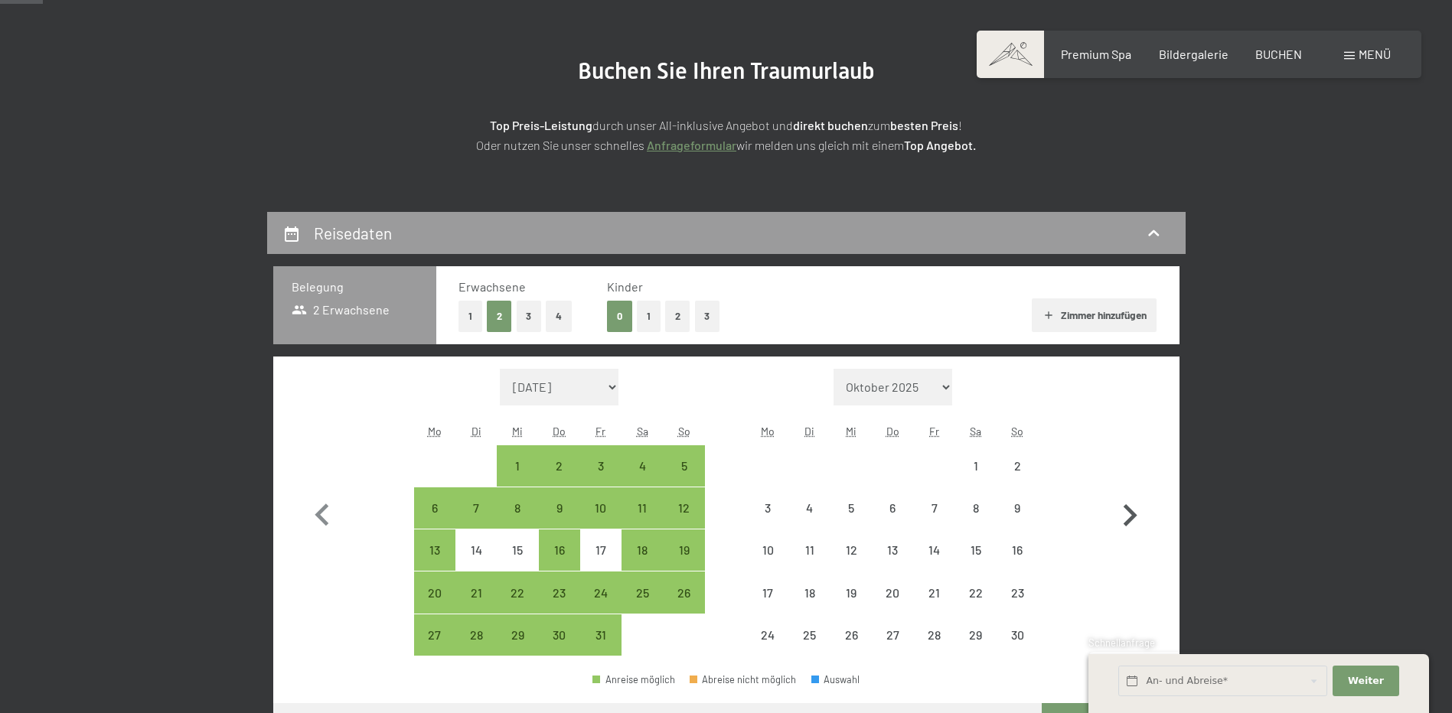
click at [1126, 507] on icon "button" at bounding box center [1130, 515] width 14 height 22
select select "2025-11-01"
select select "2025-12-01"
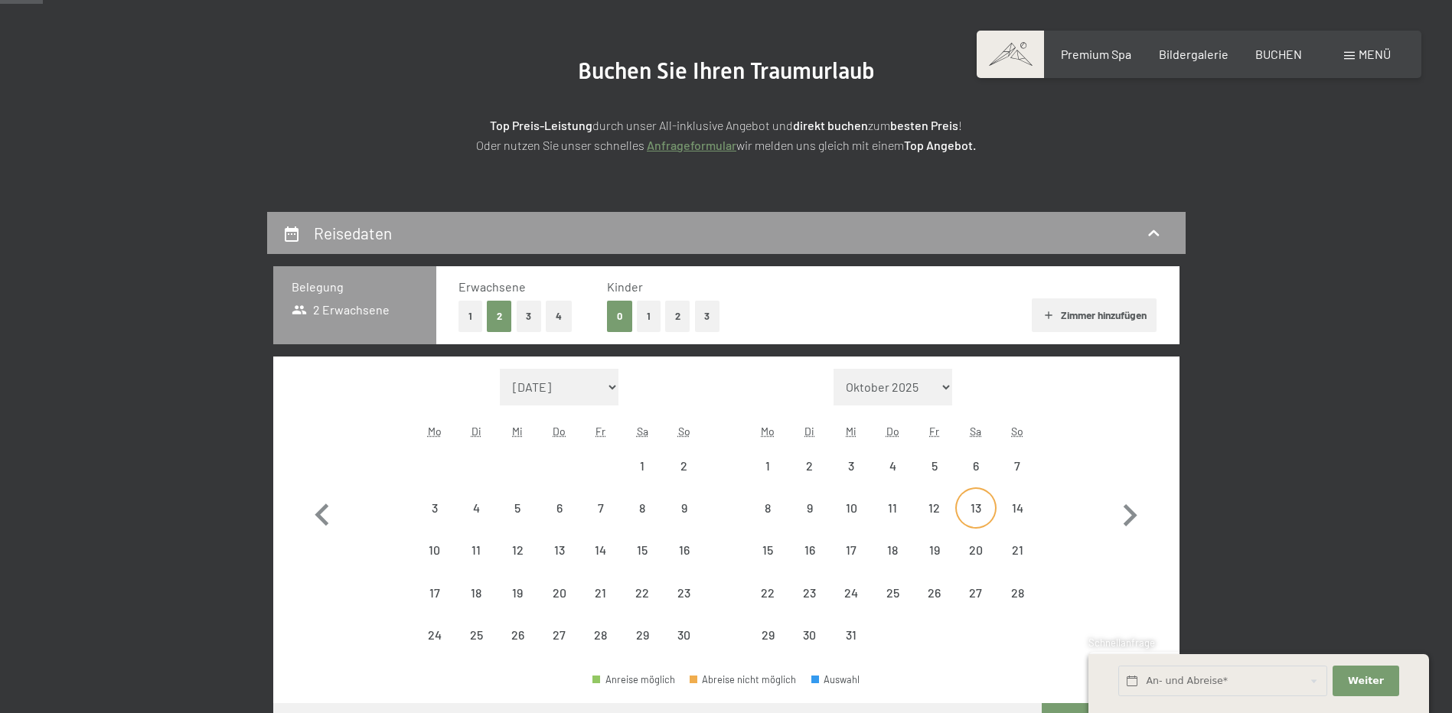
select select "2025-11-01"
select select "2025-12-01"
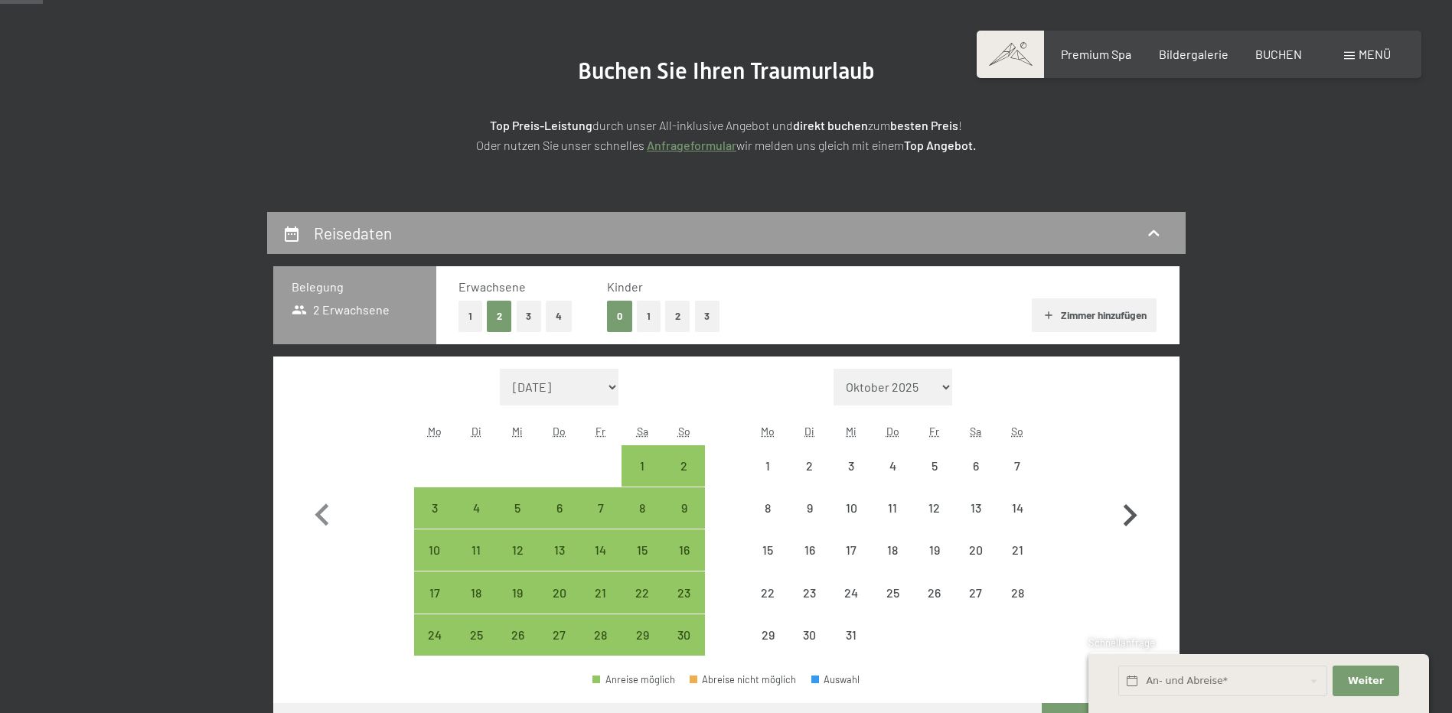
select select "2025-11-01"
select select "2025-12-01"
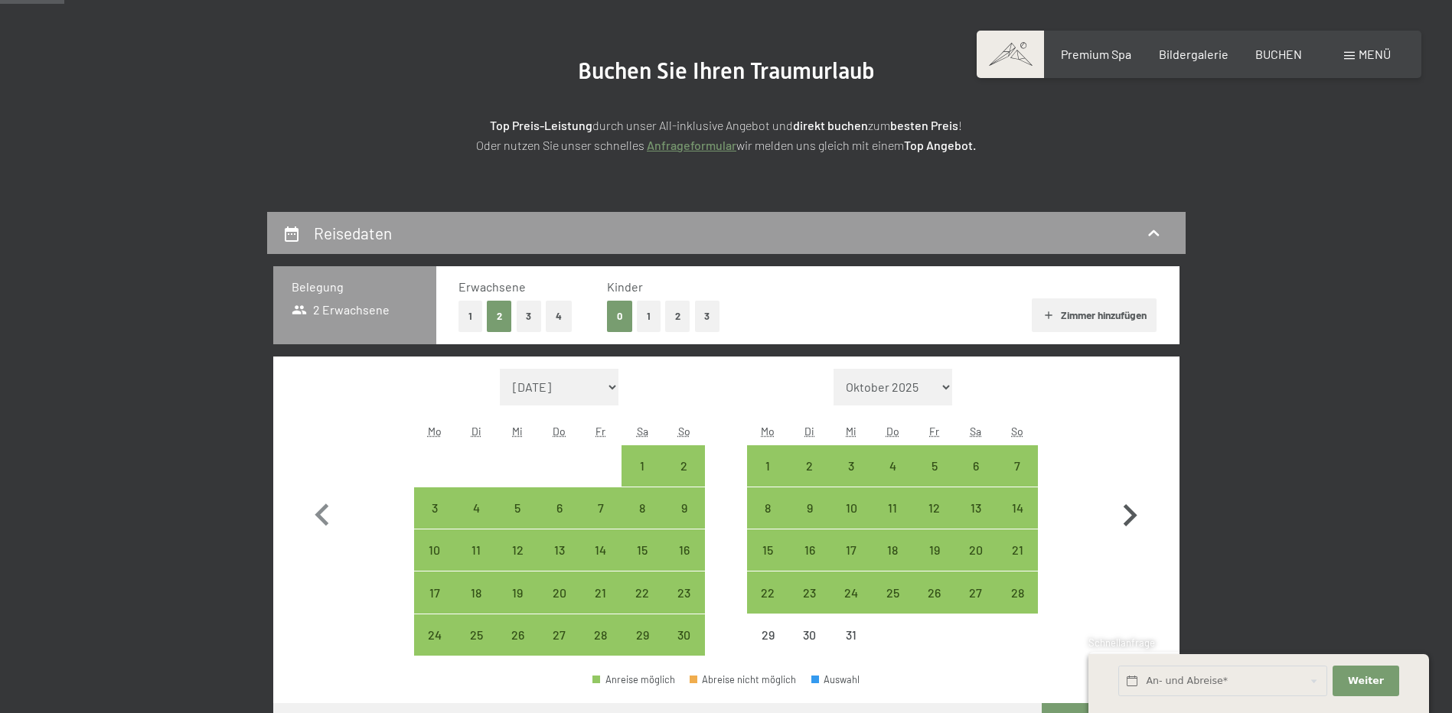
scroll to position [230, 0]
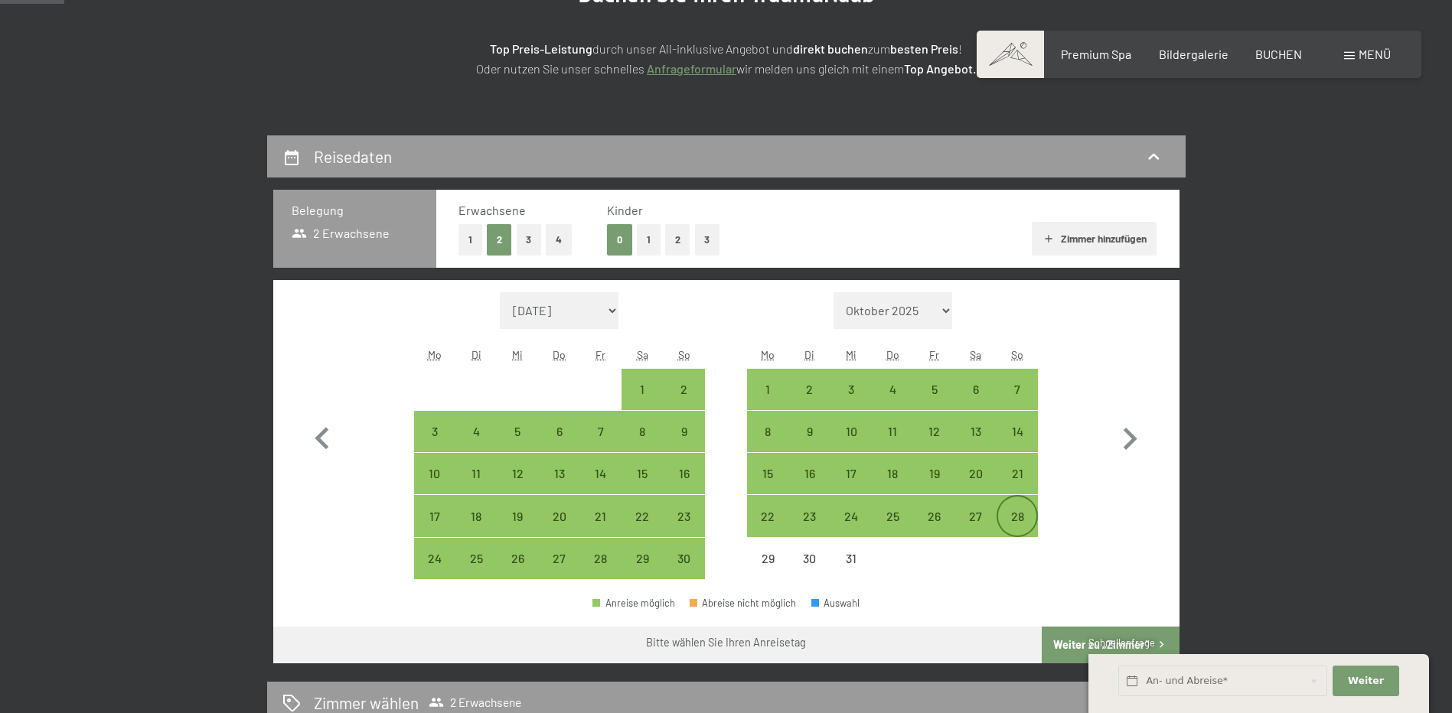
click at [1026, 514] on div "28" at bounding box center [1017, 529] width 38 height 38
select select "[DATE]"
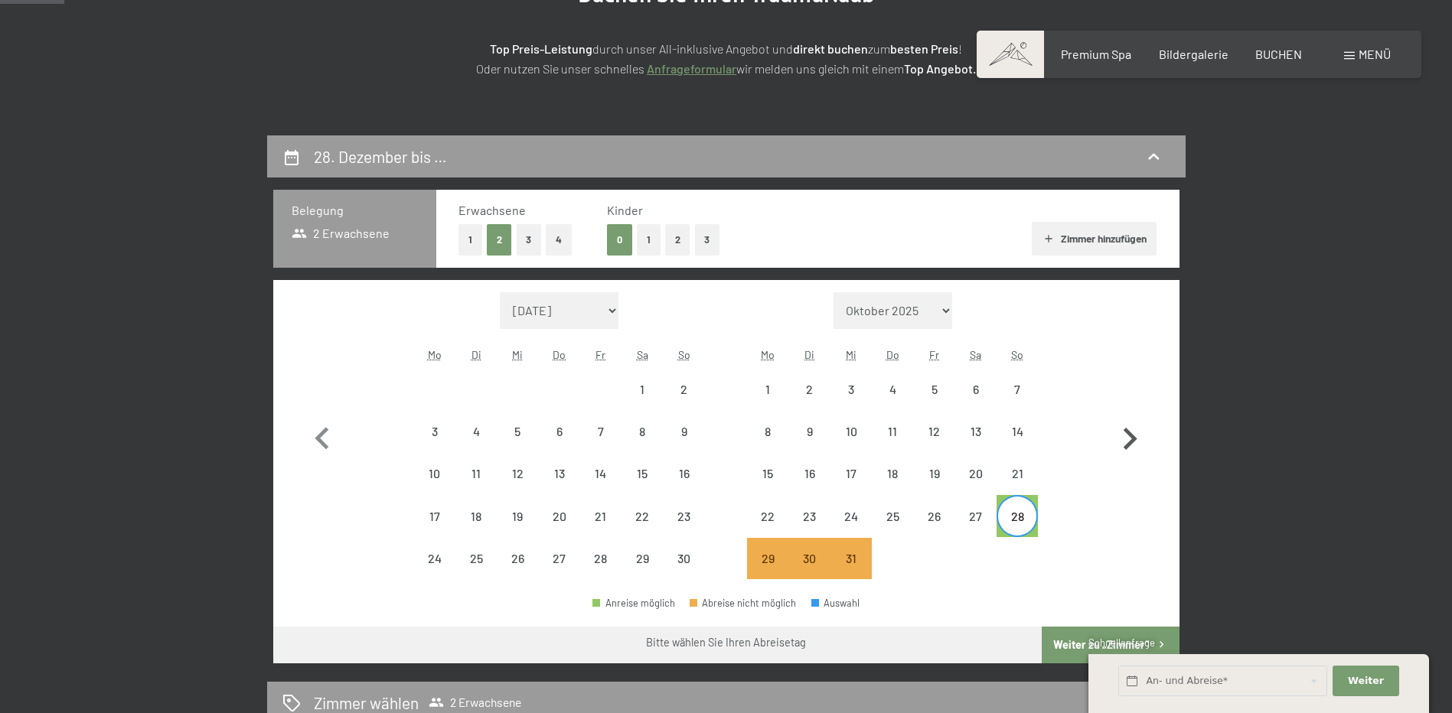
click at [1132, 434] on icon "button" at bounding box center [1129, 439] width 44 height 44
select select "[DATE]"
select select "2026-01-01"
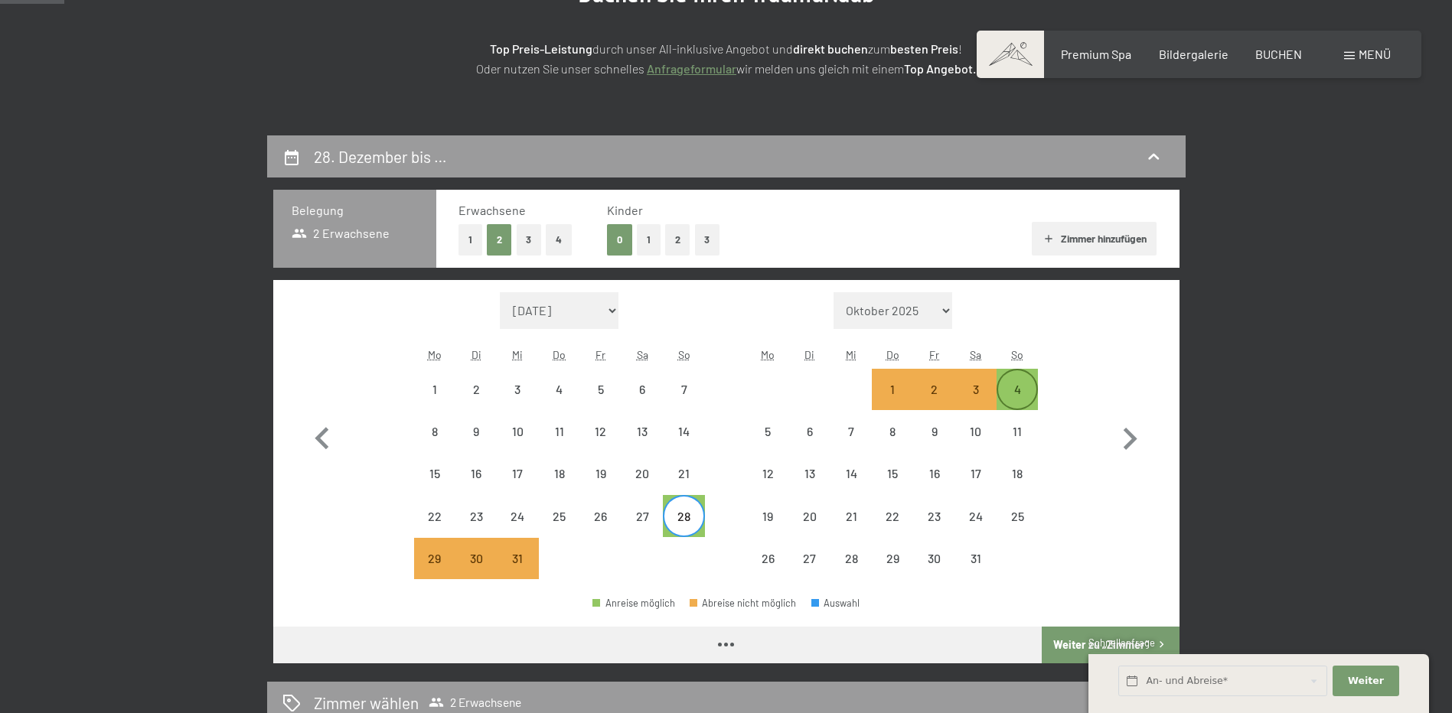
select select "[DATE]"
select select "2026-01-01"
click at [1018, 379] on div "4" at bounding box center [1017, 389] width 38 height 38
select select "[DATE]"
select select "2026-01-01"
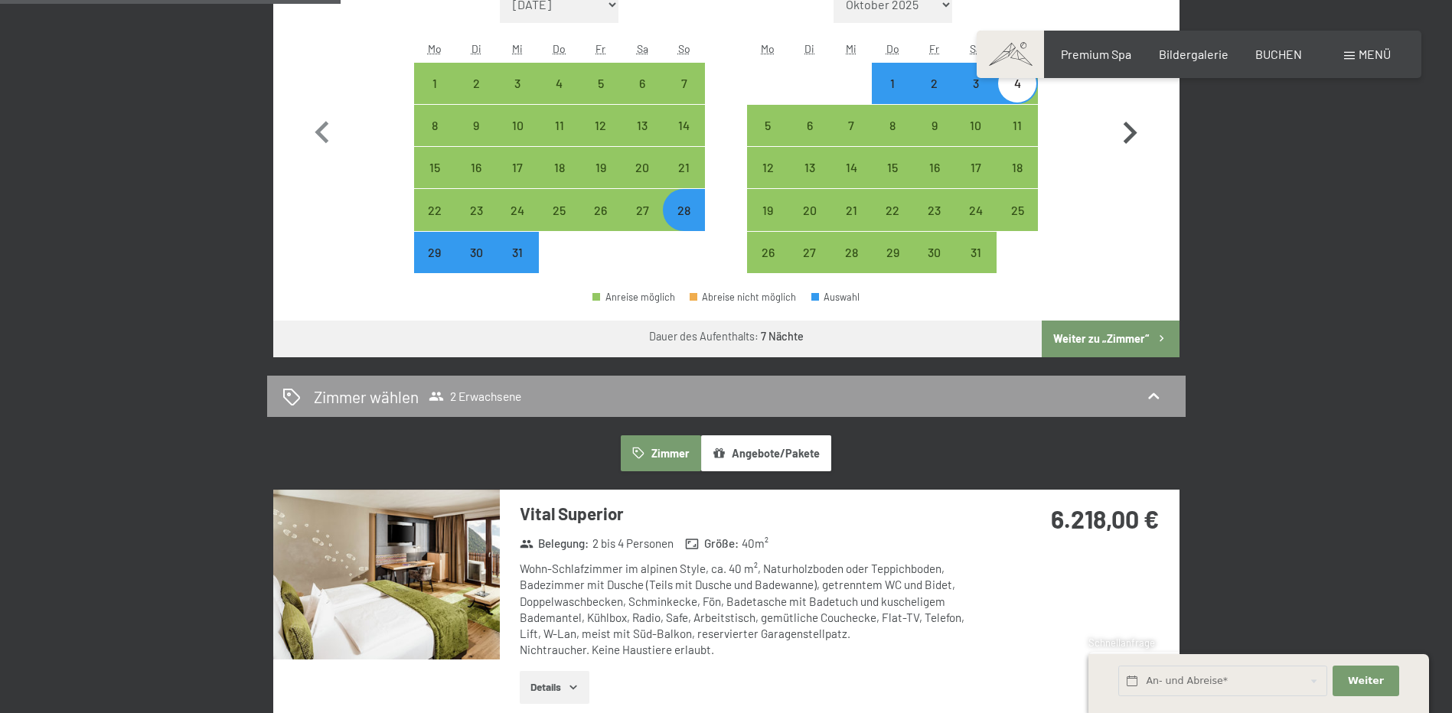
scroll to position [383, 0]
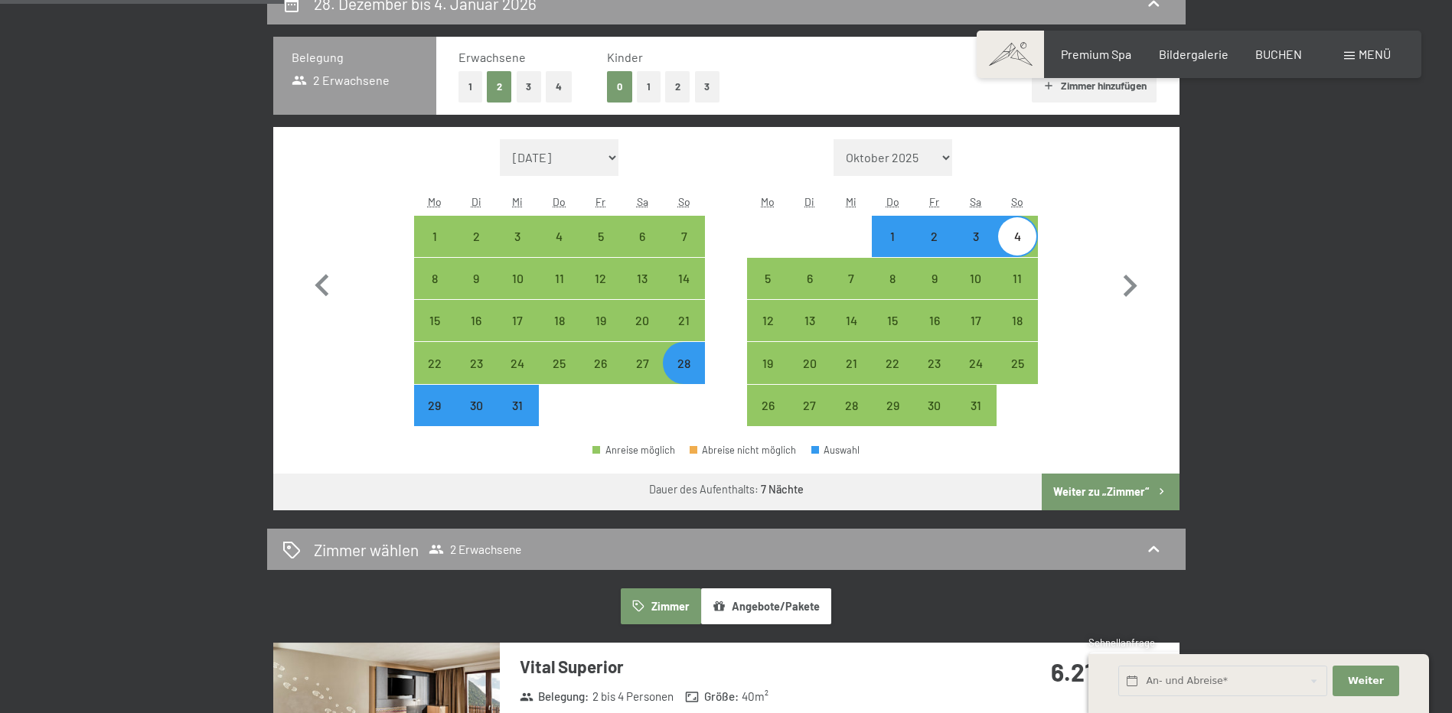
click at [693, 363] on div "28" at bounding box center [683, 376] width 38 height 38
select select "[DATE]"
select select "2026-01-01"
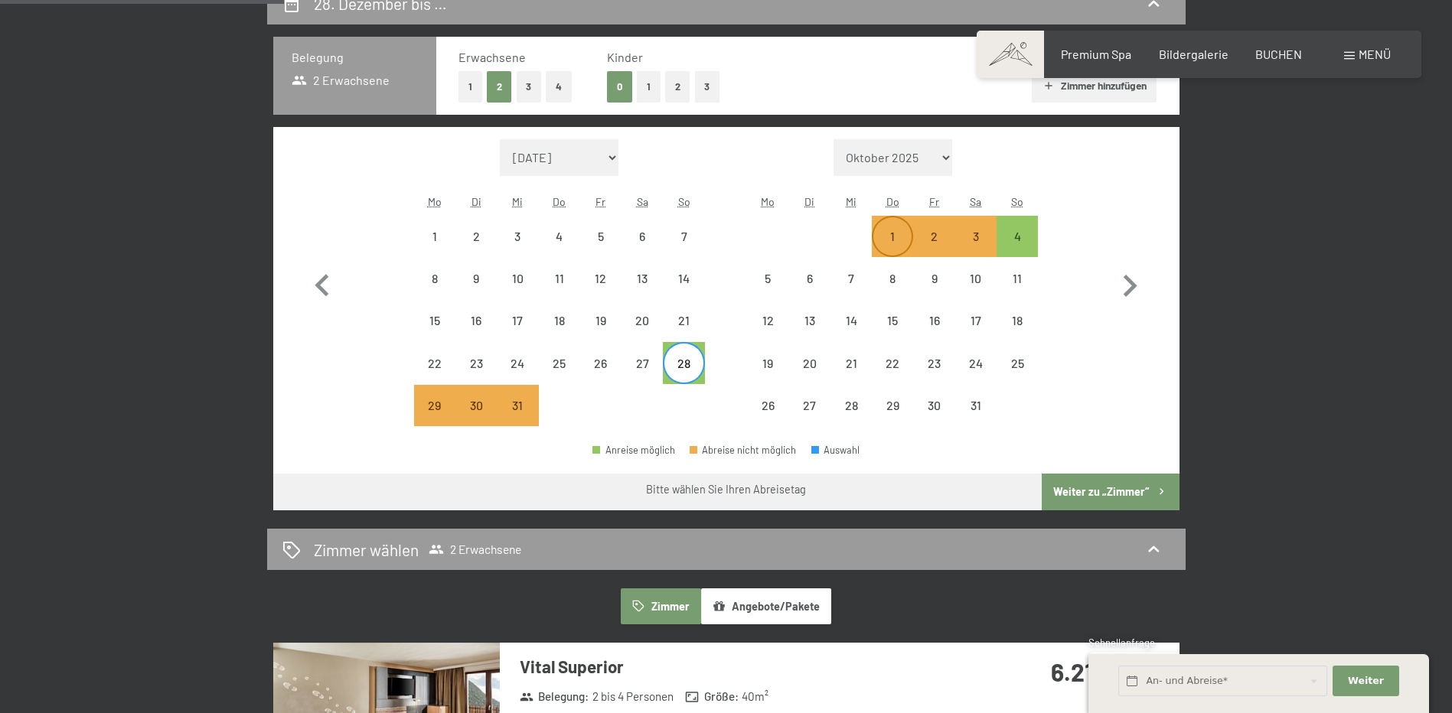
click at [892, 236] on div "1" at bounding box center [892, 249] width 38 height 38
select select "[DATE]"
select select "2026-01-01"
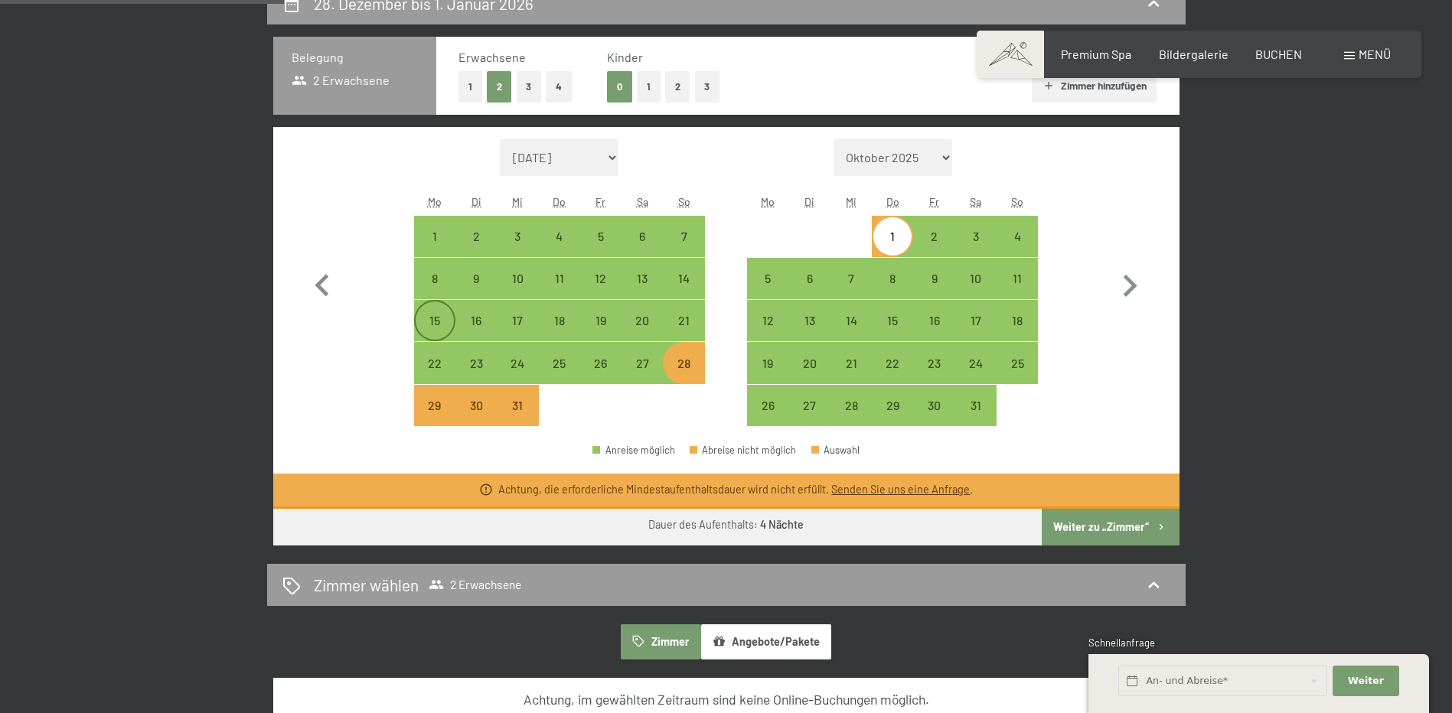
click at [422, 322] on div "15" at bounding box center [435, 334] width 38 height 38
select select "[DATE]"
select select "2026-01-01"
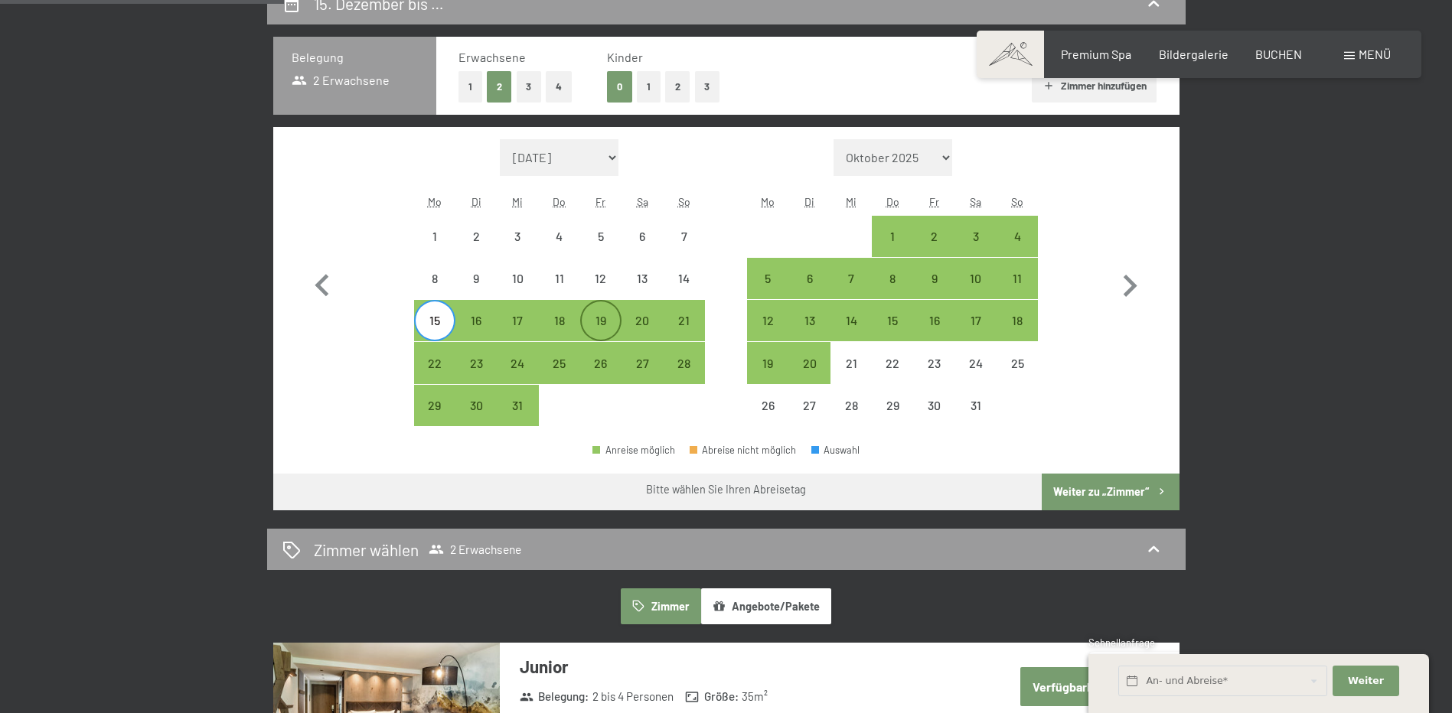
click at [599, 316] on div "19" at bounding box center [601, 334] width 38 height 38
select select "[DATE]"
select select "2026-01-01"
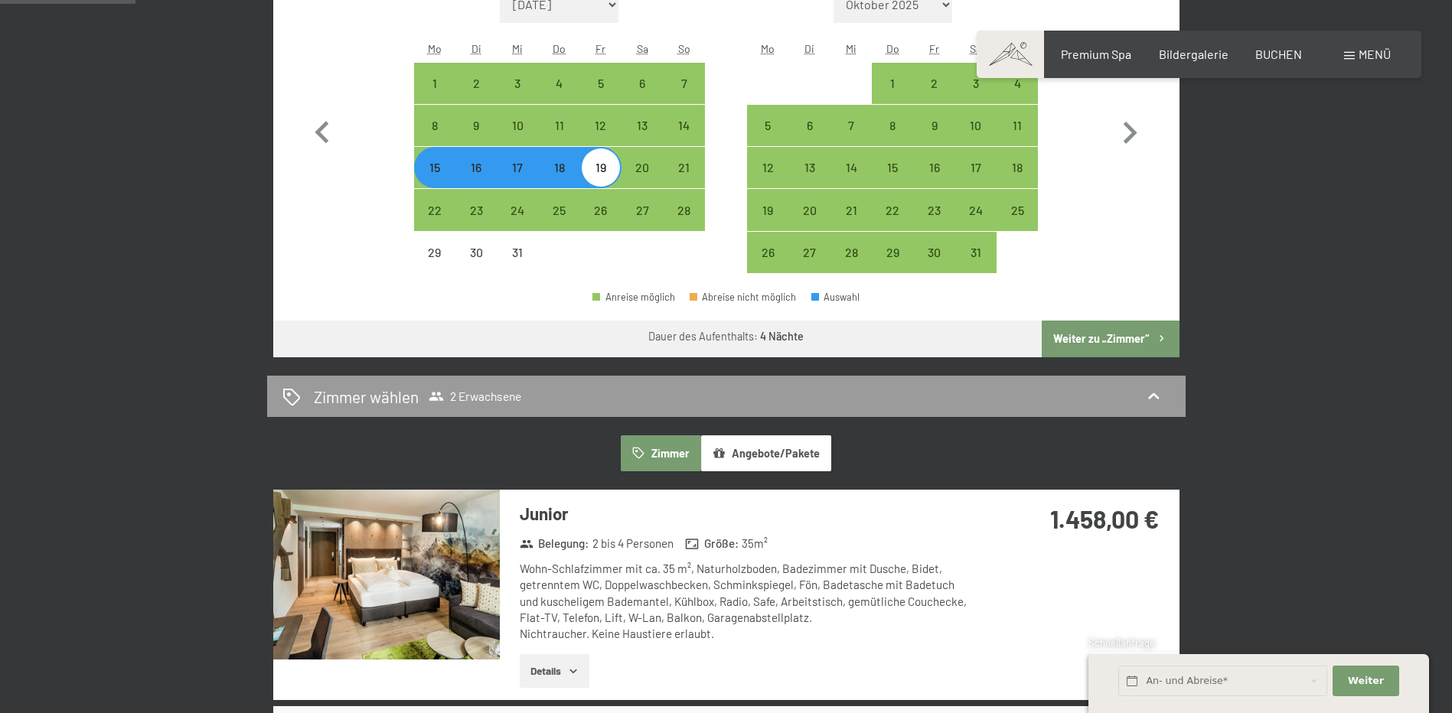
scroll to position [230, 0]
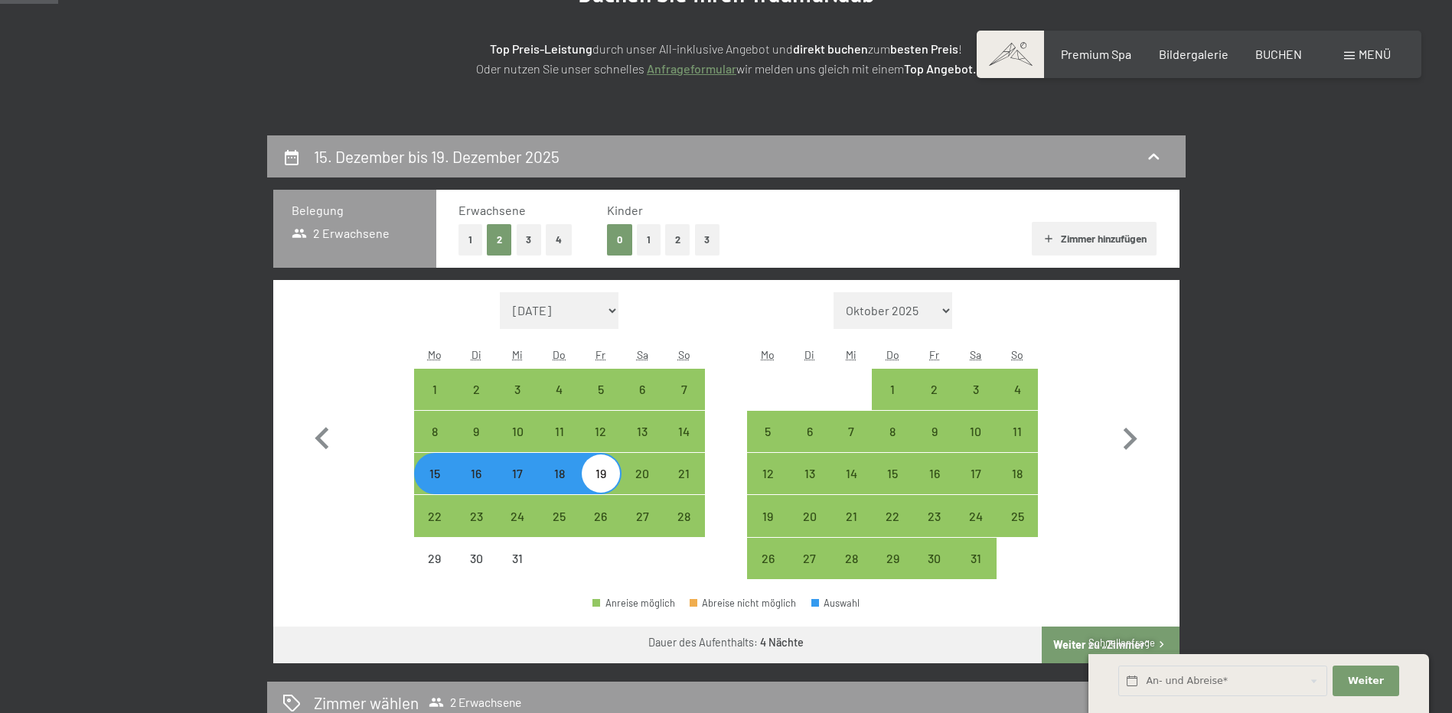
click at [649, 240] on button "1" at bounding box center [649, 239] width 24 height 31
select select "[DATE]"
select select "2026-01-01"
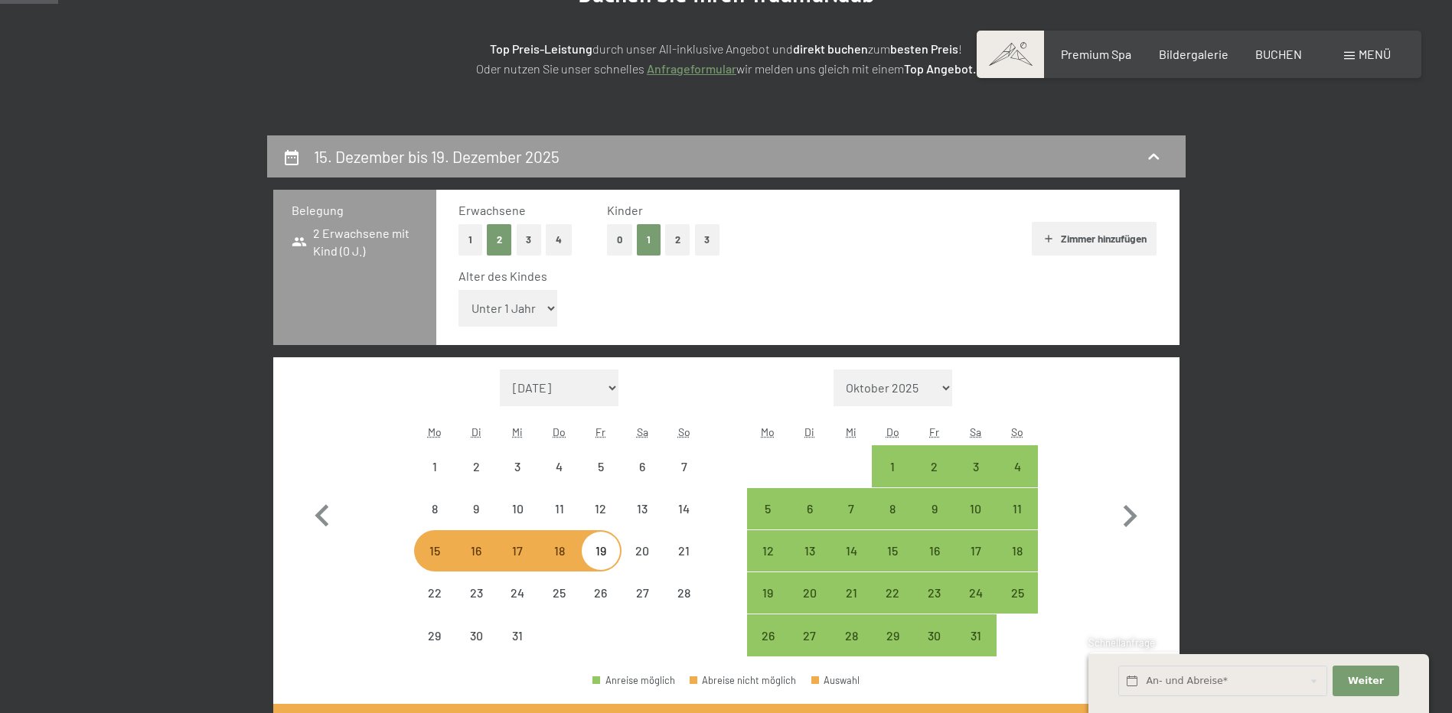
click at [539, 308] on select "Unter 1 Jahr 1 Jahr 2 Jahre 3 Jahre 4 Jahre 5 Jahre 6 Jahre 7 Jahre 8 Jahre 9 J…" at bounding box center [507, 308] width 99 height 37
select select "[DATE]"
select select "2026-01-01"
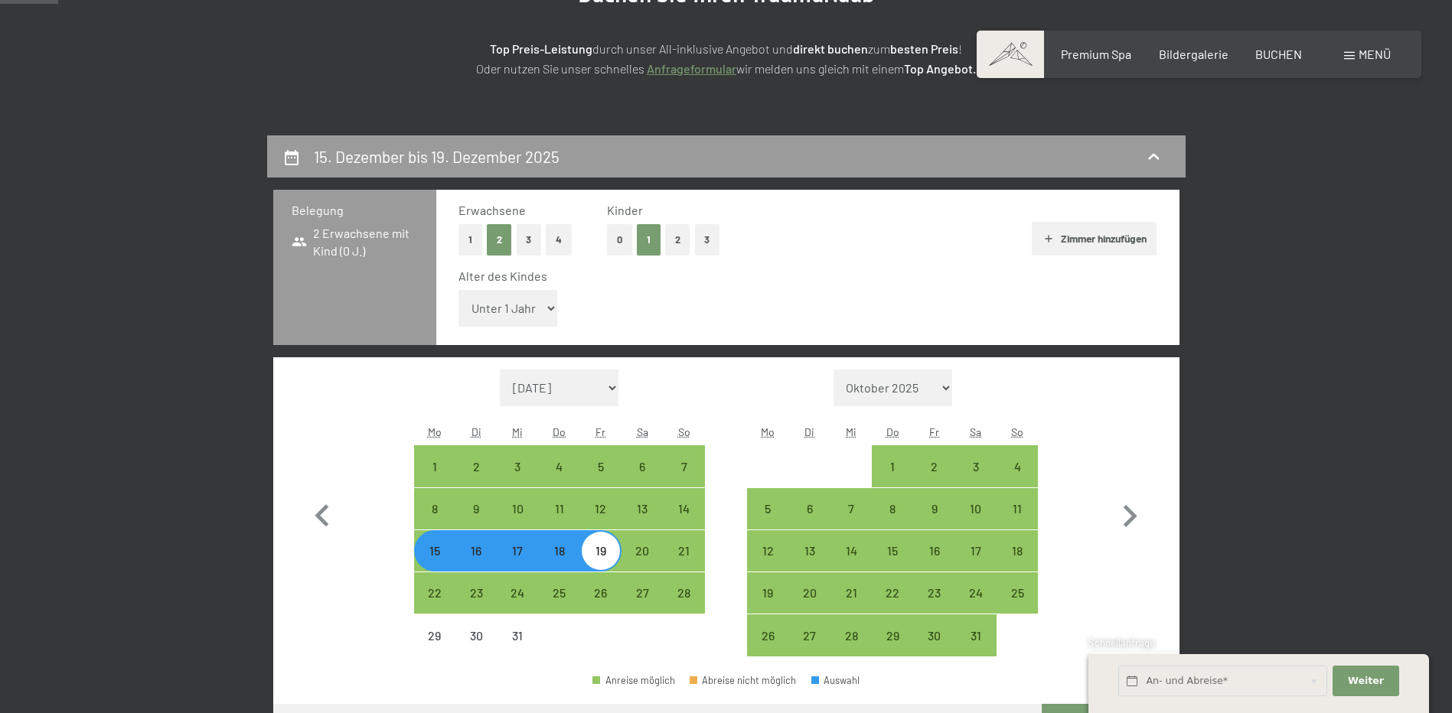
select select "16"
click at [458, 290] on select "Unter 1 Jahr 1 Jahr 2 Jahre 3 Jahre 4 Jahre 5 Jahre 6 Jahre 7 Jahre 8 Jahre 9 J…" at bounding box center [507, 308] width 99 height 37
select select "[DATE]"
select select "2026-01-01"
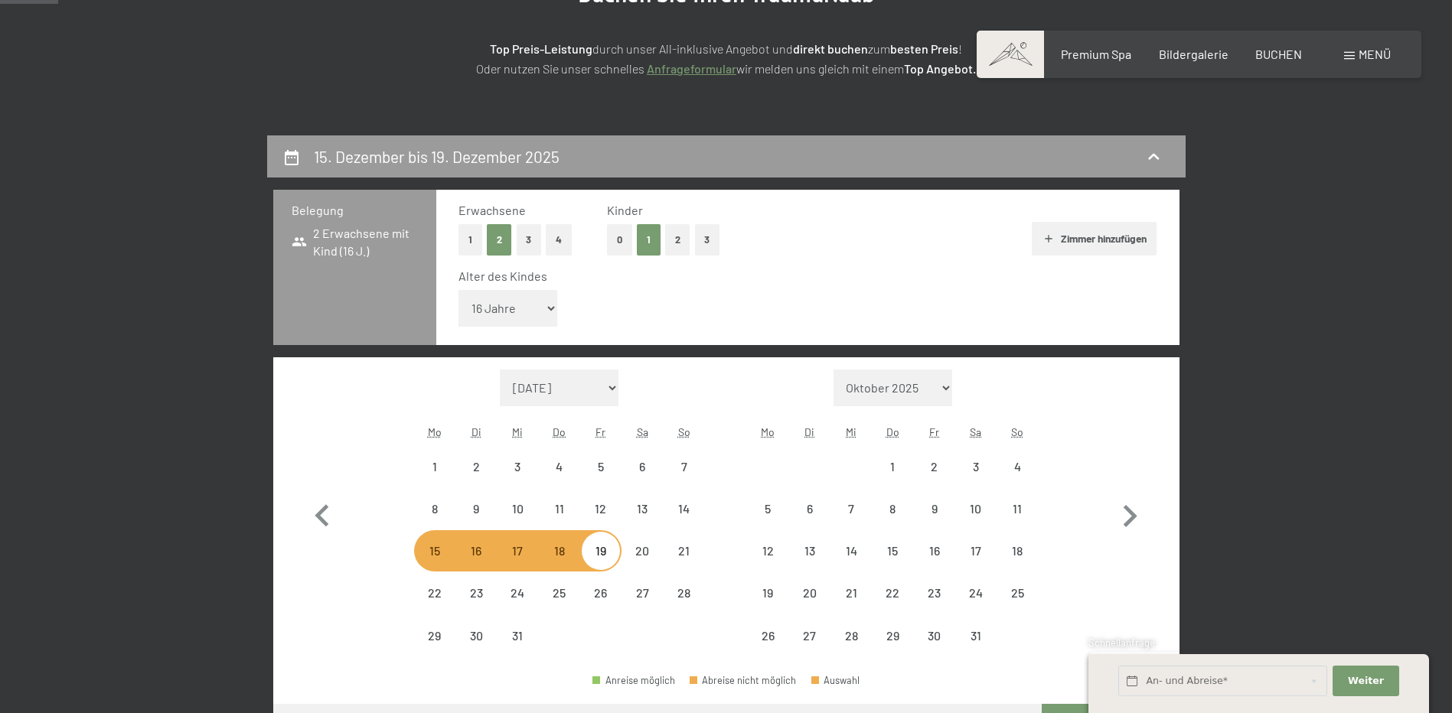
select select "[DATE]"
select select "2026-01-01"
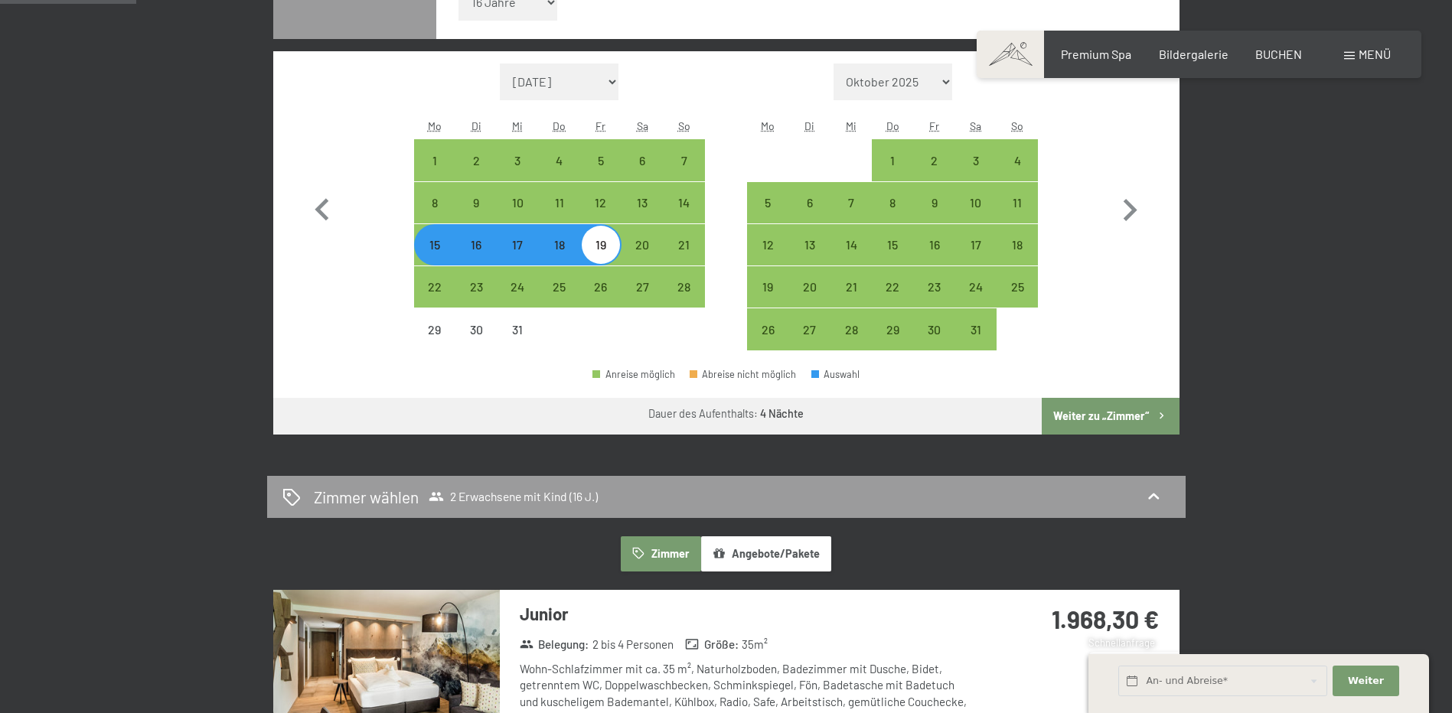
scroll to position [689, 0]
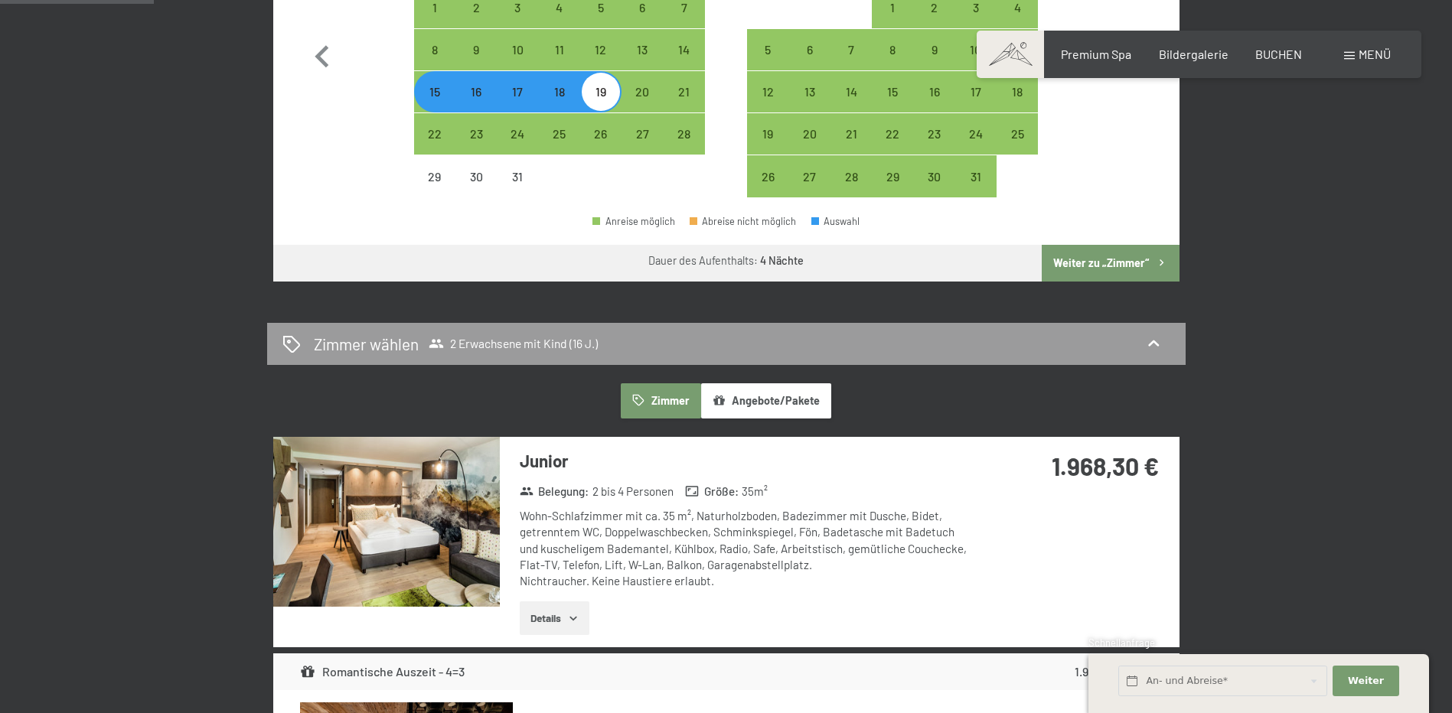
click at [446, 102] on div "15" at bounding box center [435, 105] width 38 height 38
select select "[DATE]"
select select "2026-01-01"
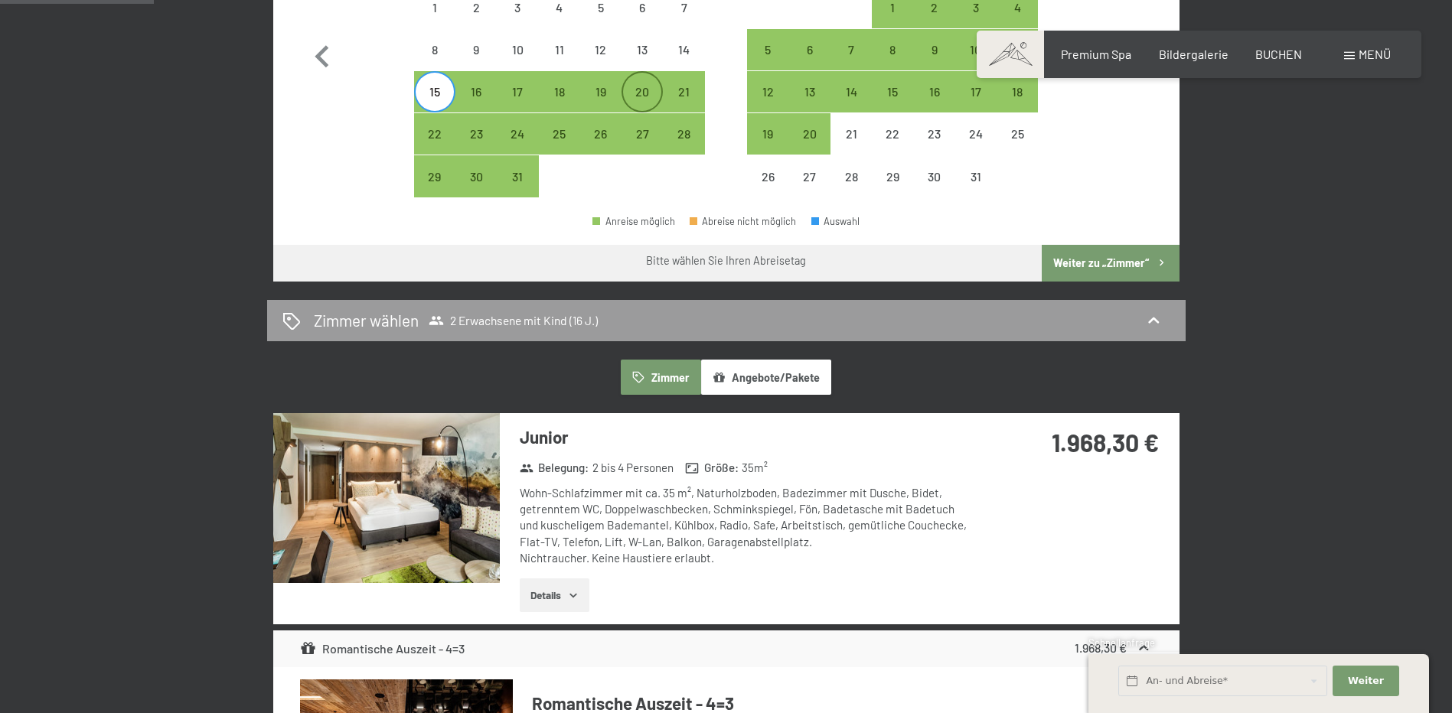
click at [643, 90] on div "20" at bounding box center [642, 105] width 38 height 38
select select "[DATE]"
select select "2026-01-01"
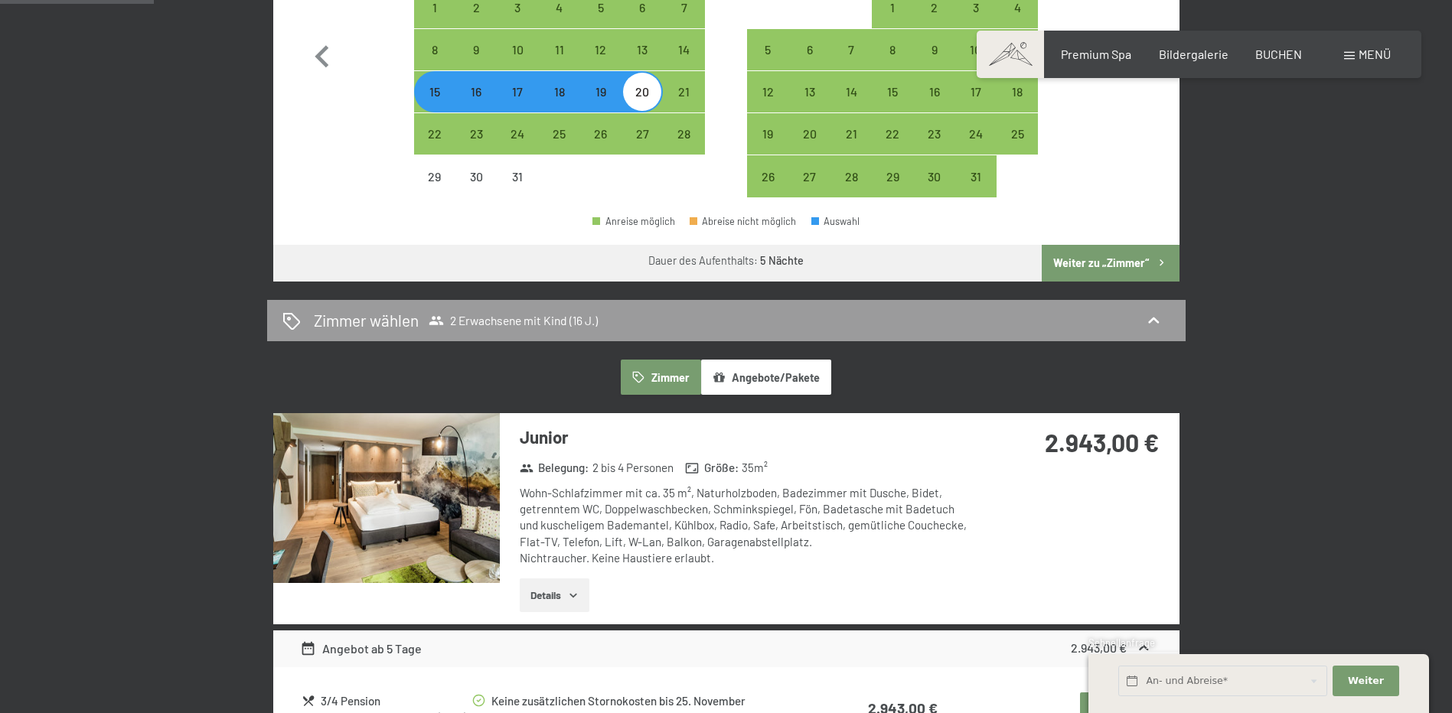
click at [440, 93] on div "15" at bounding box center [435, 105] width 38 height 38
select select "[DATE]"
select select "2026-01-01"
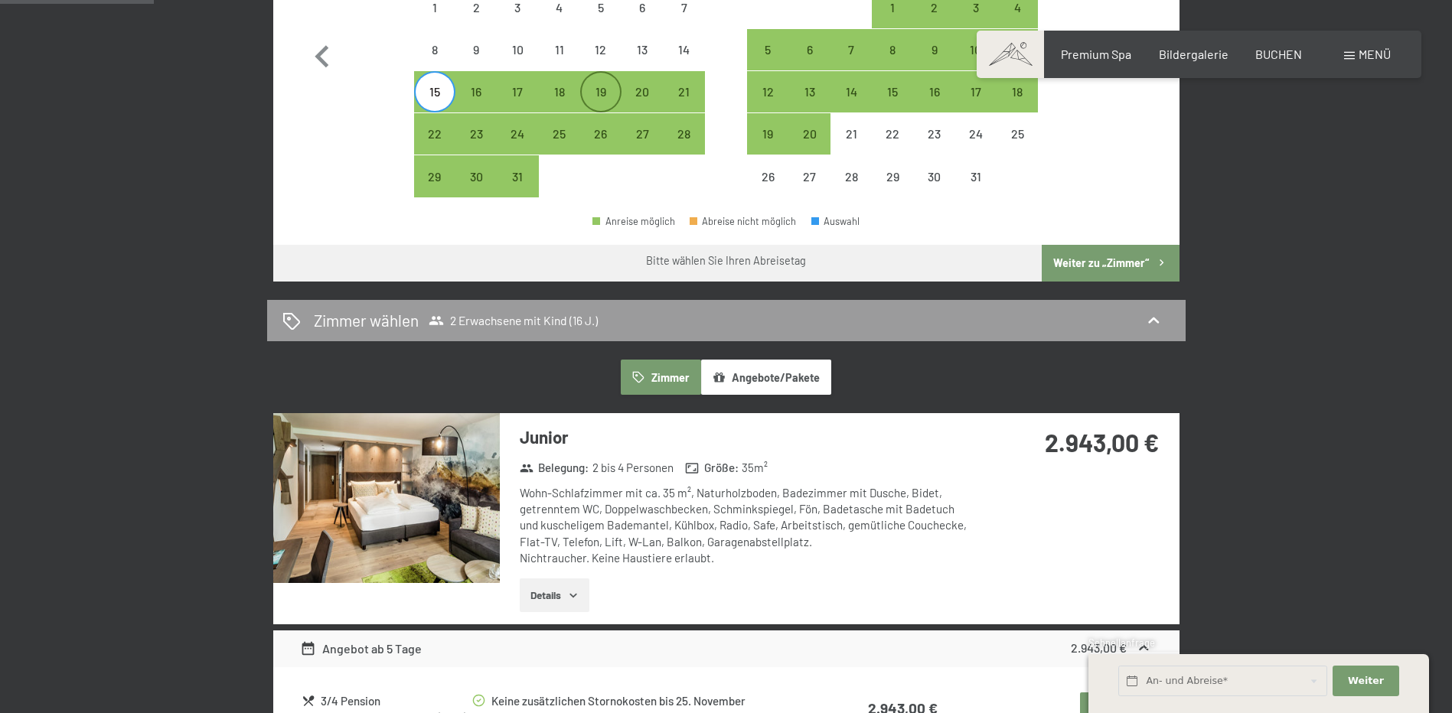
click at [598, 88] on div "19" at bounding box center [601, 105] width 38 height 38
select select "[DATE]"
select select "2026-01-01"
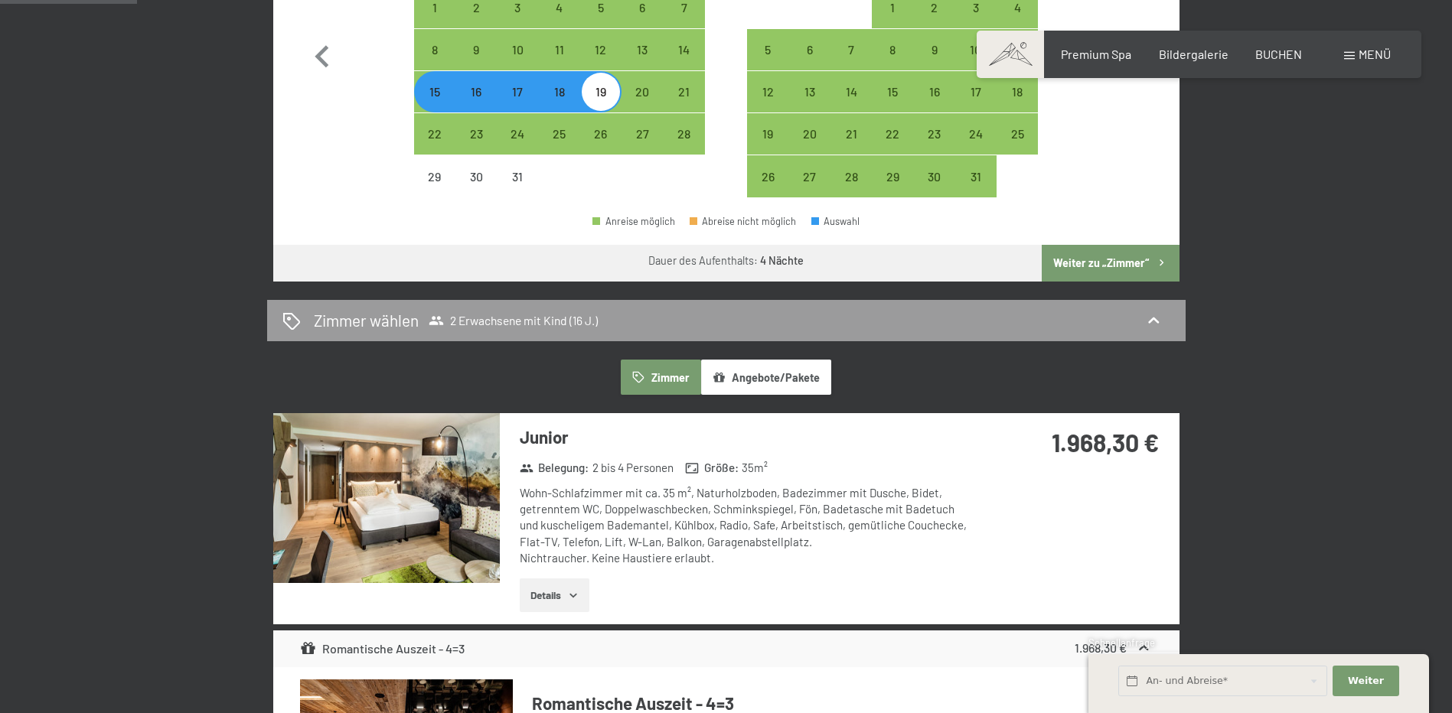
scroll to position [612, 0]
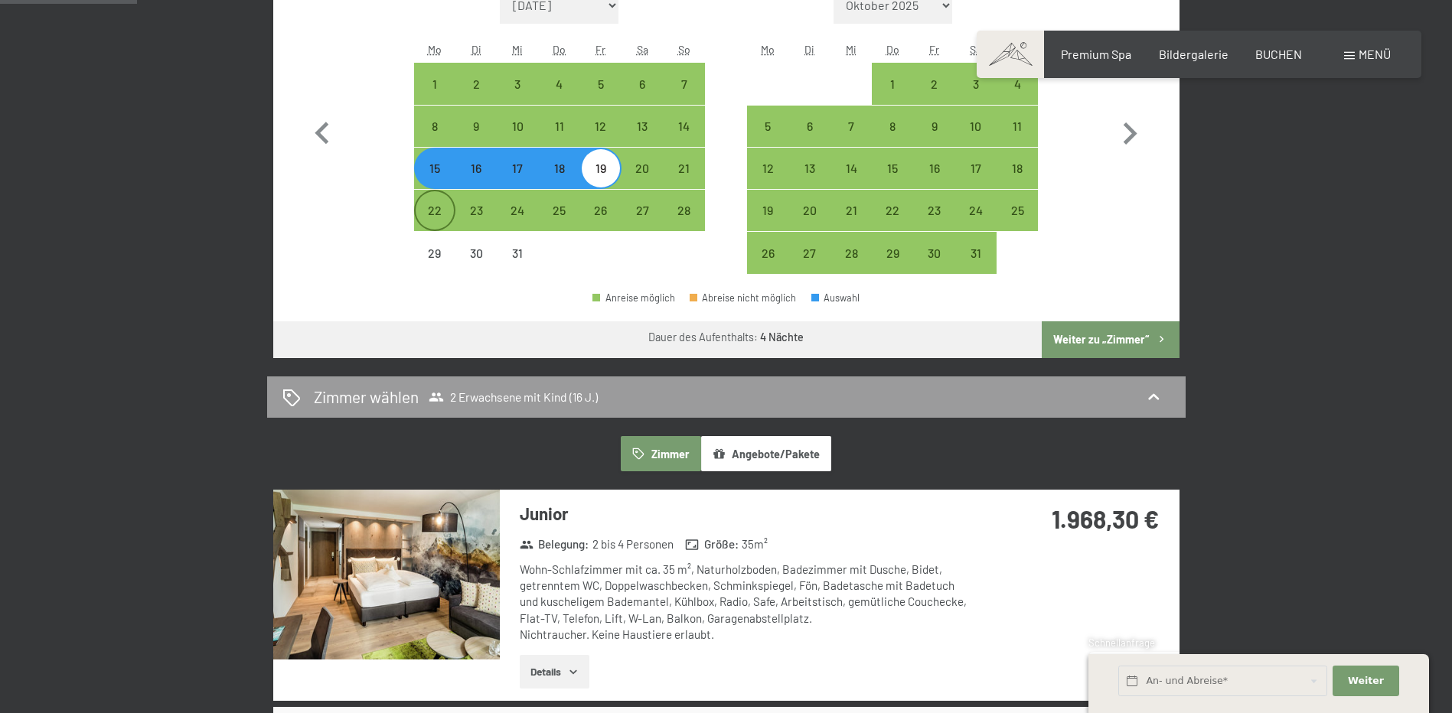
click at [435, 211] on div "22" at bounding box center [435, 223] width 38 height 38
select select "[DATE]"
select select "2026-01-01"
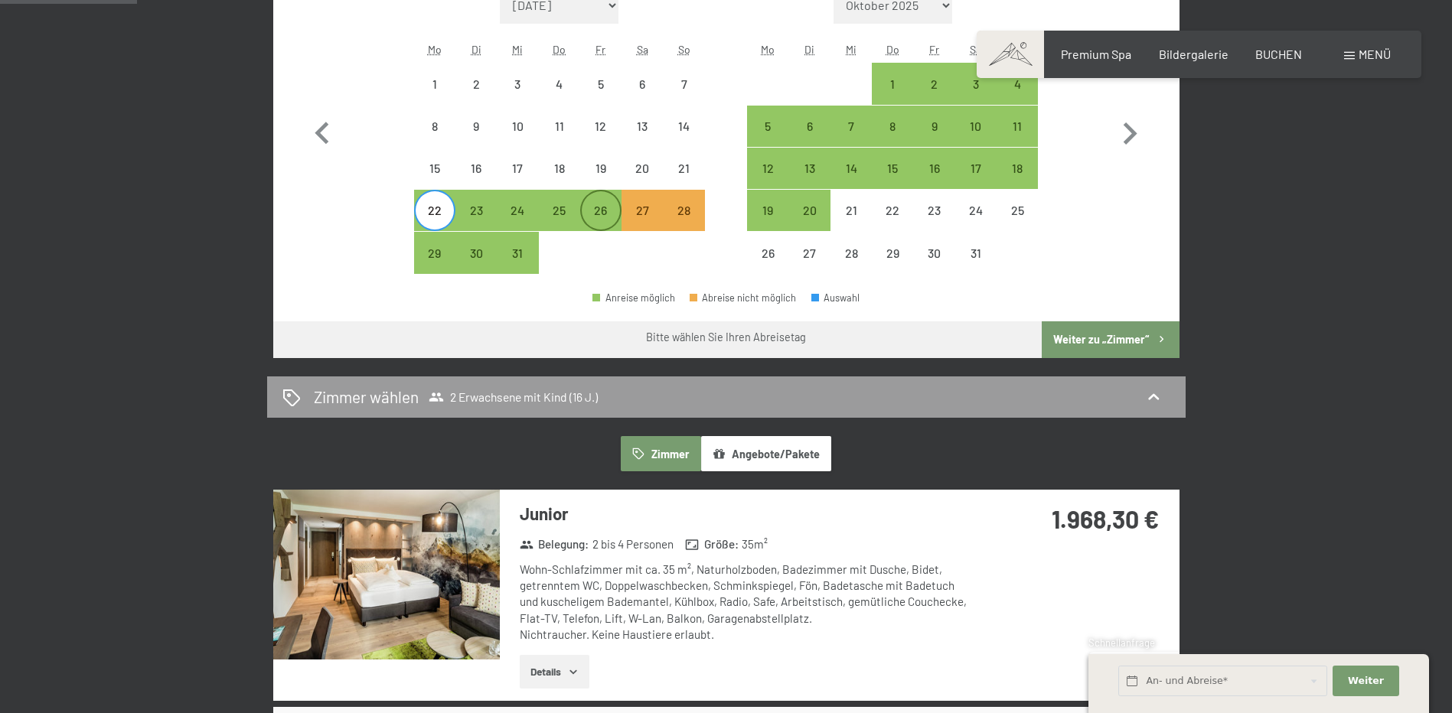
click at [608, 204] on div "26" at bounding box center [601, 223] width 38 height 38
select select "[DATE]"
select select "2026-01-01"
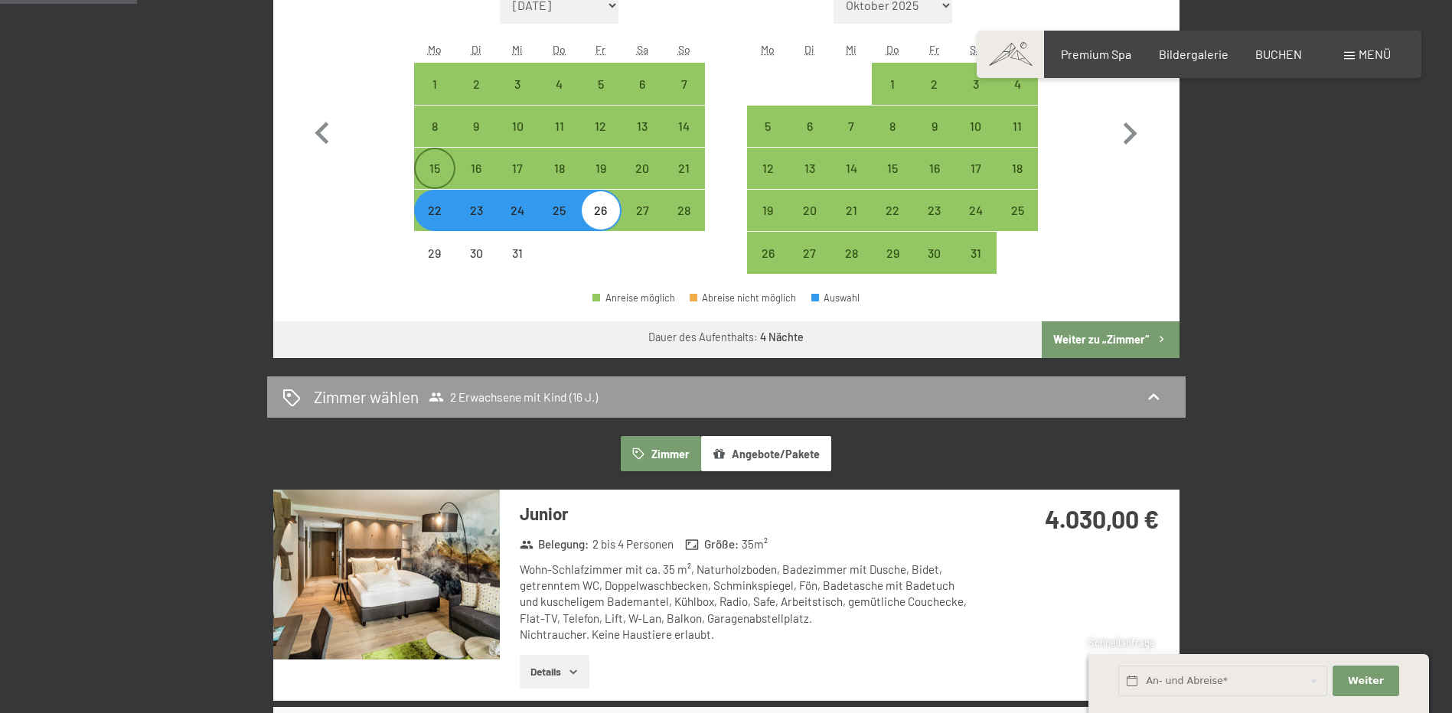
click at [435, 170] on div "15" at bounding box center [435, 181] width 38 height 38
select select "[DATE]"
select select "2026-01-01"
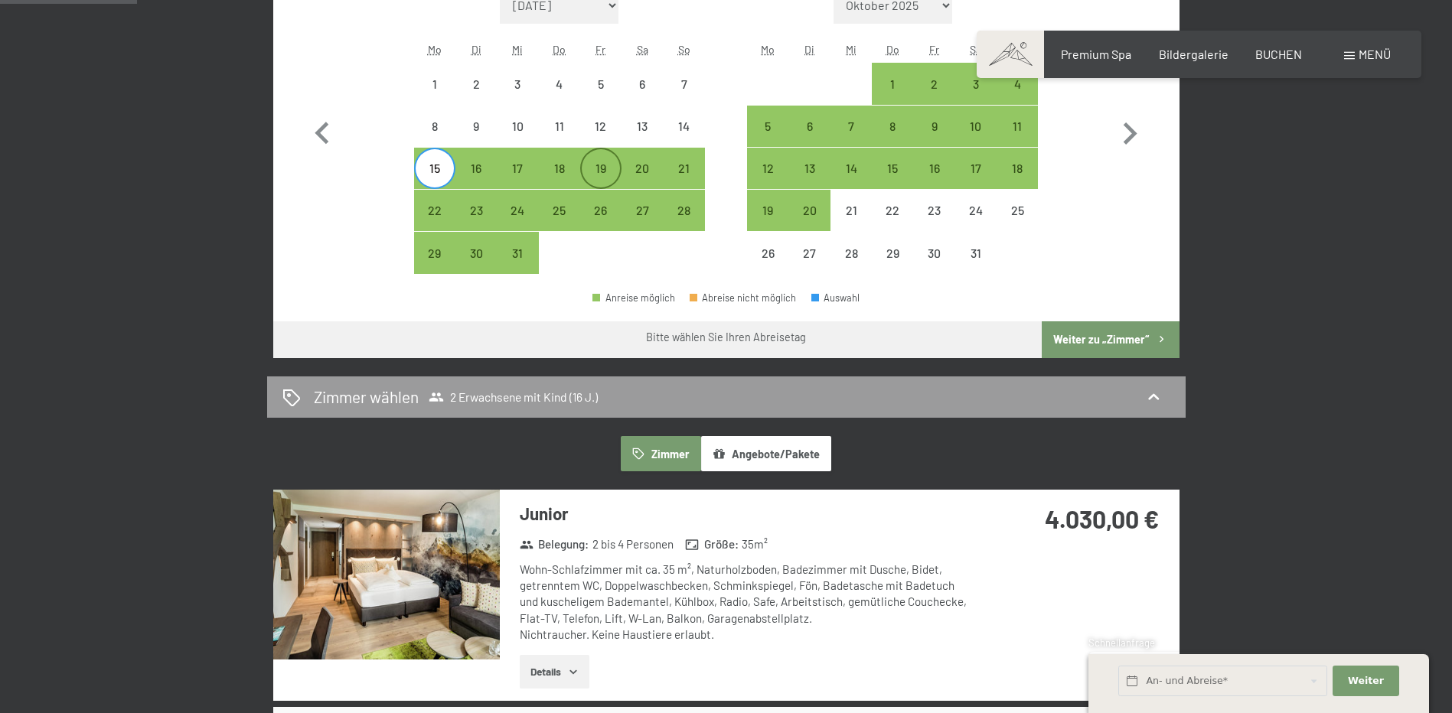
click at [608, 168] on div "19" at bounding box center [601, 181] width 38 height 38
select select "[DATE]"
select select "2026-01-01"
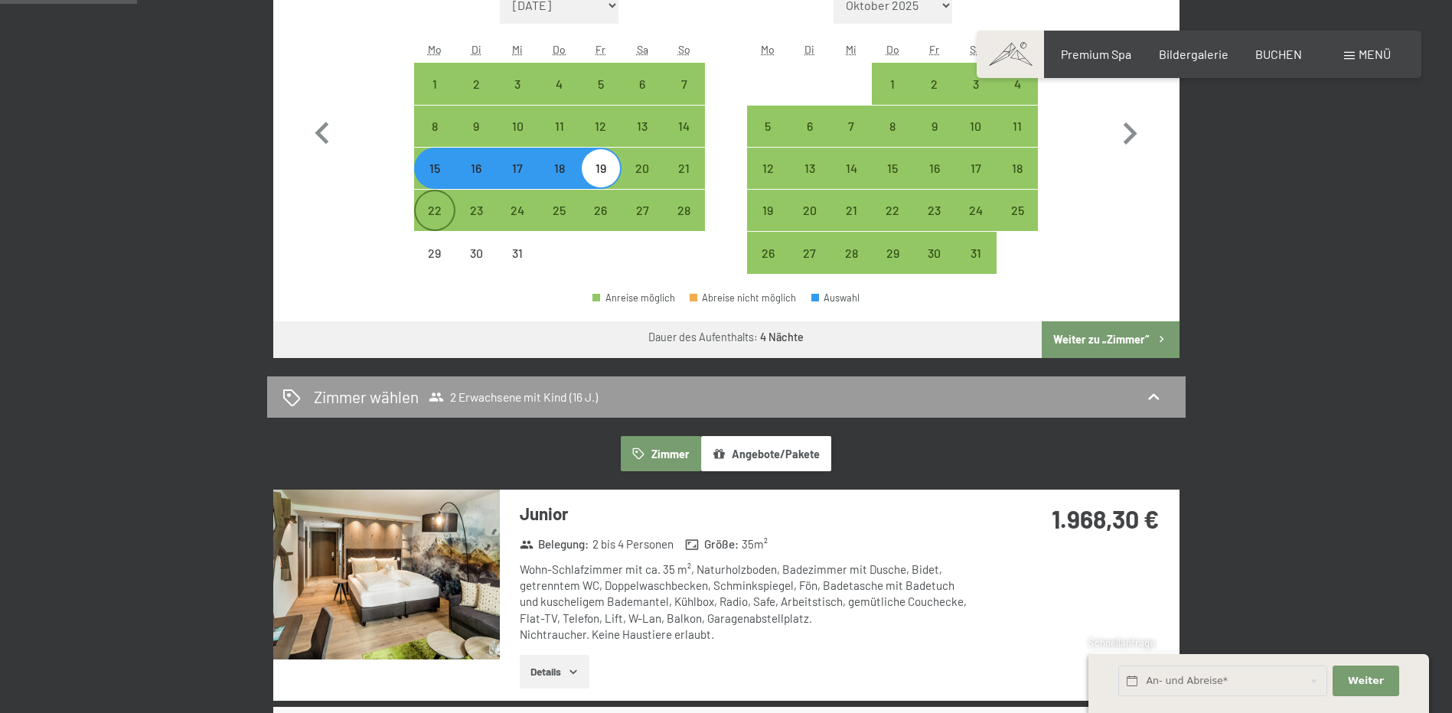
click at [434, 217] on div "22" at bounding box center [435, 223] width 38 height 38
select select "[DATE]"
select select "2026-01-01"
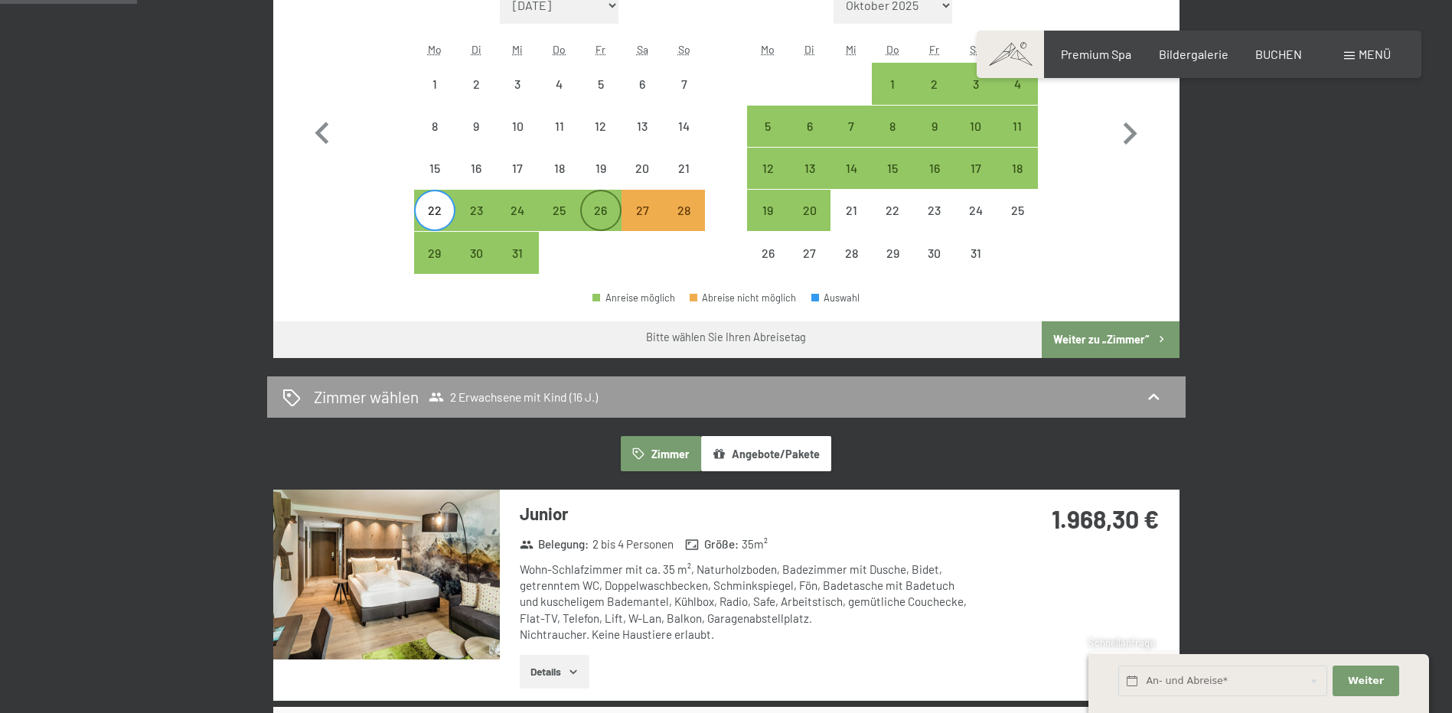
click at [600, 210] on div "26" at bounding box center [601, 223] width 38 height 38
select select "[DATE]"
select select "2026-01-01"
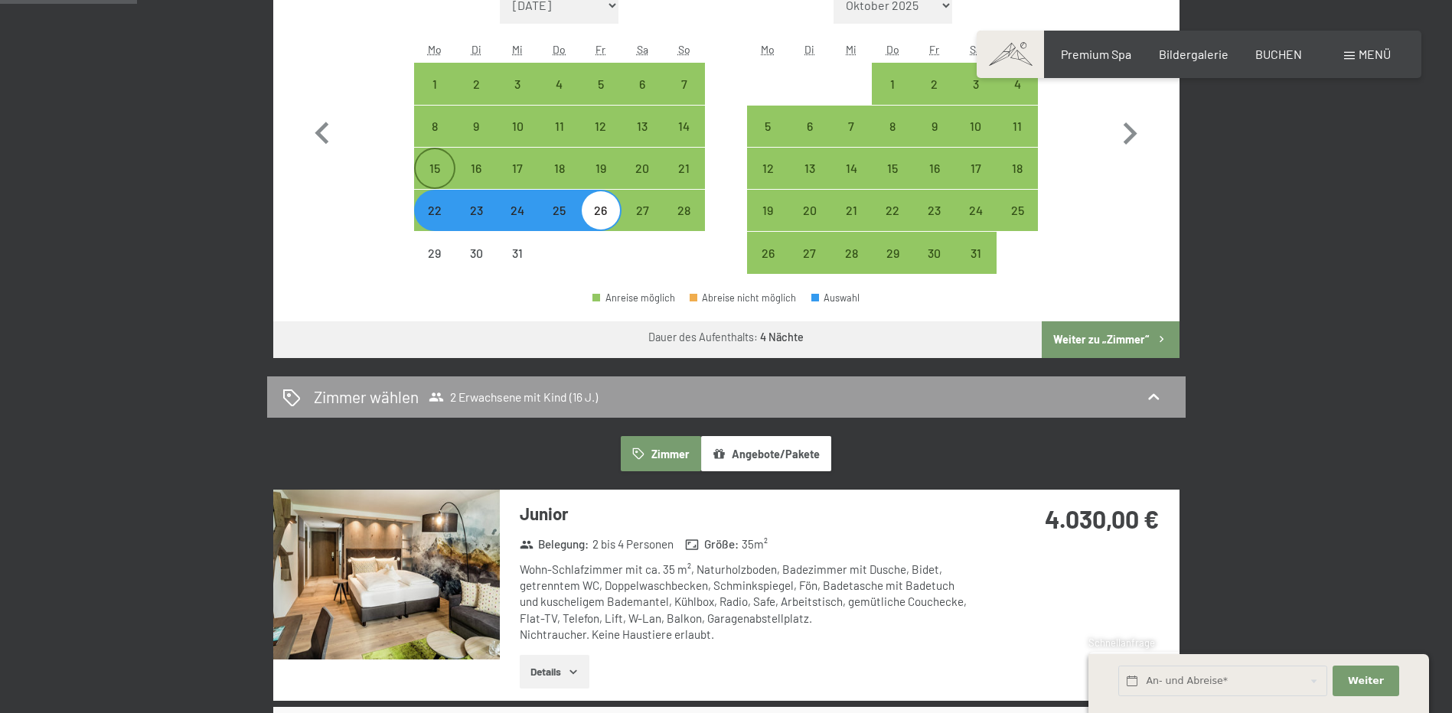
click at [437, 172] on div "15" at bounding box center [435, 181] width 38 height 38
select select "[DATE]"
select select "2026-01-01"
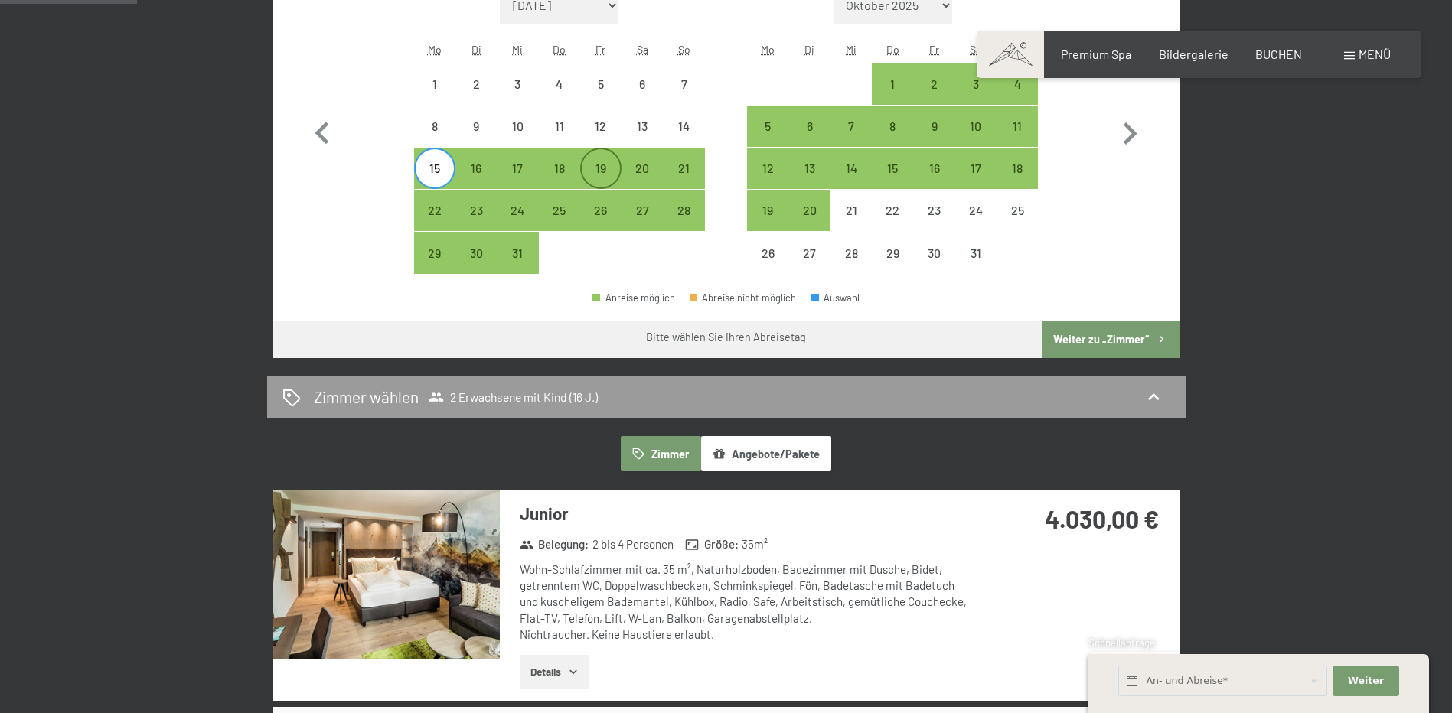
click at [612, 168] on div "19" at bounding box center [601, 181] width 38 height 38
select select "[DATE]"
select select "2026-01-01"
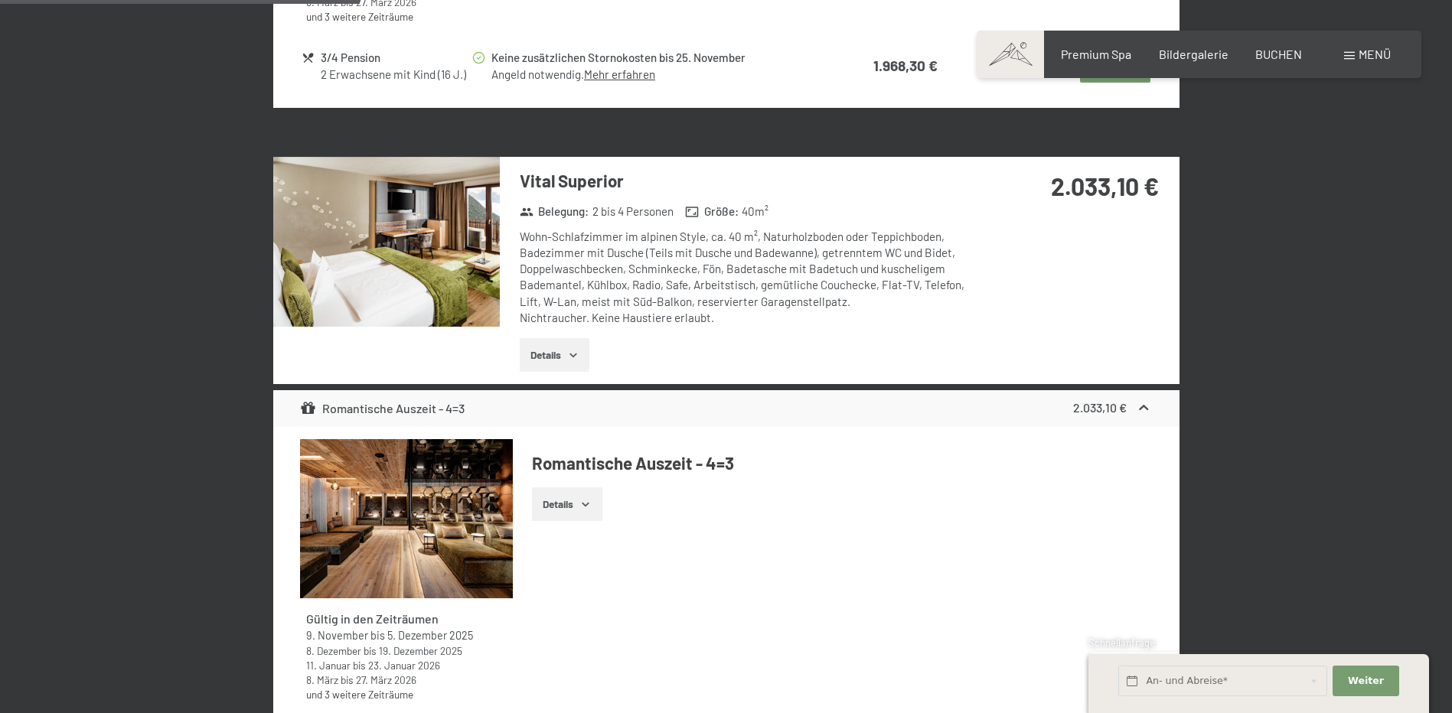
scroll to position [1990, 0]
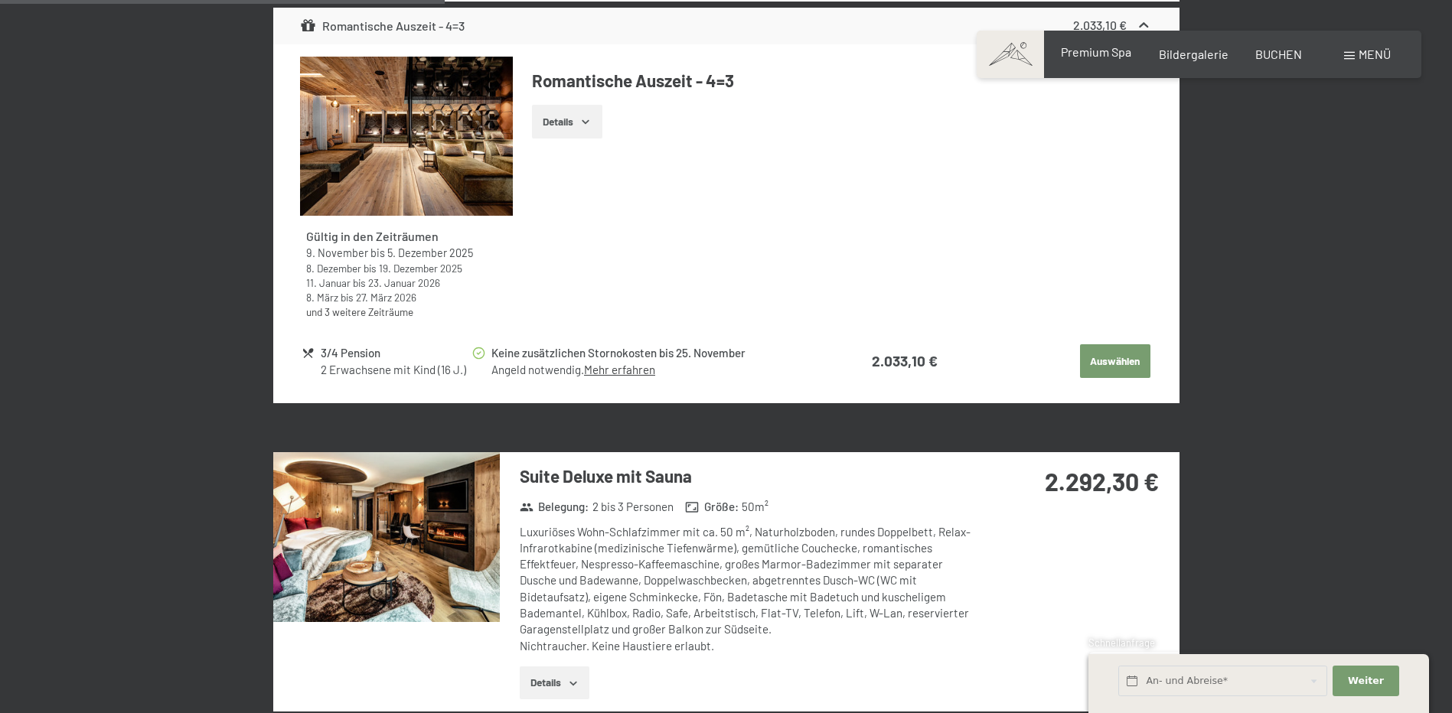
click at [1087, 51] on span "Premium Spa" at bounding box center [1096, 51] width 70 height 15
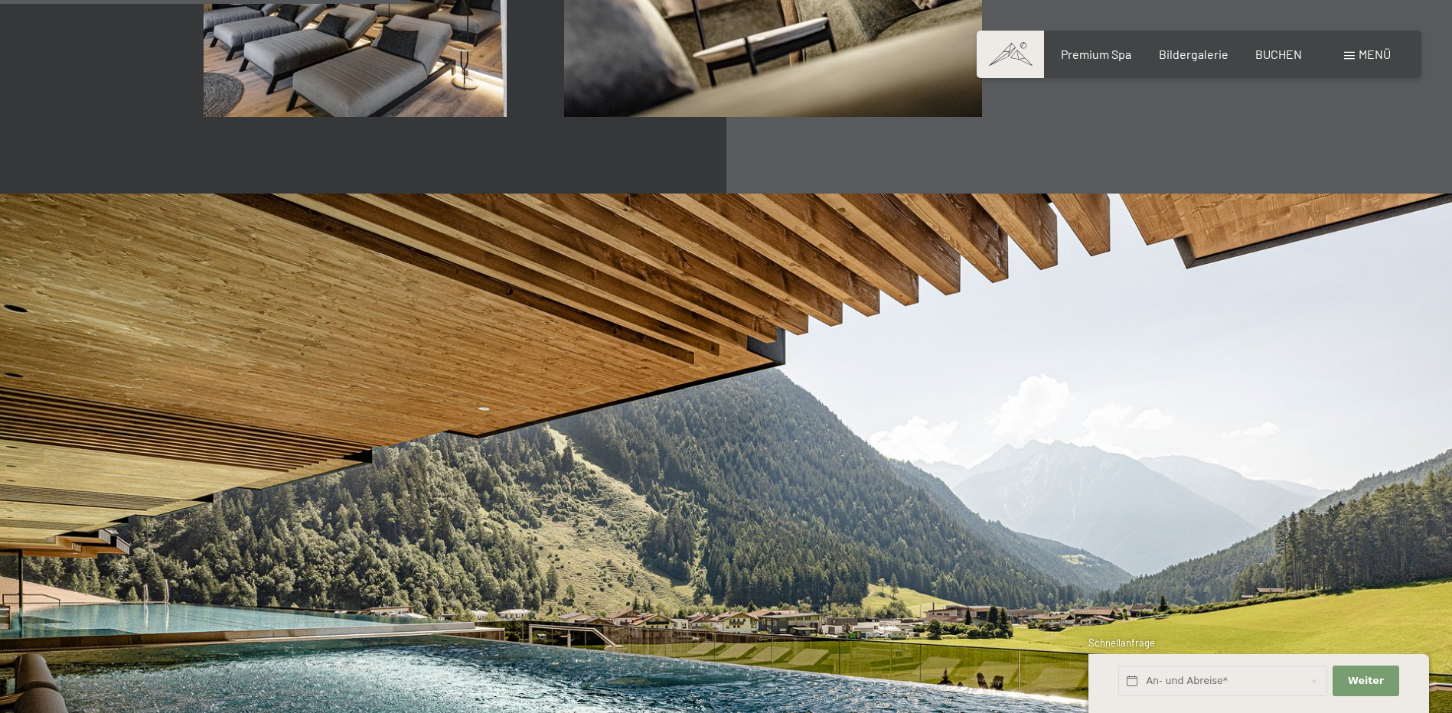
scroll to position [3291, 0]
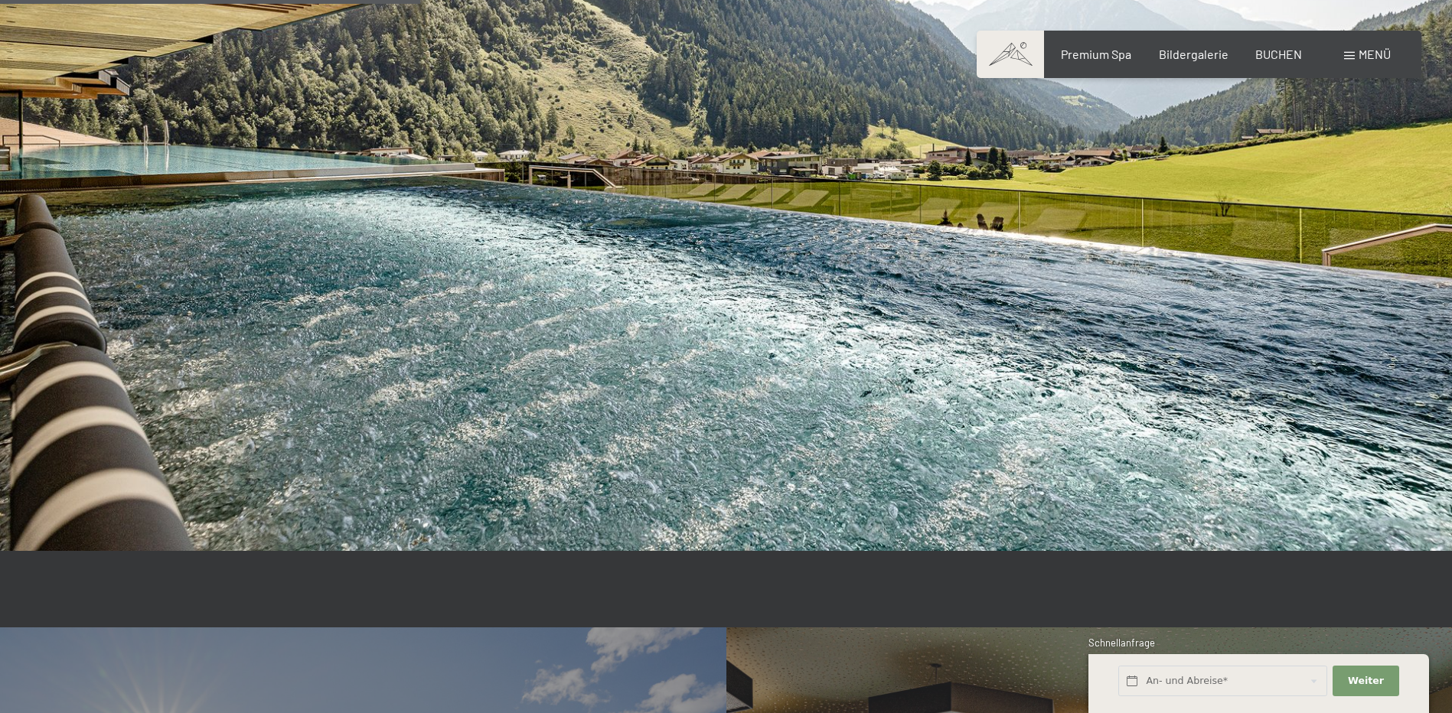
click at [1374, 51] on span "Menü" at bounding box center [1374, 54] width 32 height 15
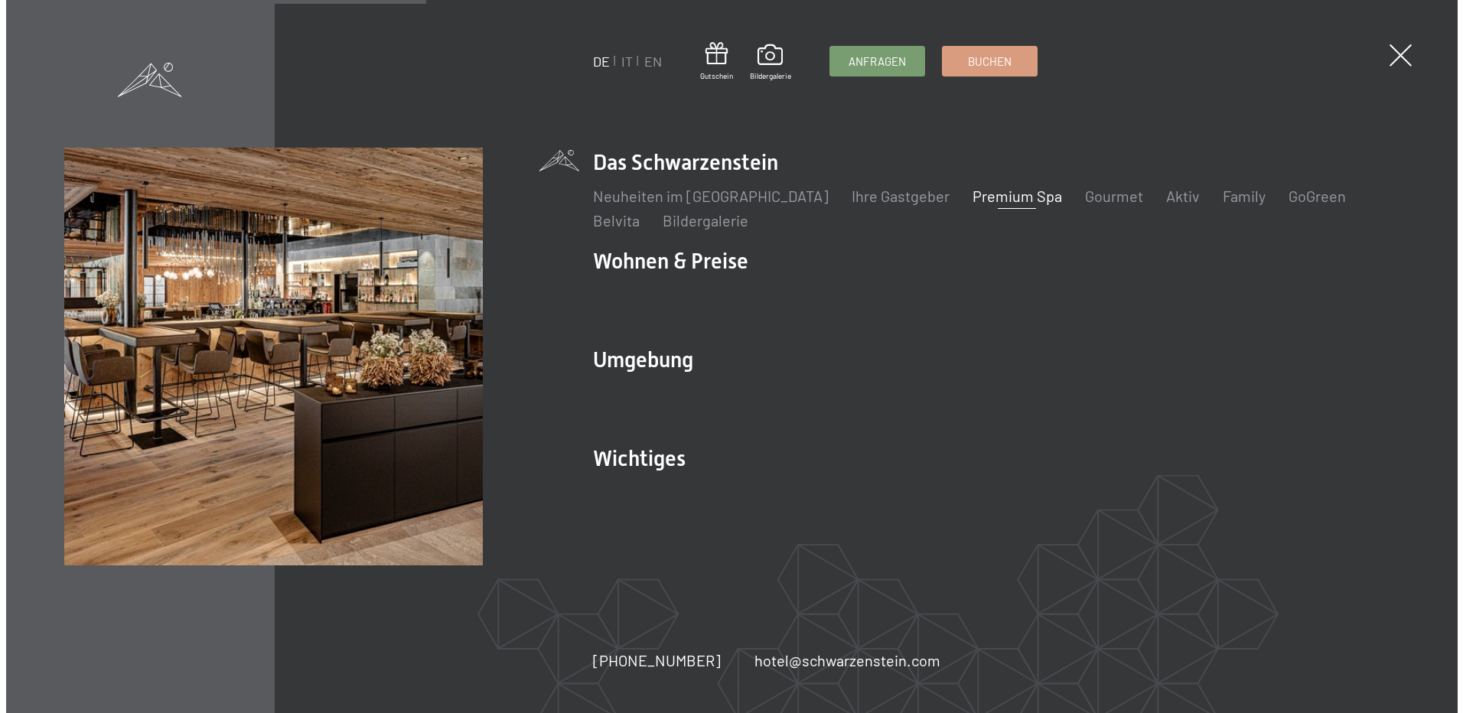
scroll to position [3299, 0]
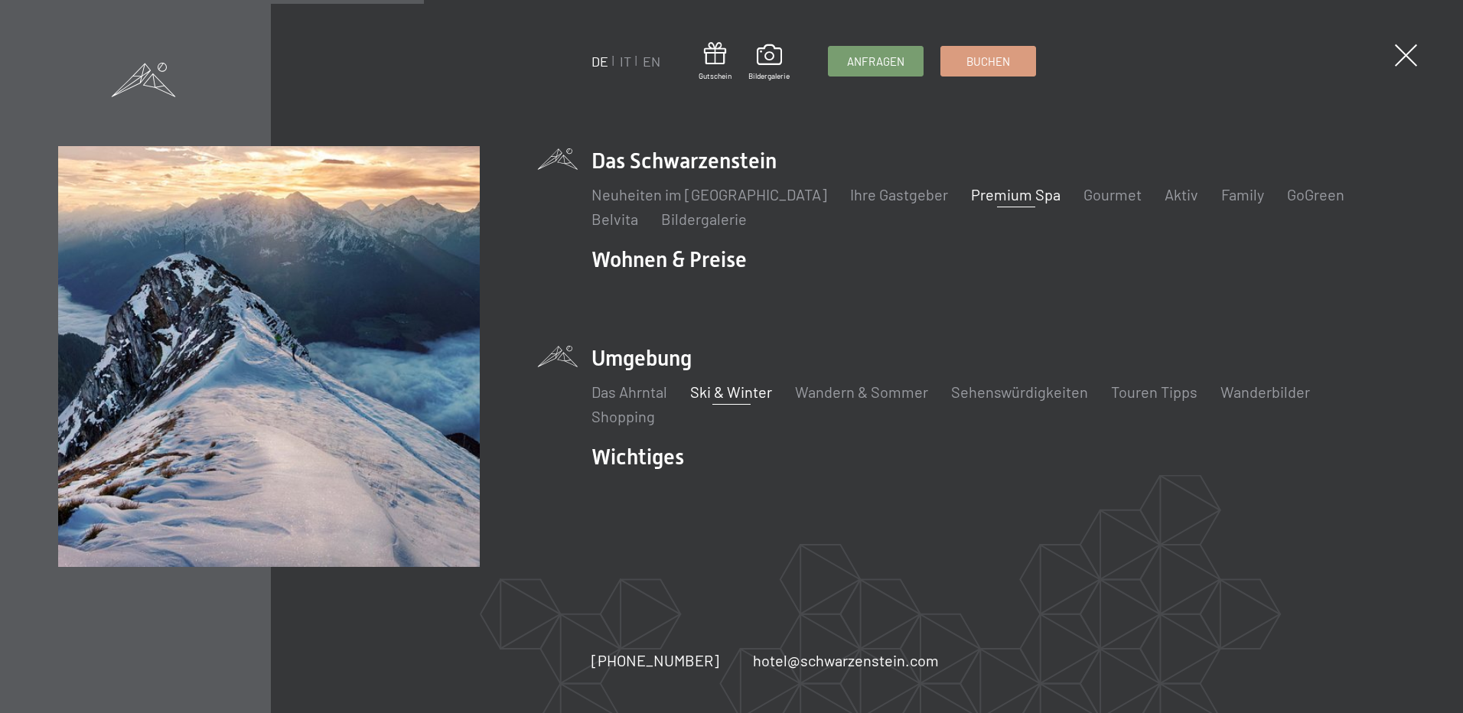
click at [733, 391] on link "Ski & Winter" at bounding box center [731, 392] width 82 height 18
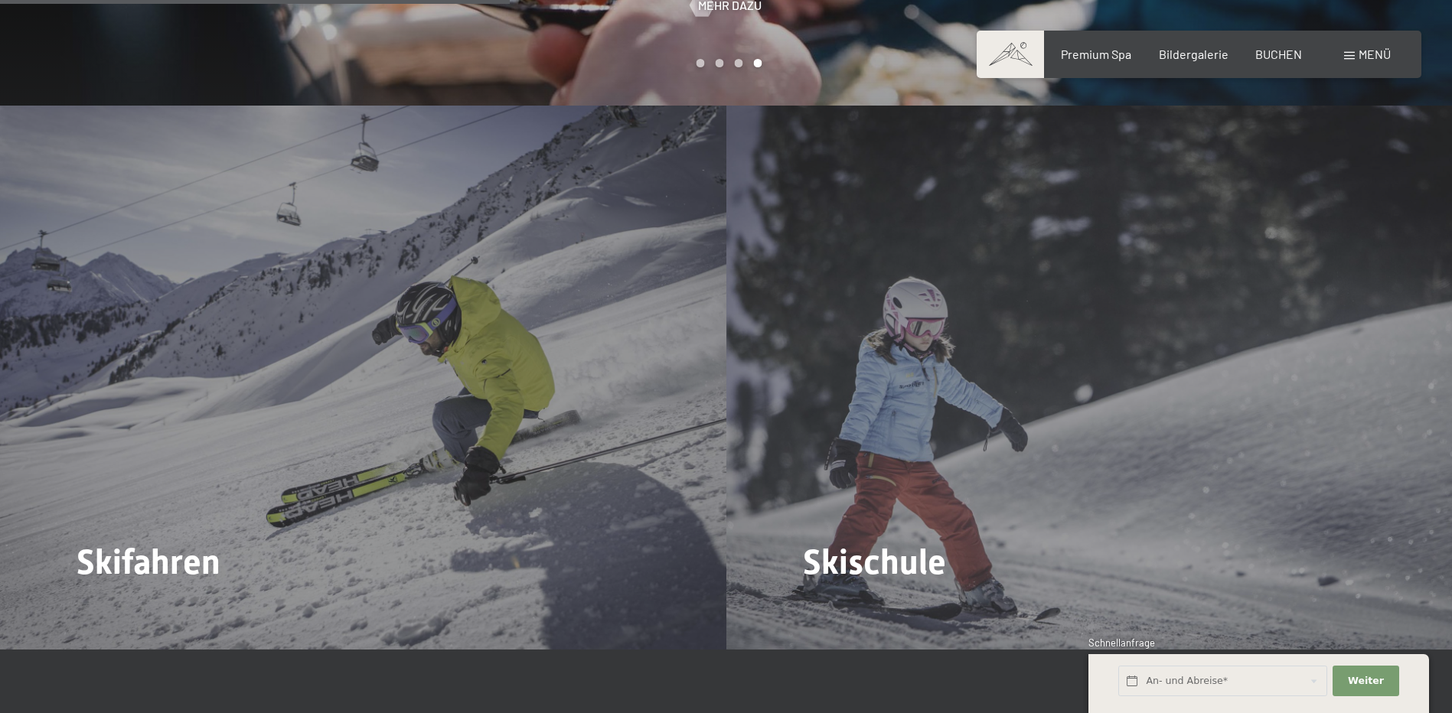
scroll to position [2296, 0]
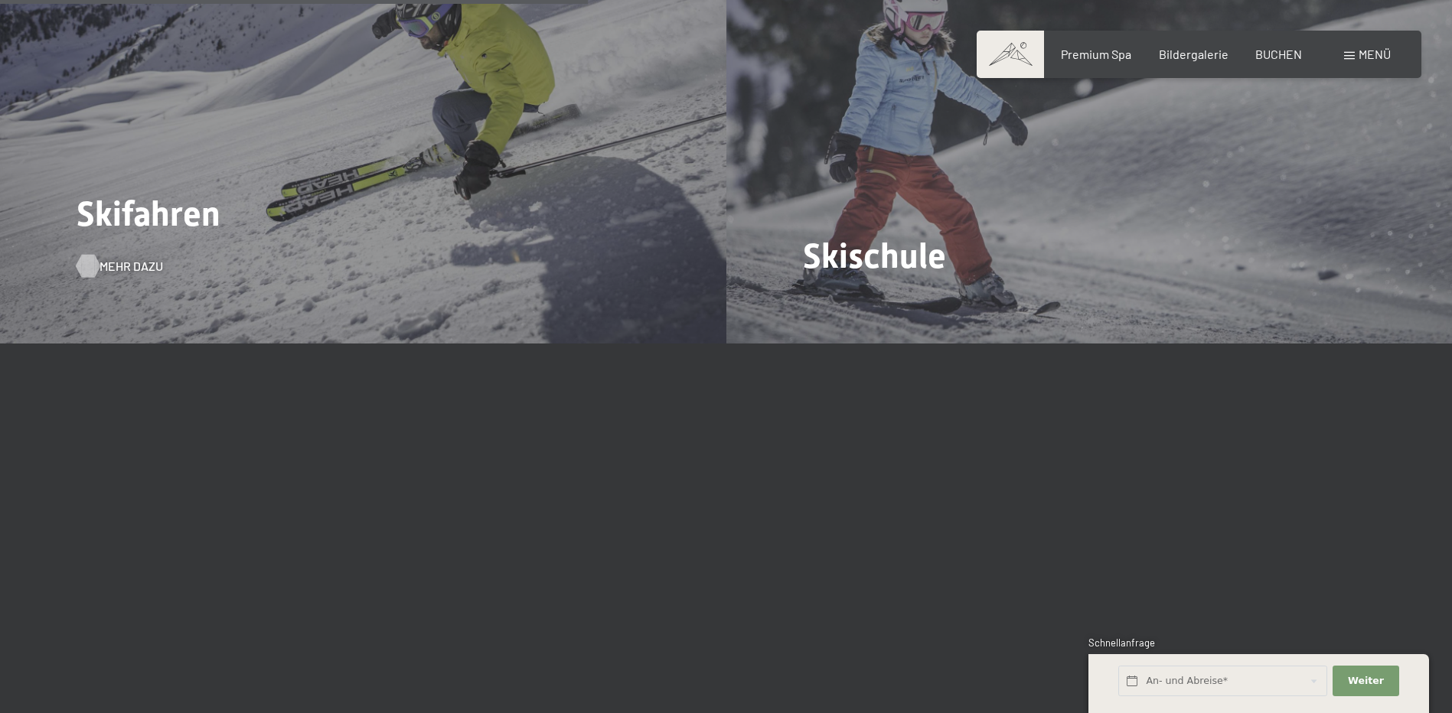
click at [93, 255] on div at bounding box center [87, 266] width 13 height 23
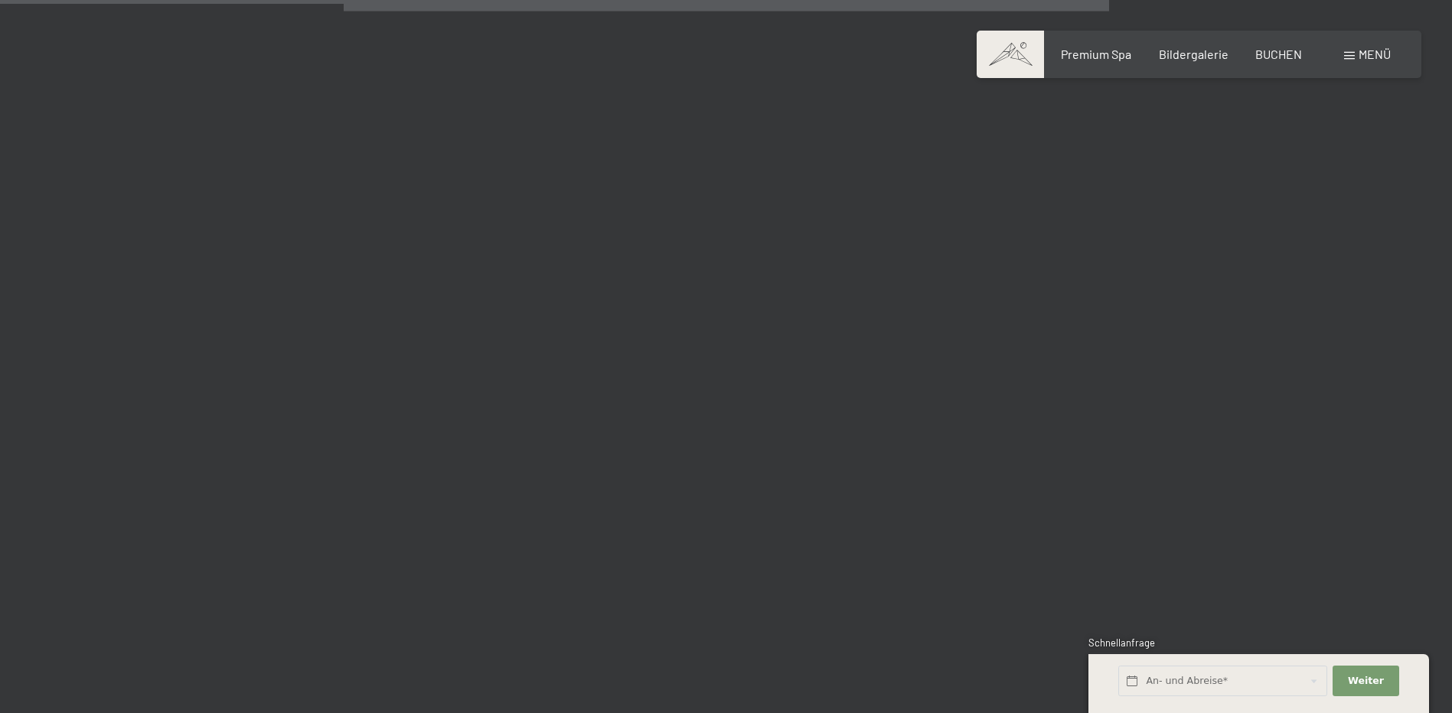
scroll to position [2755, 0]
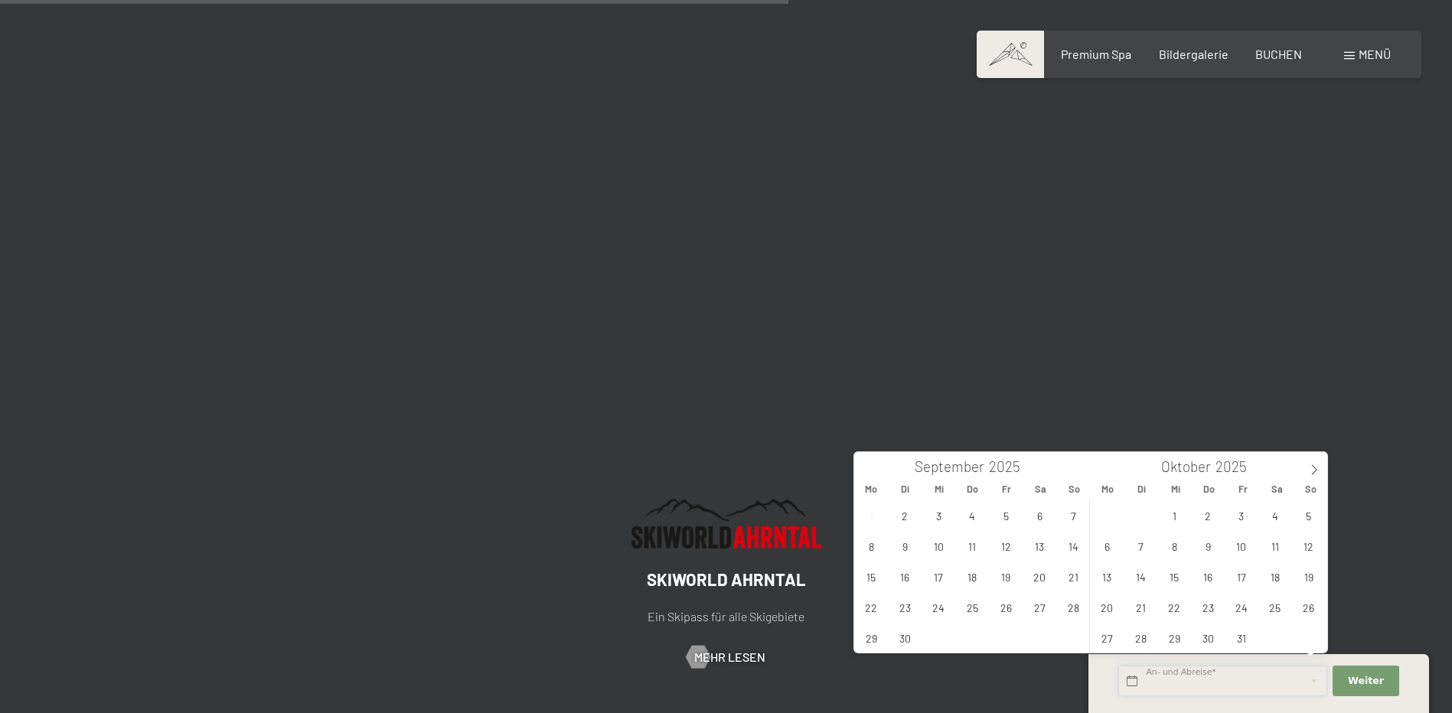
click at [1182, 674] on input "text" at bounding box center [1222, 681] width 209 height 31
click at [1308, 467] on span at bounding box center [1314, 465] width 26 height 26
click at [1109, 577] on span "15" at bounding box center [1107, 577] width 30 height 30
click at [1237, 574] on span "19" at bounding box center [1241, 577] width 30 height 30
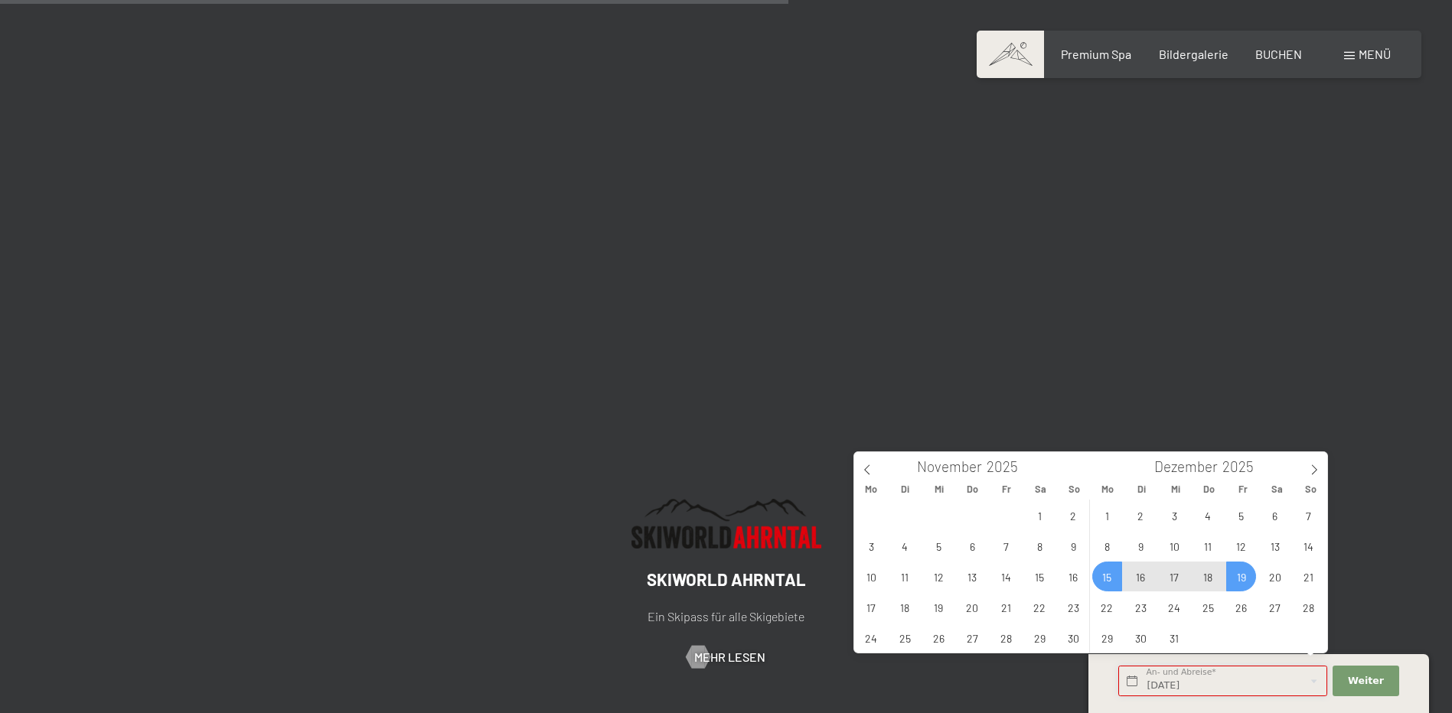
type input "Mo. 15.12.2025 - Fr. 19.12.2025"
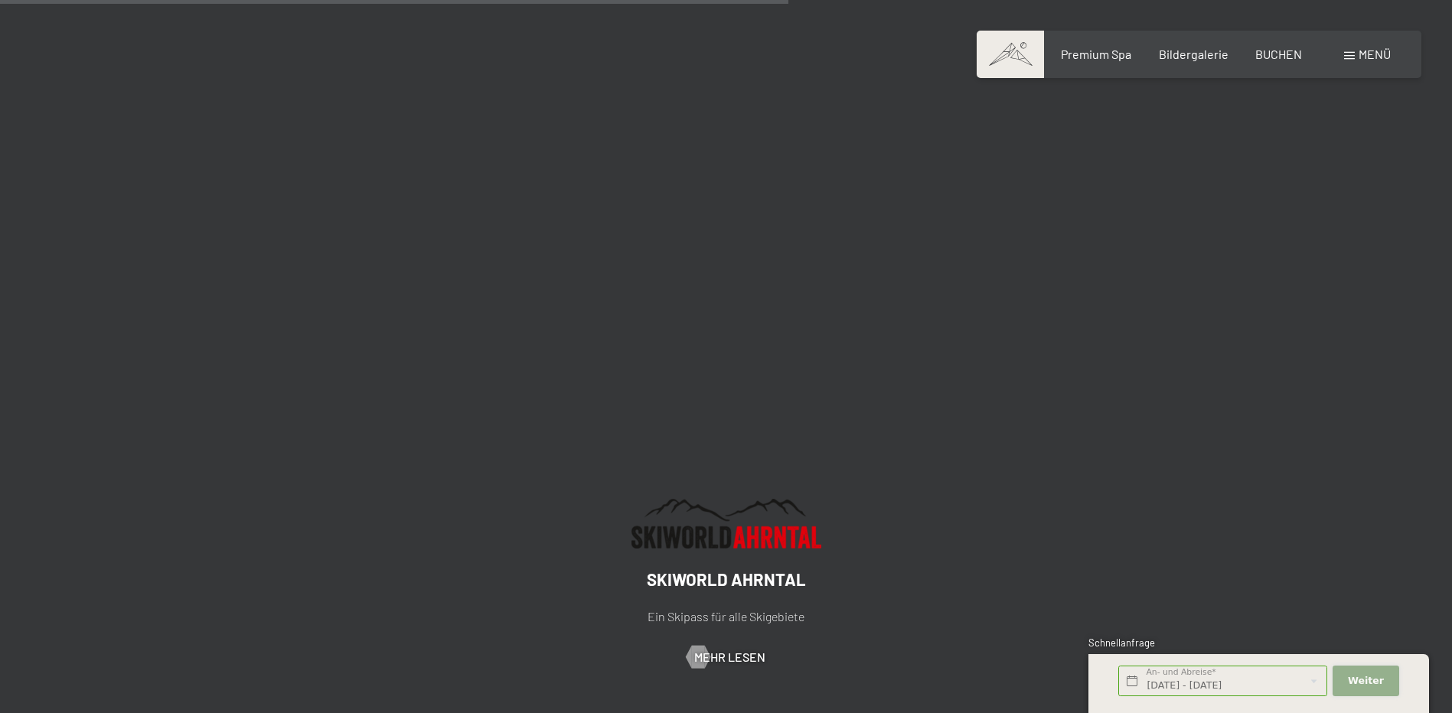
click at [1377, 675] on span "Weiter" at bounding box center [1366, 681] width 36 height 14
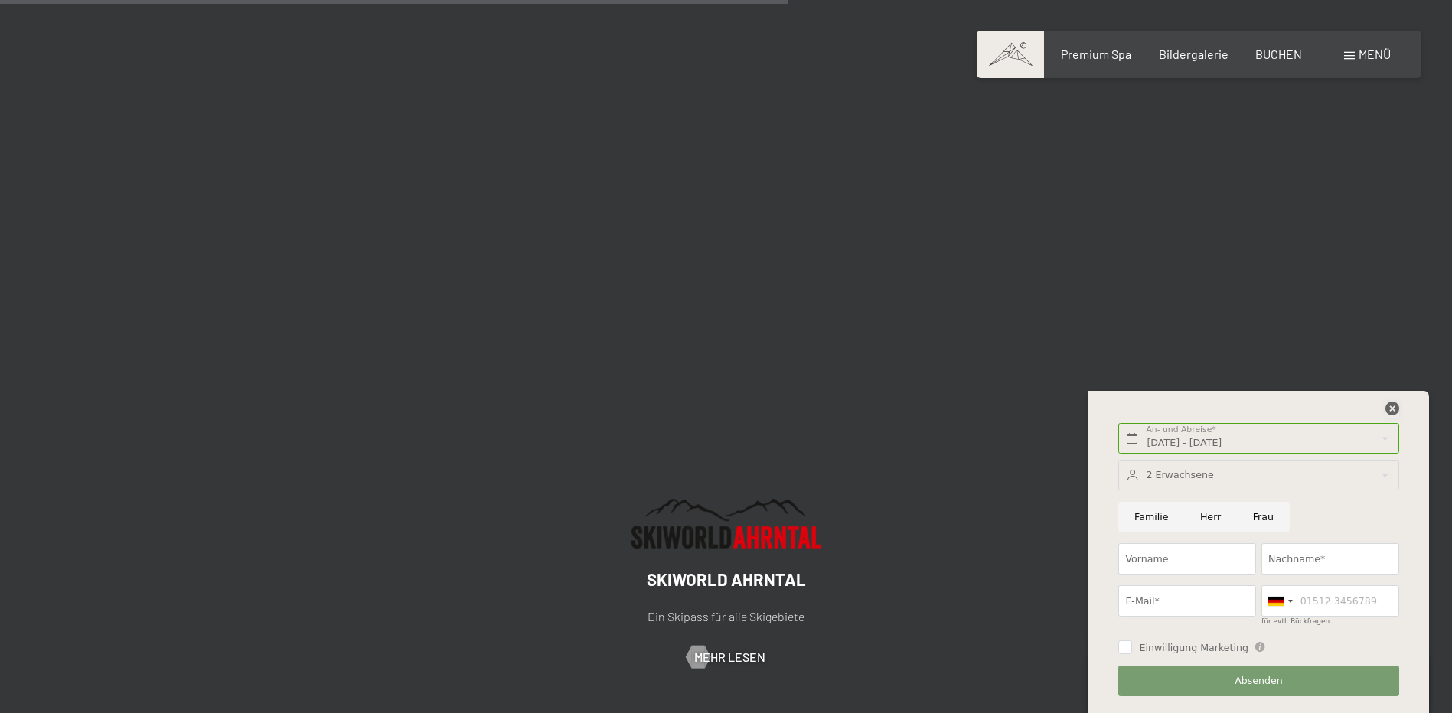
click at [1391, 411] on icon at bounding box center [1392, 409] width 14 height 14
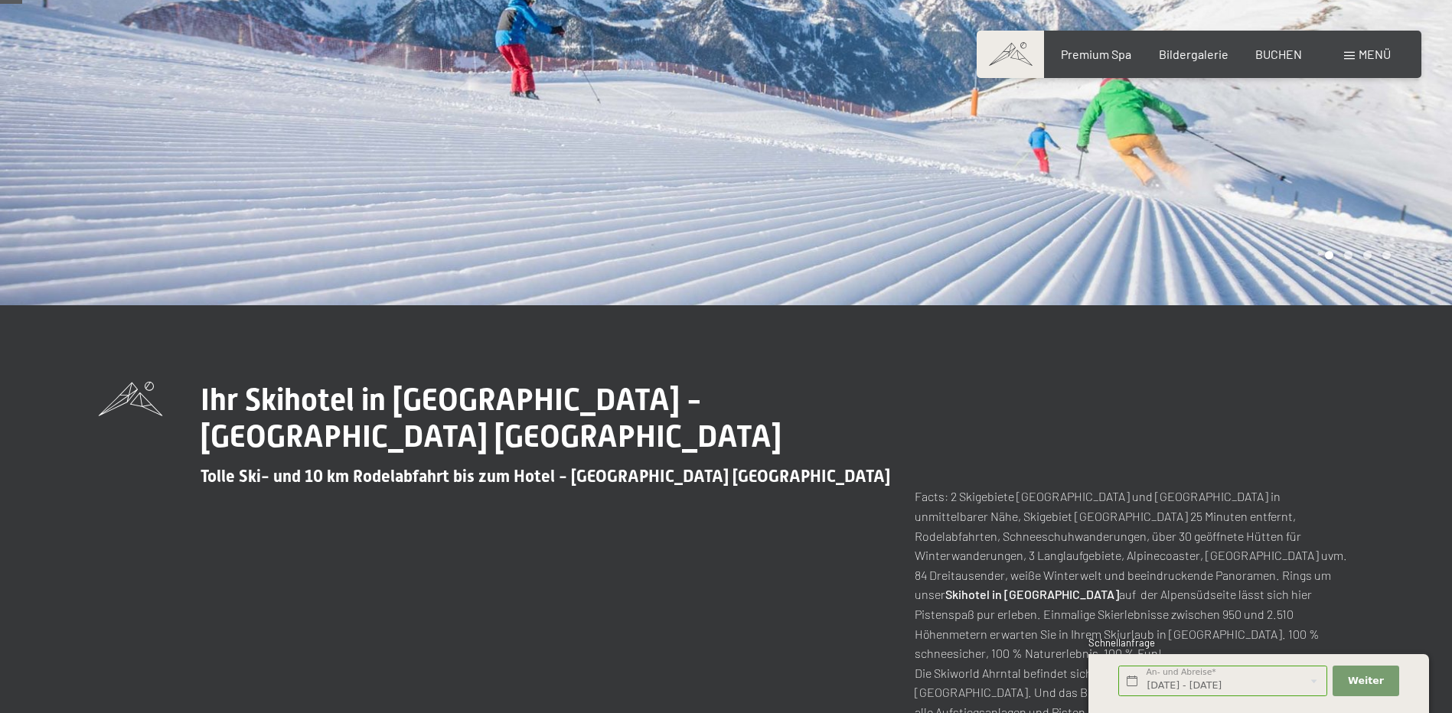
scroll to position [0, 0]
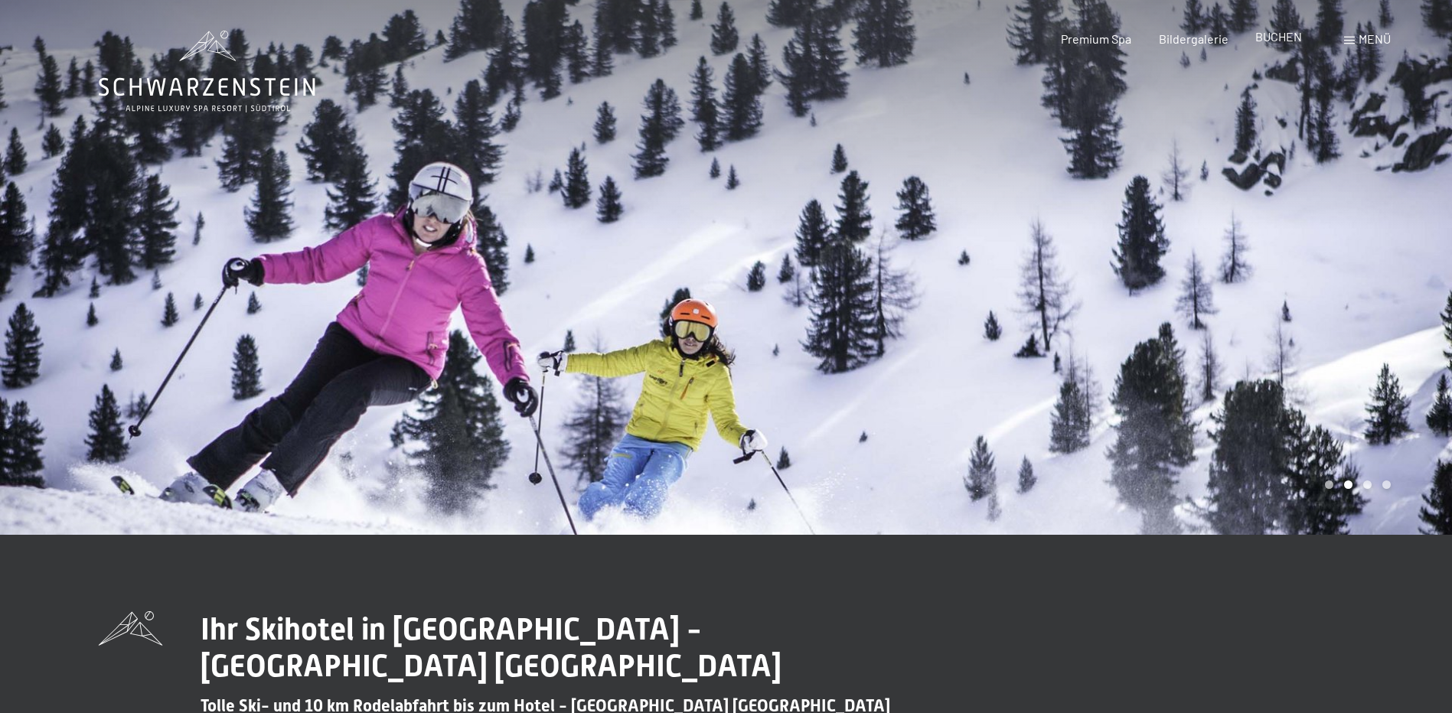
click at [1296, 40] on span "BUCHEN" at bounding box center [1278, 36] width 47 height 15
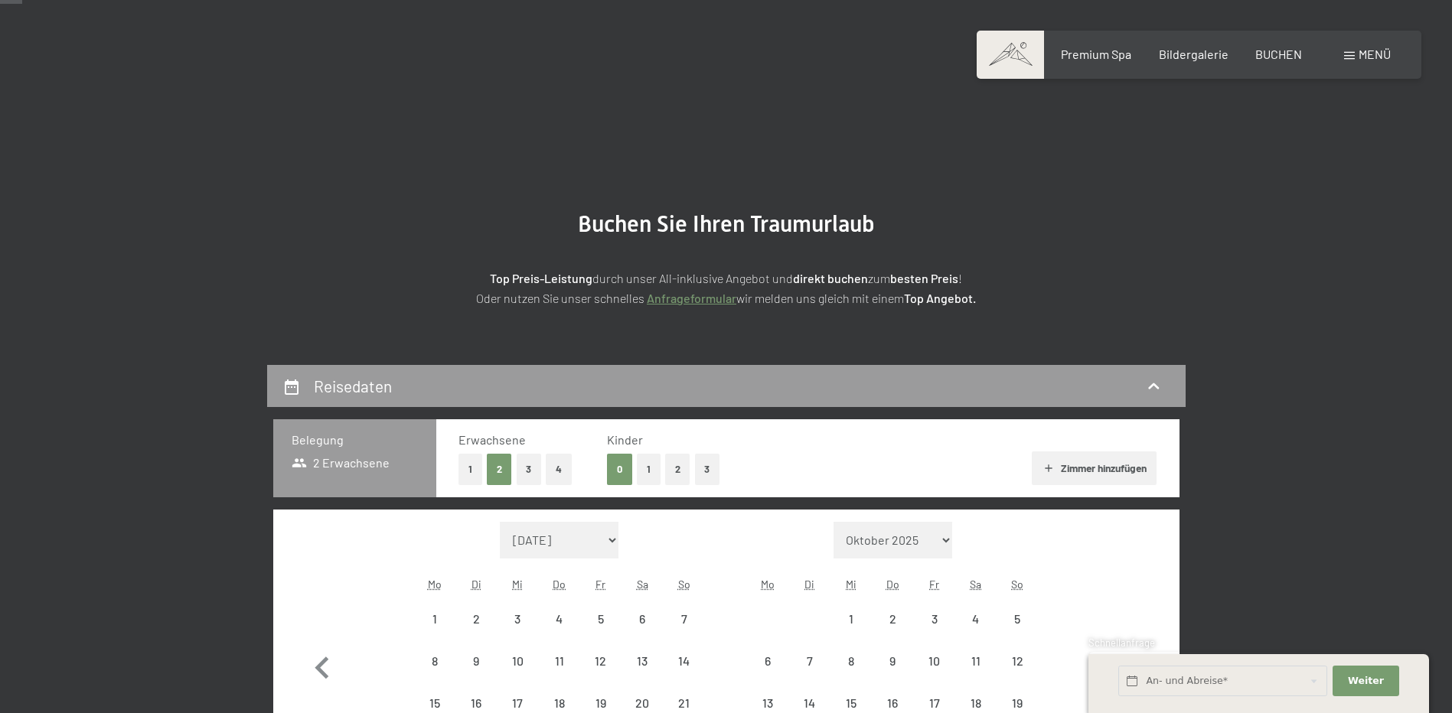
scroll to position [77, 0]
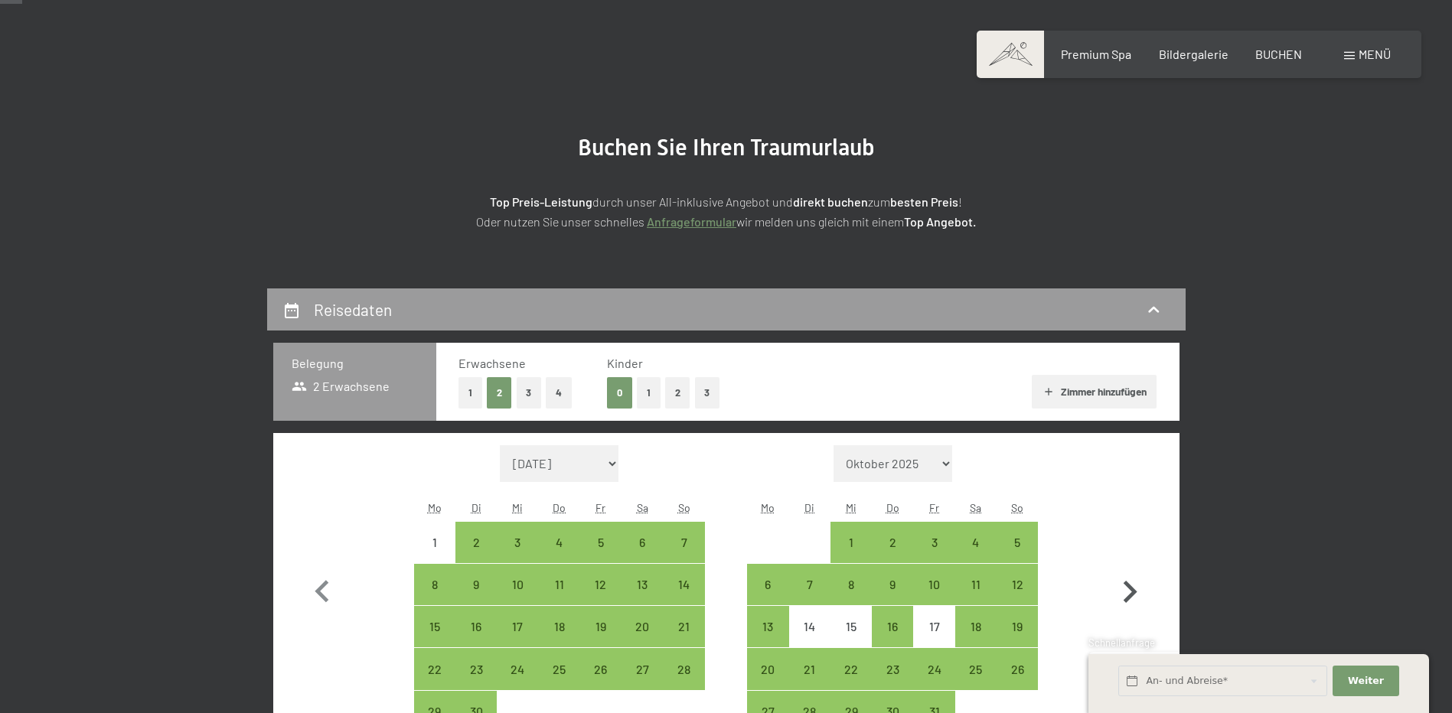
click at [1130, 582] on icon "button" at bounding box center [1129, 592] width 44 height 44
select select "[DATE]"
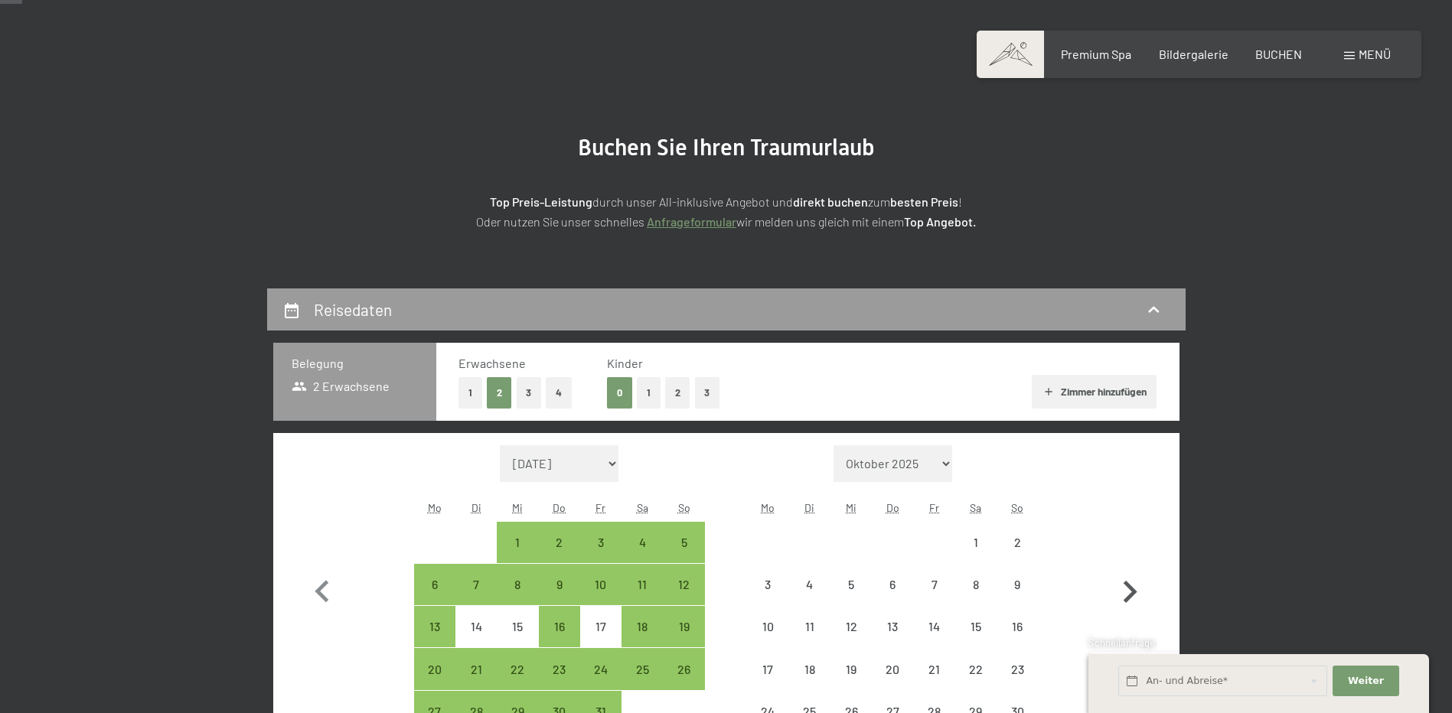
click at [1130, 582] on icon "button" at bounding box center [1129, 592] width 44 height 44
select select "[DATE]"
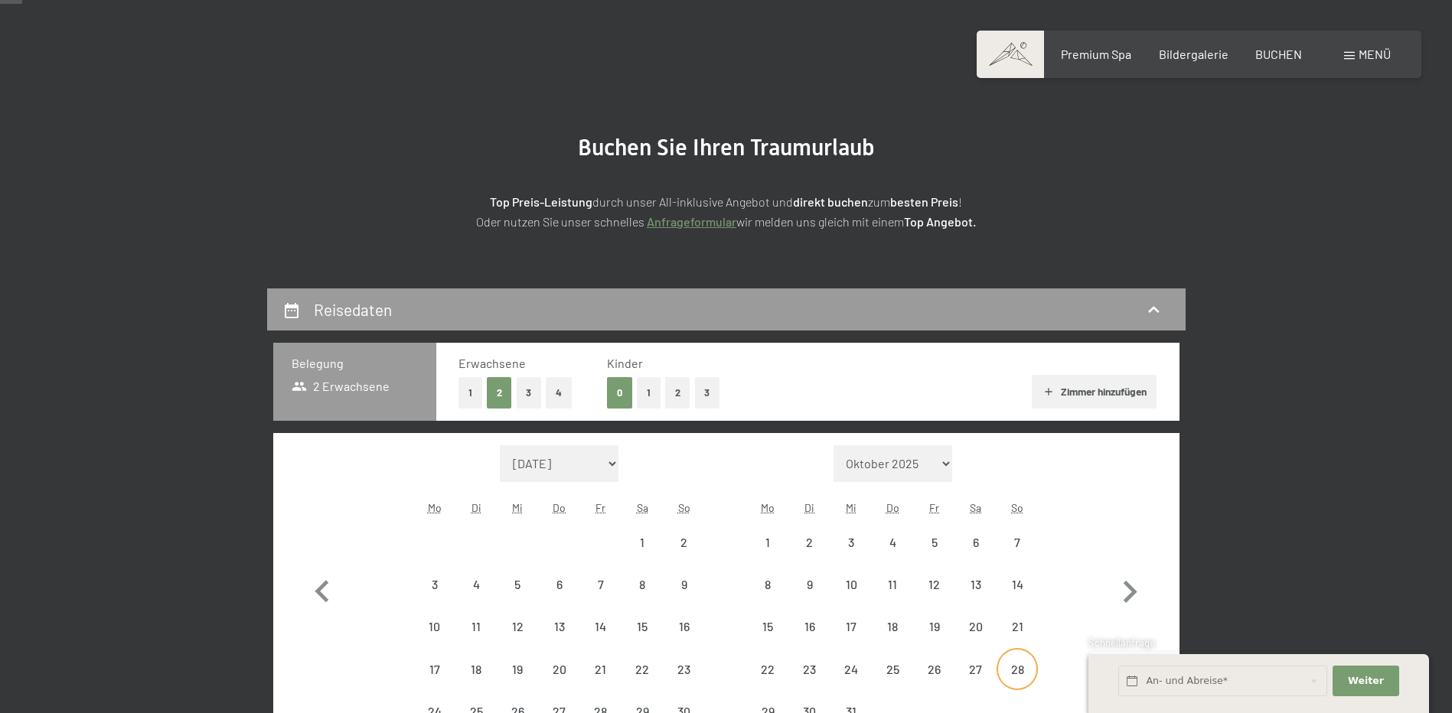
select select "[DATE]"
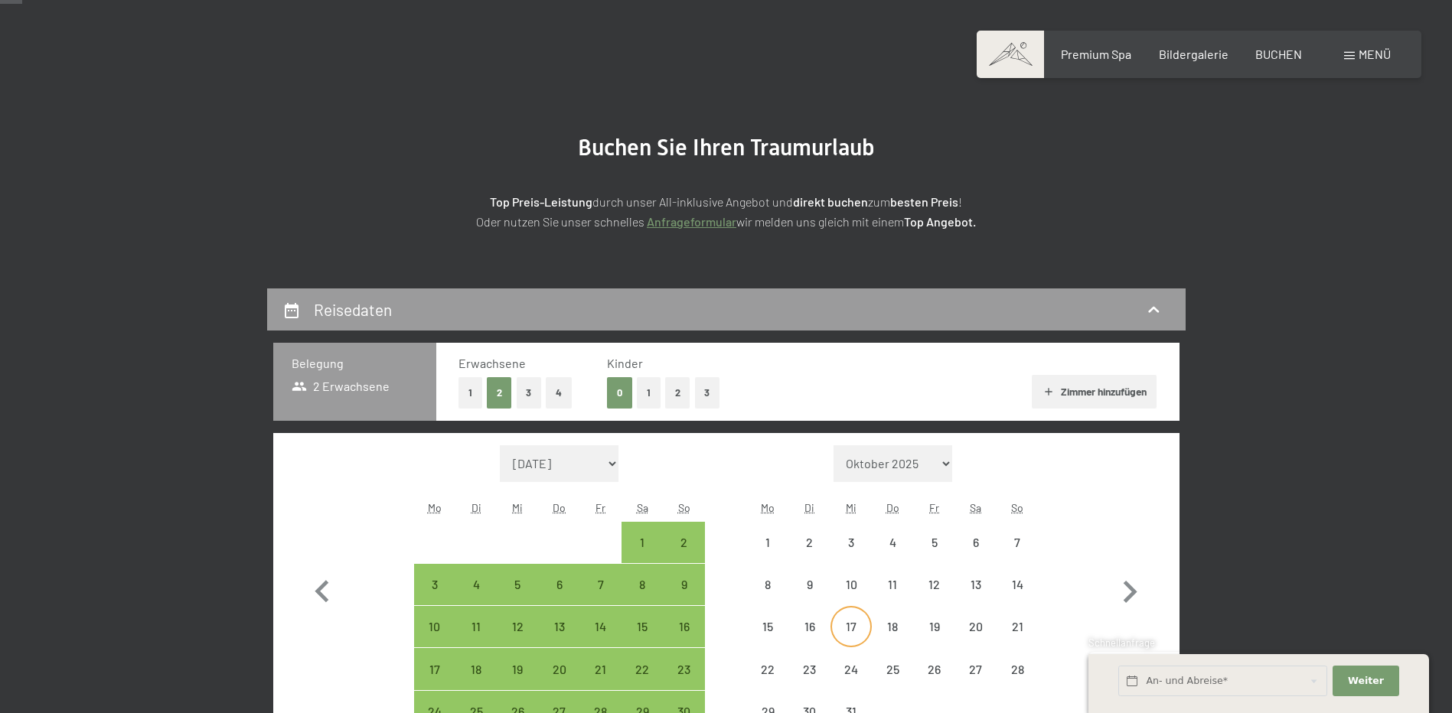
select select "[DATE]"
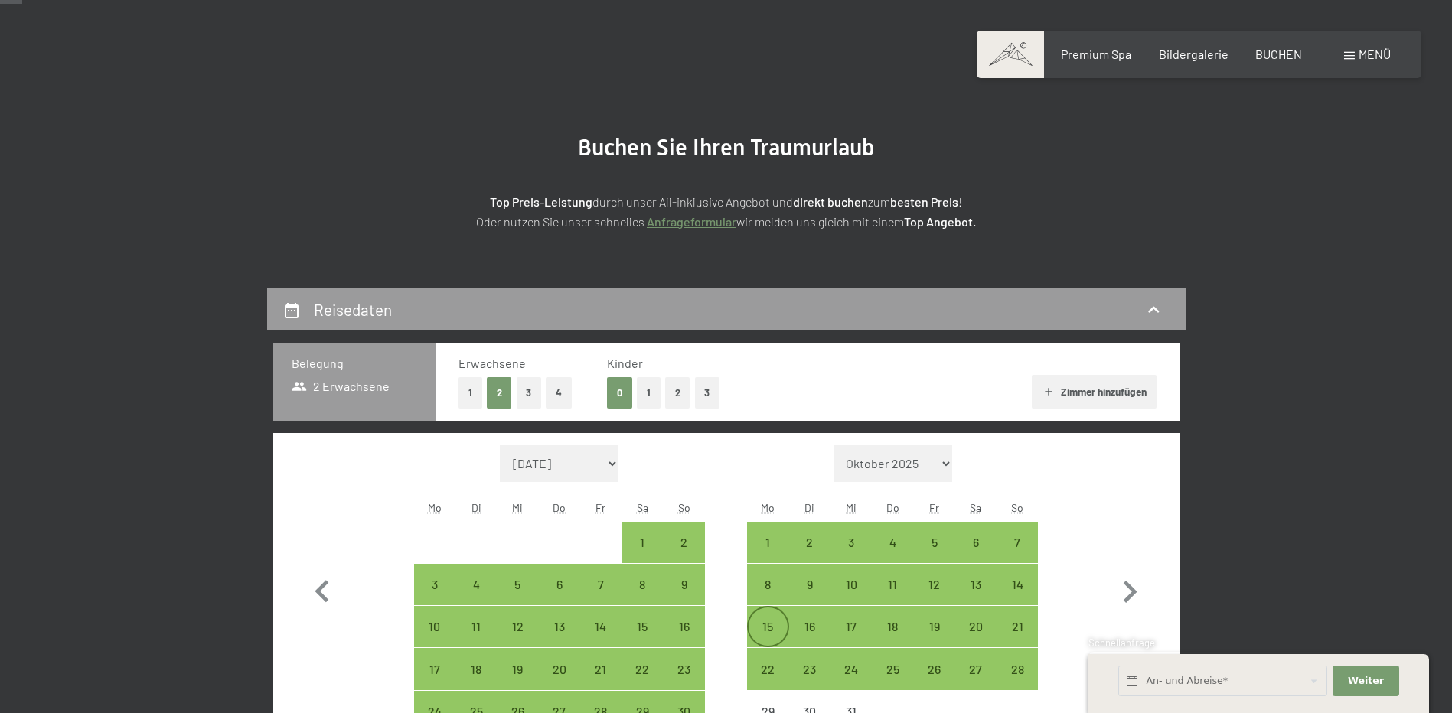
click at [758, 625] on div "15" at bounding box center [767, 640] width 38 height 38
select select "[DATE]"
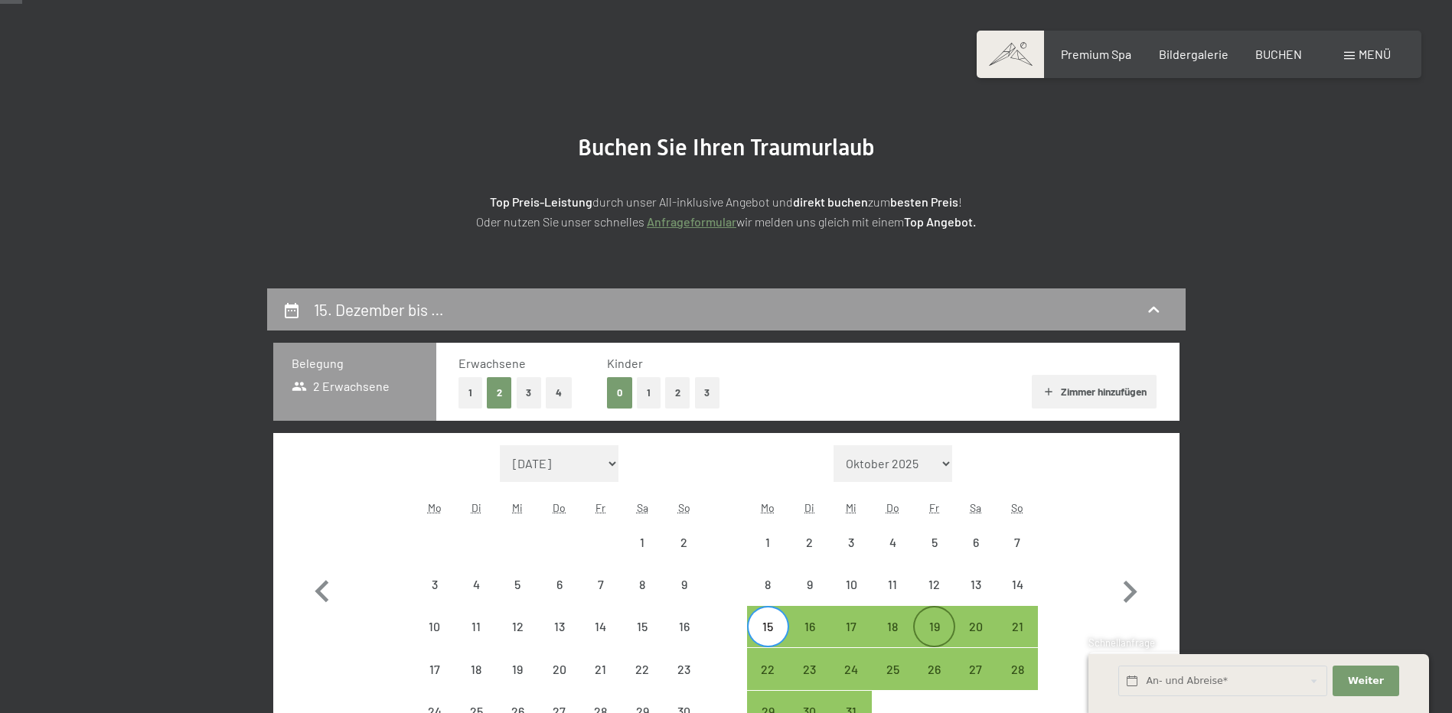
click at [934, 621] on div "19" at bounding box center [933, 640] width 38 height 38
select select "[DATE]"
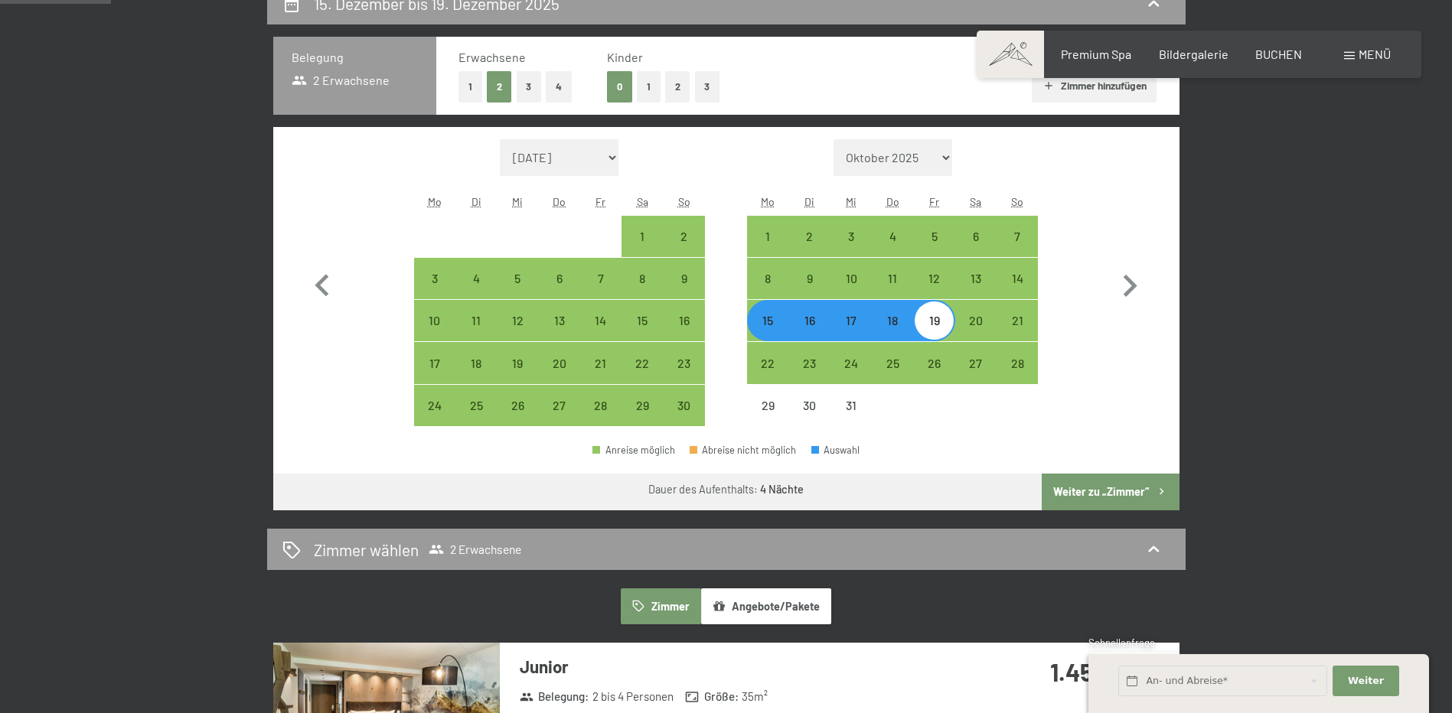
scroll to position [536, 0]
